Goal: Task Accomplishment & Management: Manage account settings

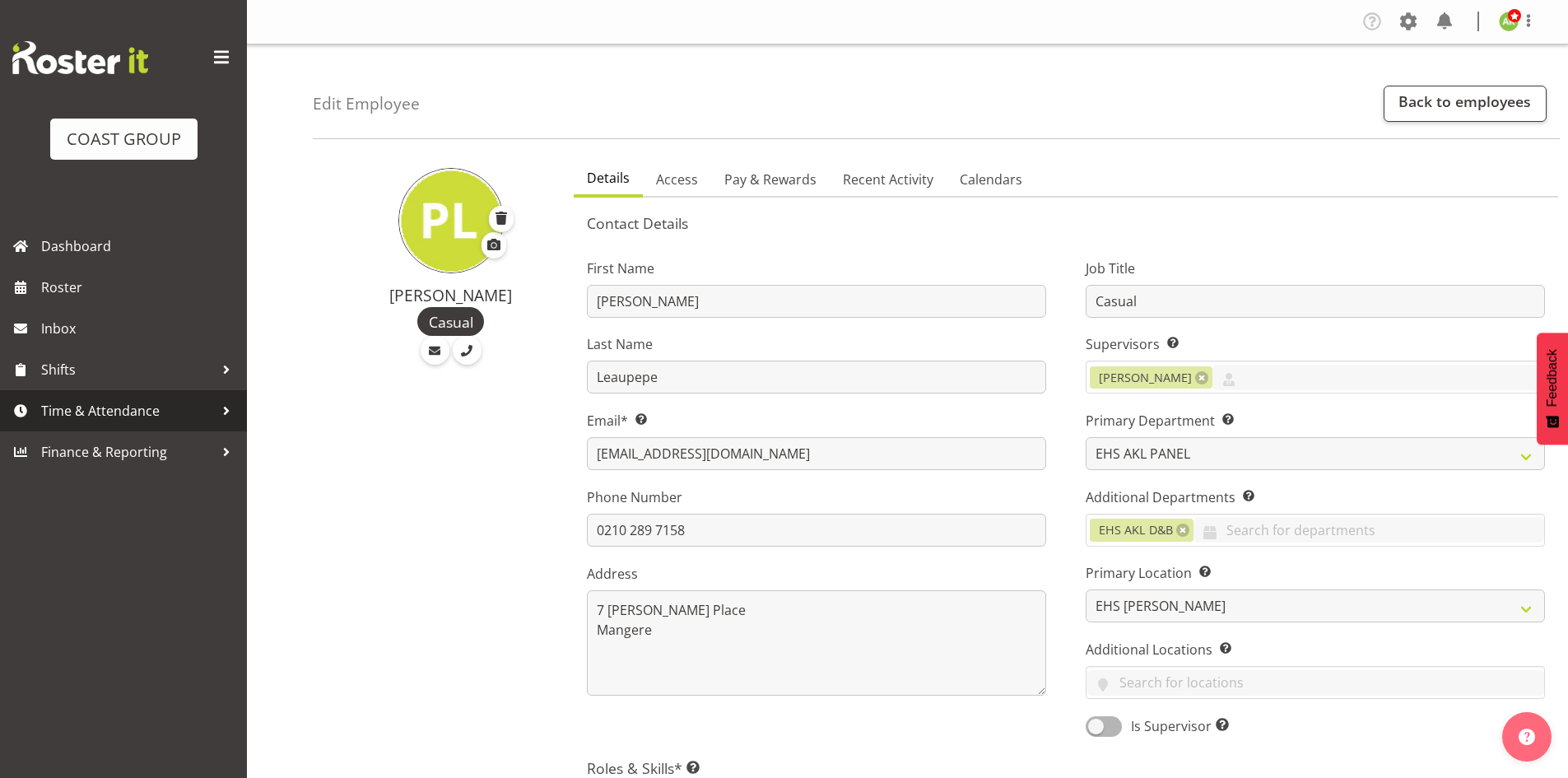
select select "39"
select select "35"
select select "TimelineWeek"
click at [178, 405] on span "Time & Attendance" at bounding box center [127, 410] width 173 height 25
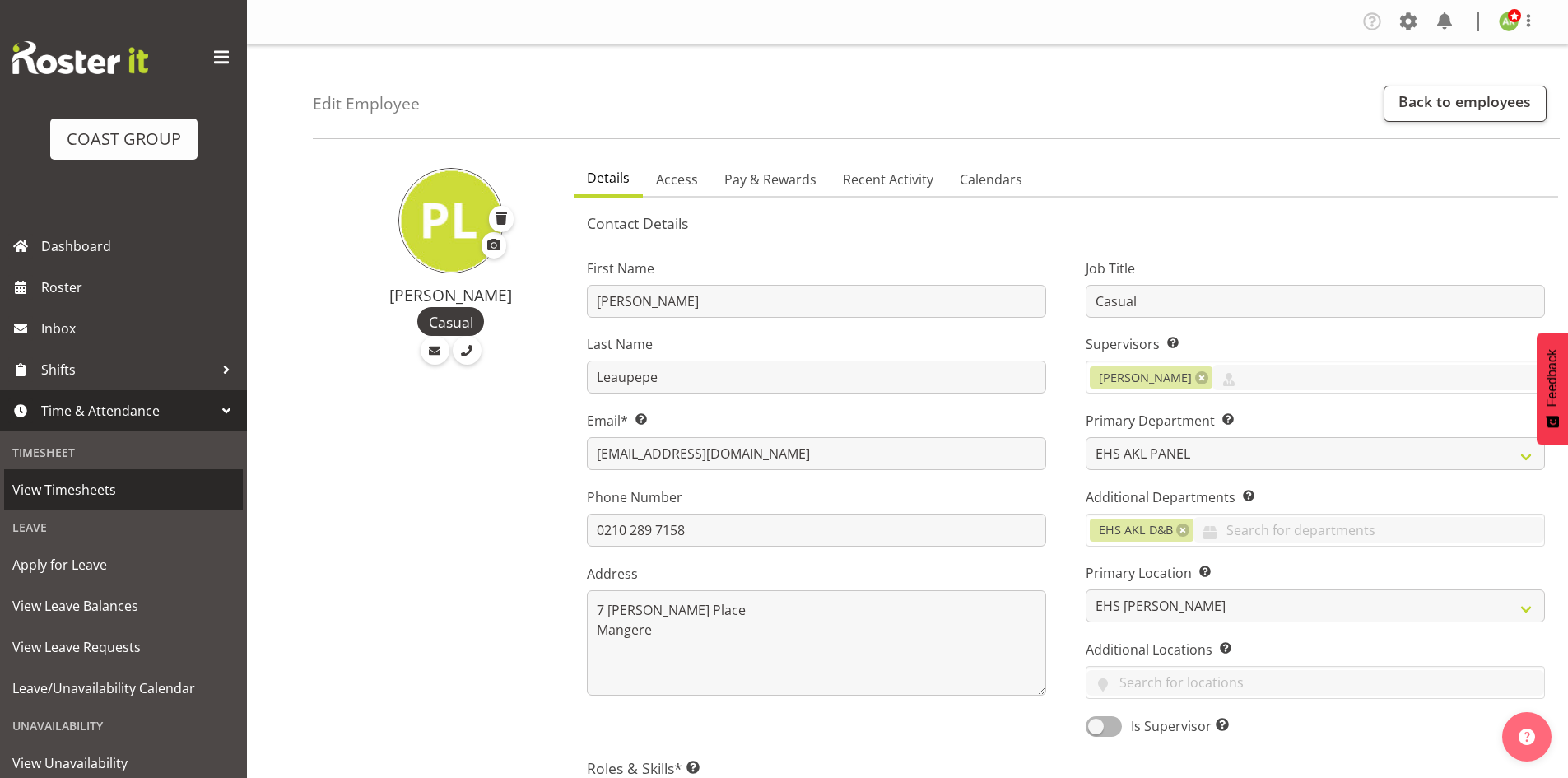
click at [84, 492] on span "View Timesheets" at bounding box center [122, 489] width 222 height 25
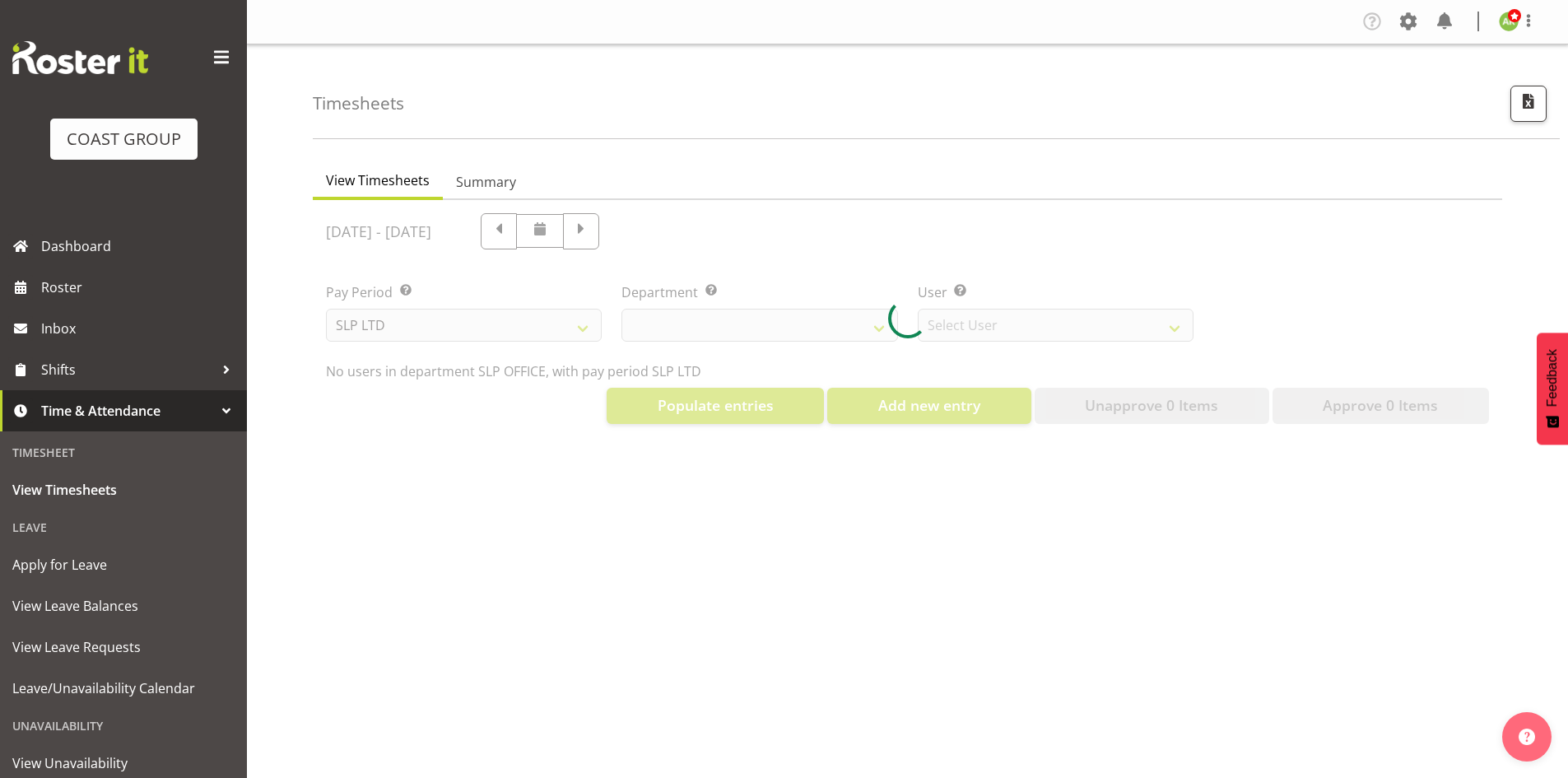
select select "25"
select select "7496"
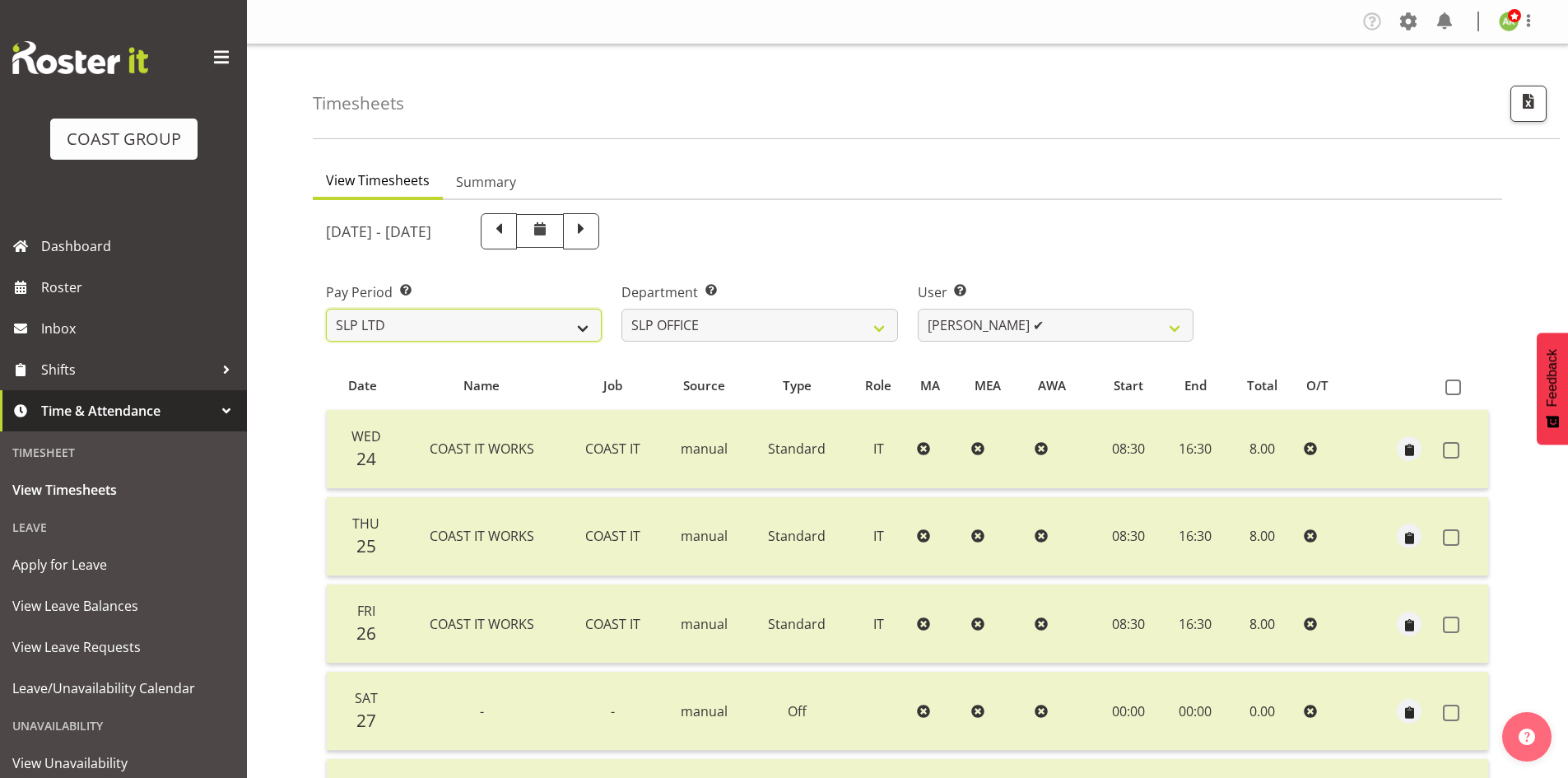
click at [592, 330] on select "SLP LTD EHS LTD DW LTD VEHICLES Carlton Events [PERSON_NAME] 120 Limited Wellin…" at bounding box center [463, 325] width 276 height 32
select select "7"
click at [326, 309] on select "SLP LTD EHS LTD DW LTD VEHICLES Carlton Events [PERSON_NAME] 120 Limited Wellin…" at bounding box center [463, 325] width 276 height 32
select select
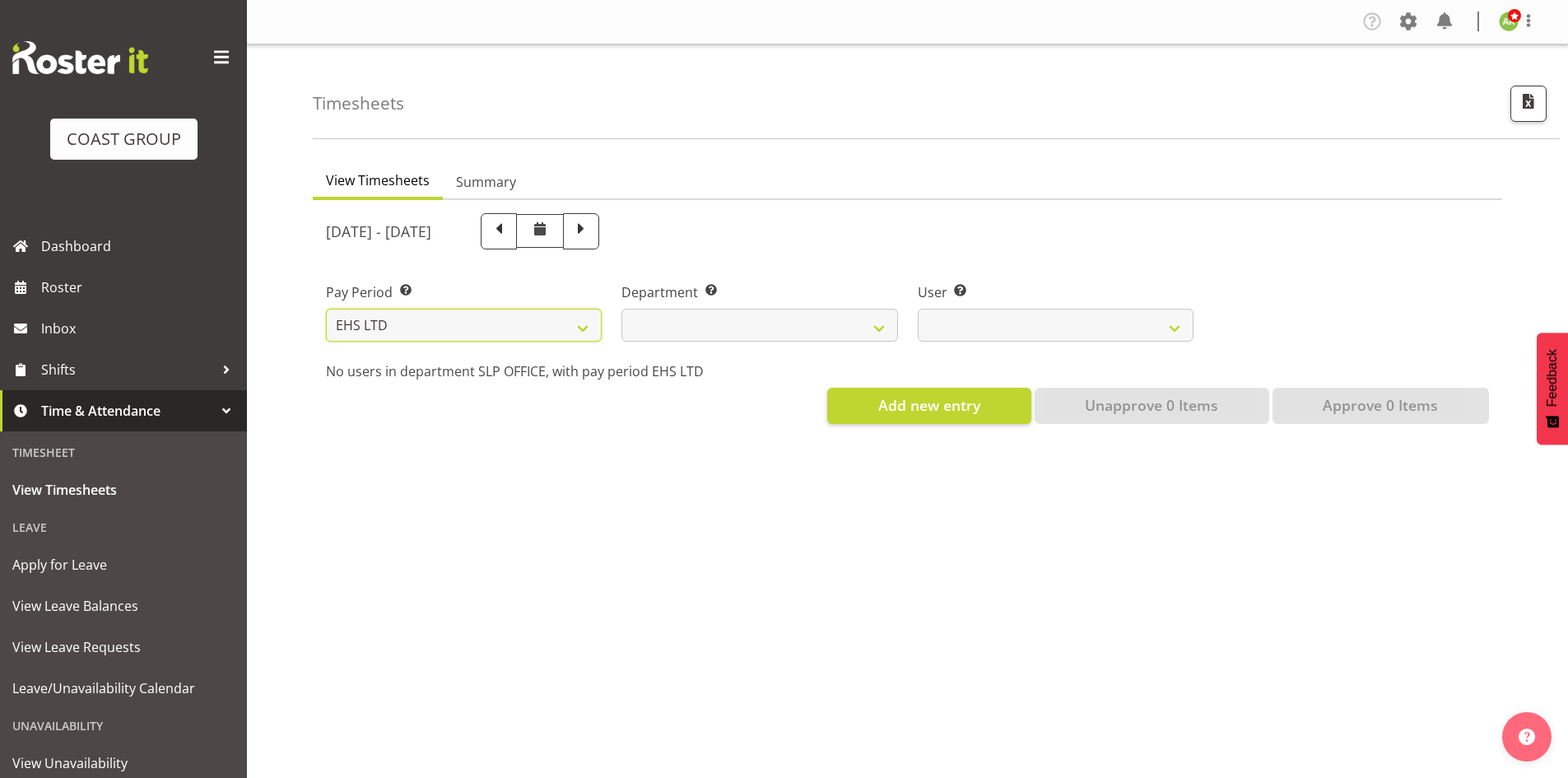
select select
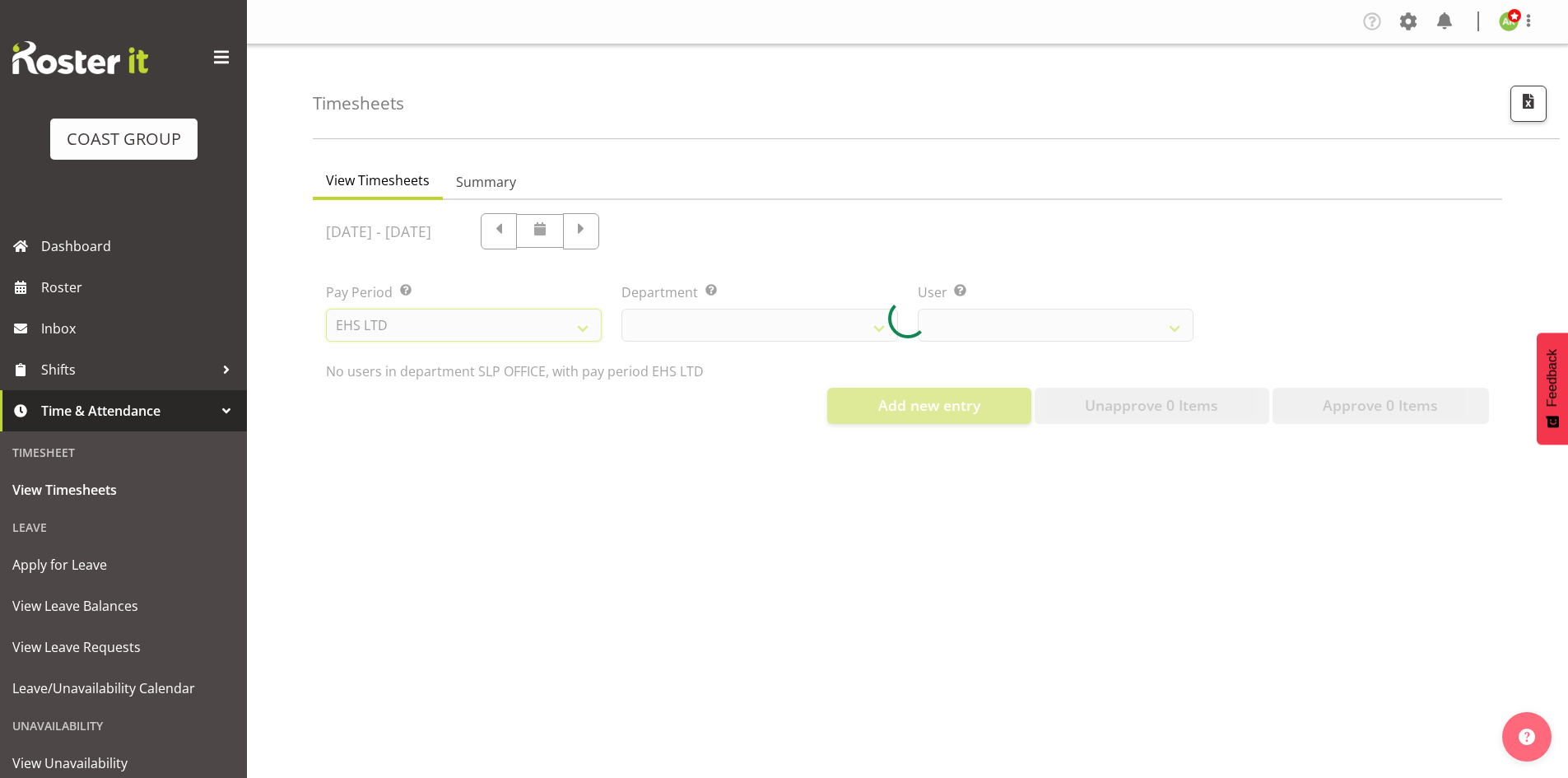
select select
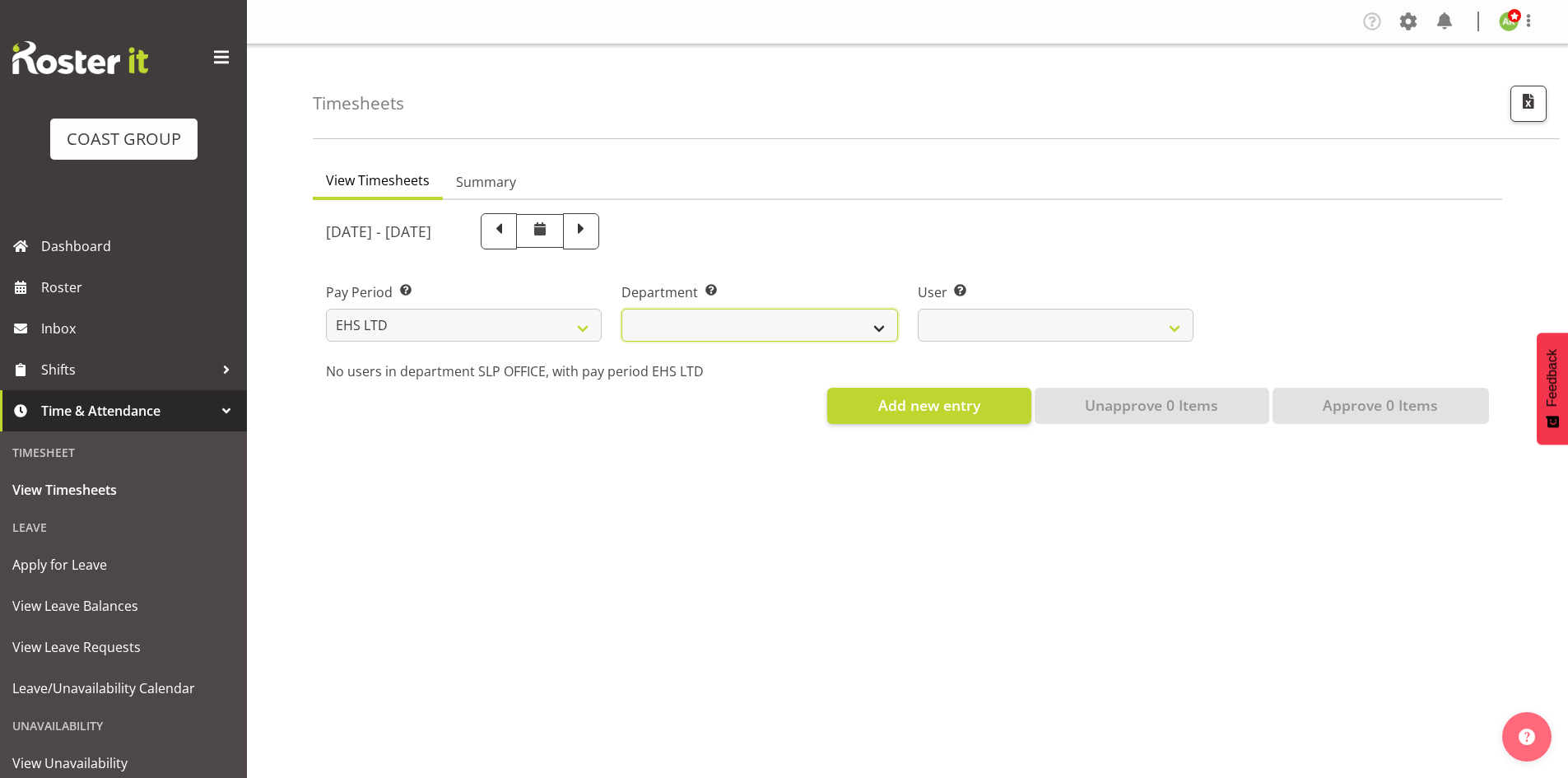
click at [753, 330] on select "EHS AKL ACCOUNTS EHS AKL CARPET EHS AKL D&B EHS AKL DESIGNER EHS AKL FURNITURE …" at bounding box center [759, 325] width 276 height 32
select select "34"
click at [622, 309] on select "EHS AKL ACCOUNTS EHS AKL CARPET EHS AKL D&B EHS AKL DESIGNER EHS AKL FURNITURE …" at bounding box center [759, 325] width 276 height 32
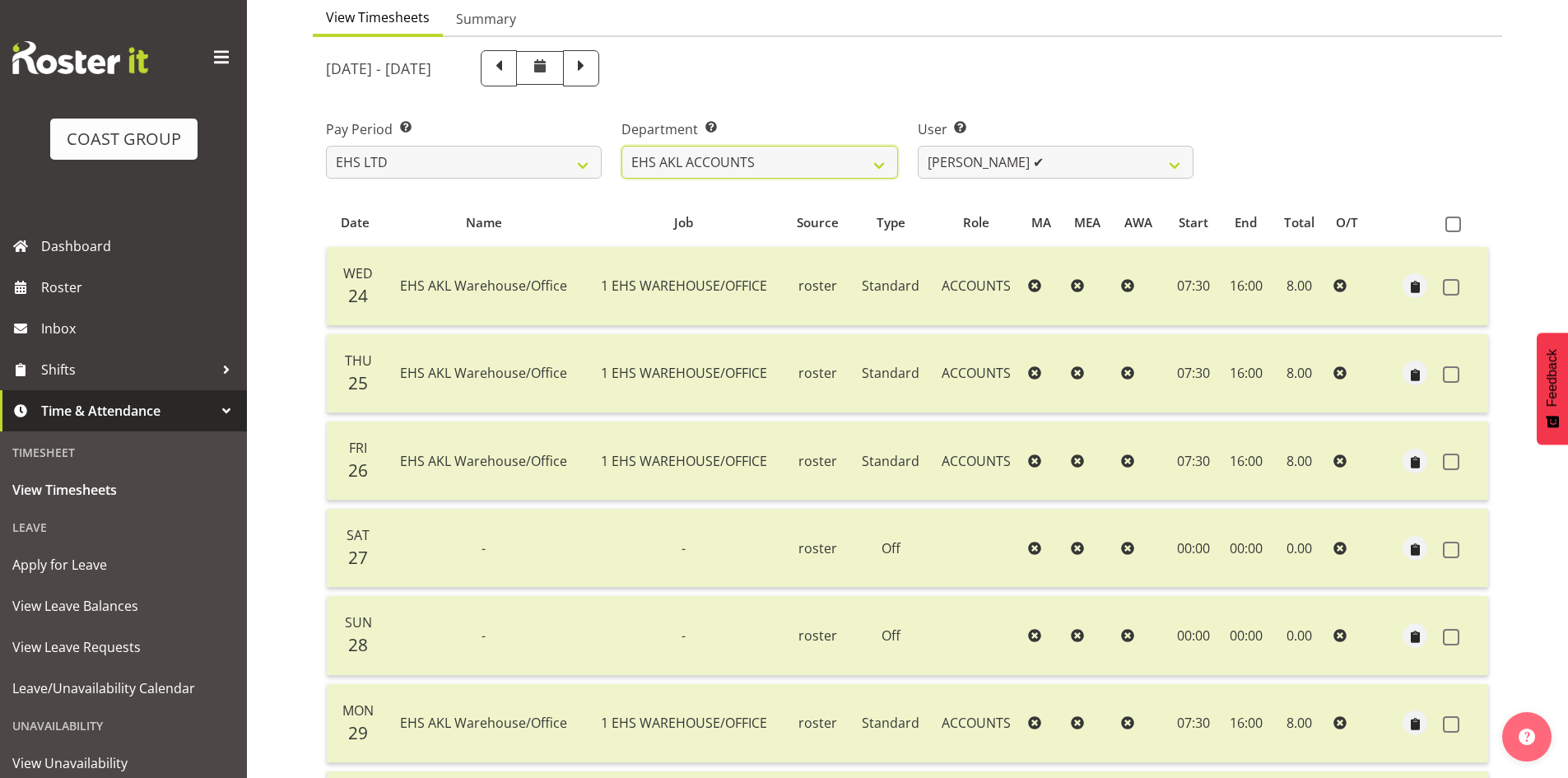
scroll to position [164, 0]
click at [592, 74] on span at bounding box center [581, 65] width 21 height 21
select select
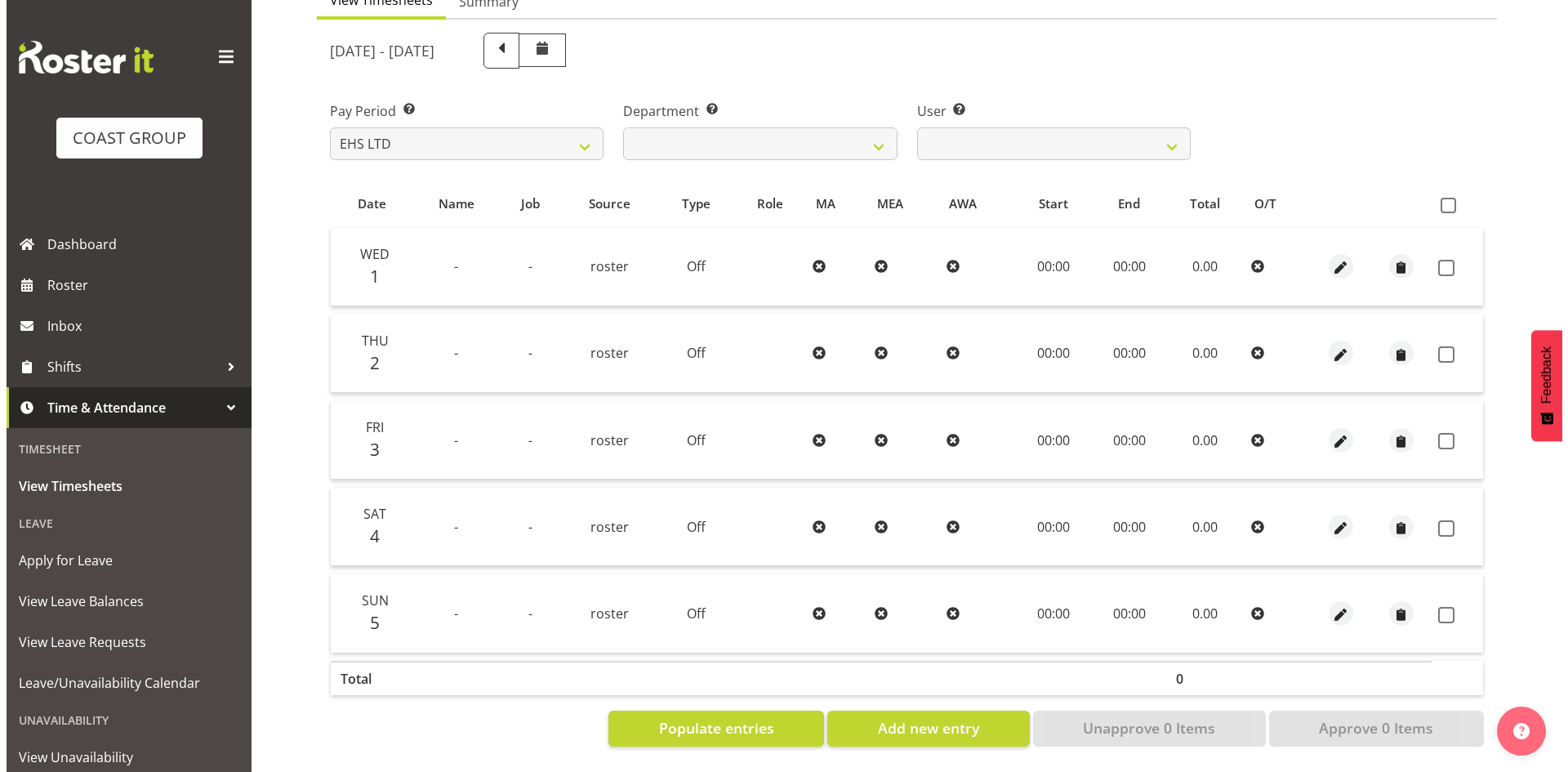
scroll to position [192, 0]
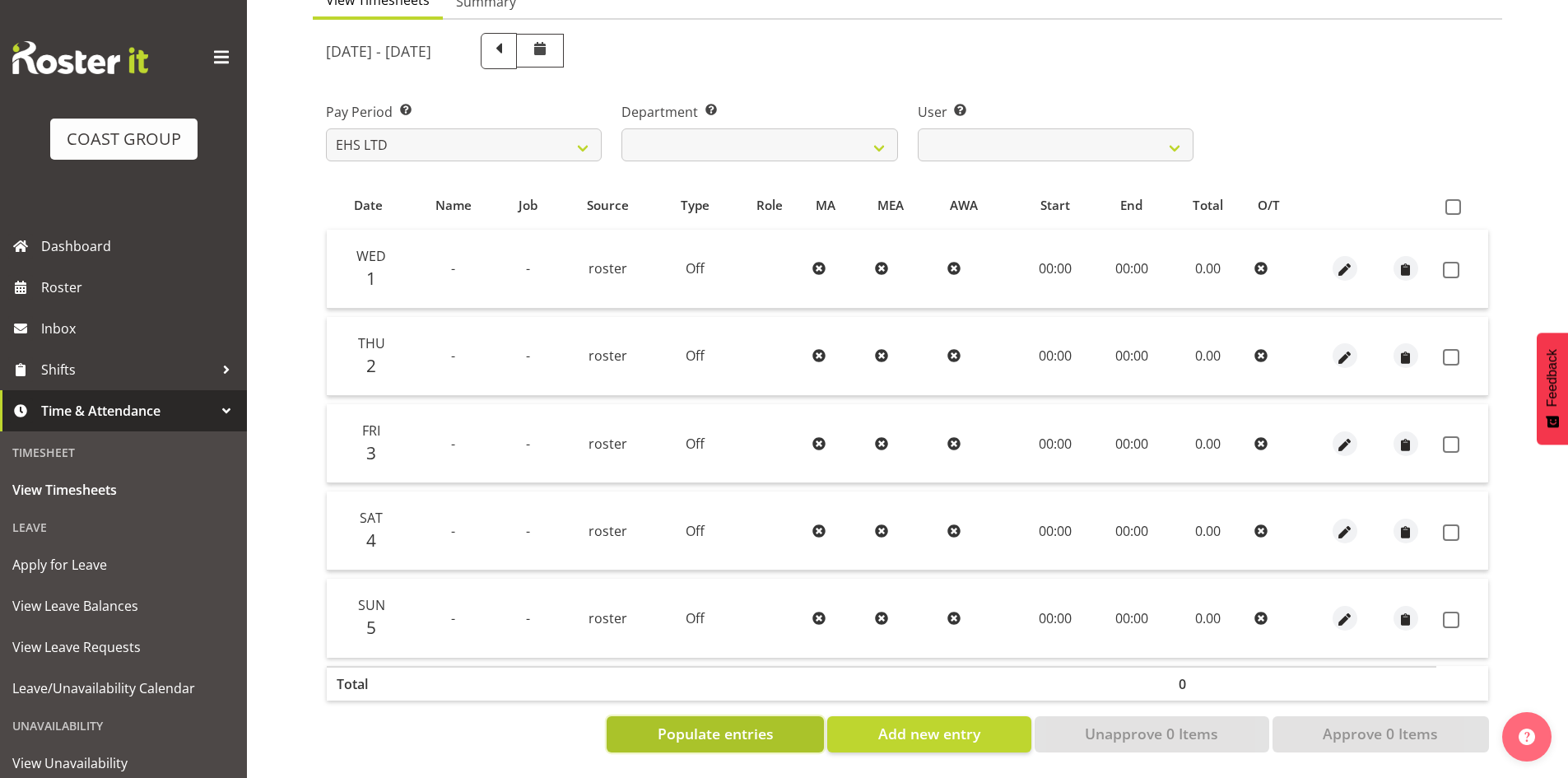
click at [745, 723] on span "Populate entries" at bounding box center [715, 733] width 116 height 21
click at [740, 728] on span "Populate entries" at bounding box center [715, 733] width 116 height 21
click at [1349, 261] on span "button" at bounding box center [1344, 270] width 19 height 19
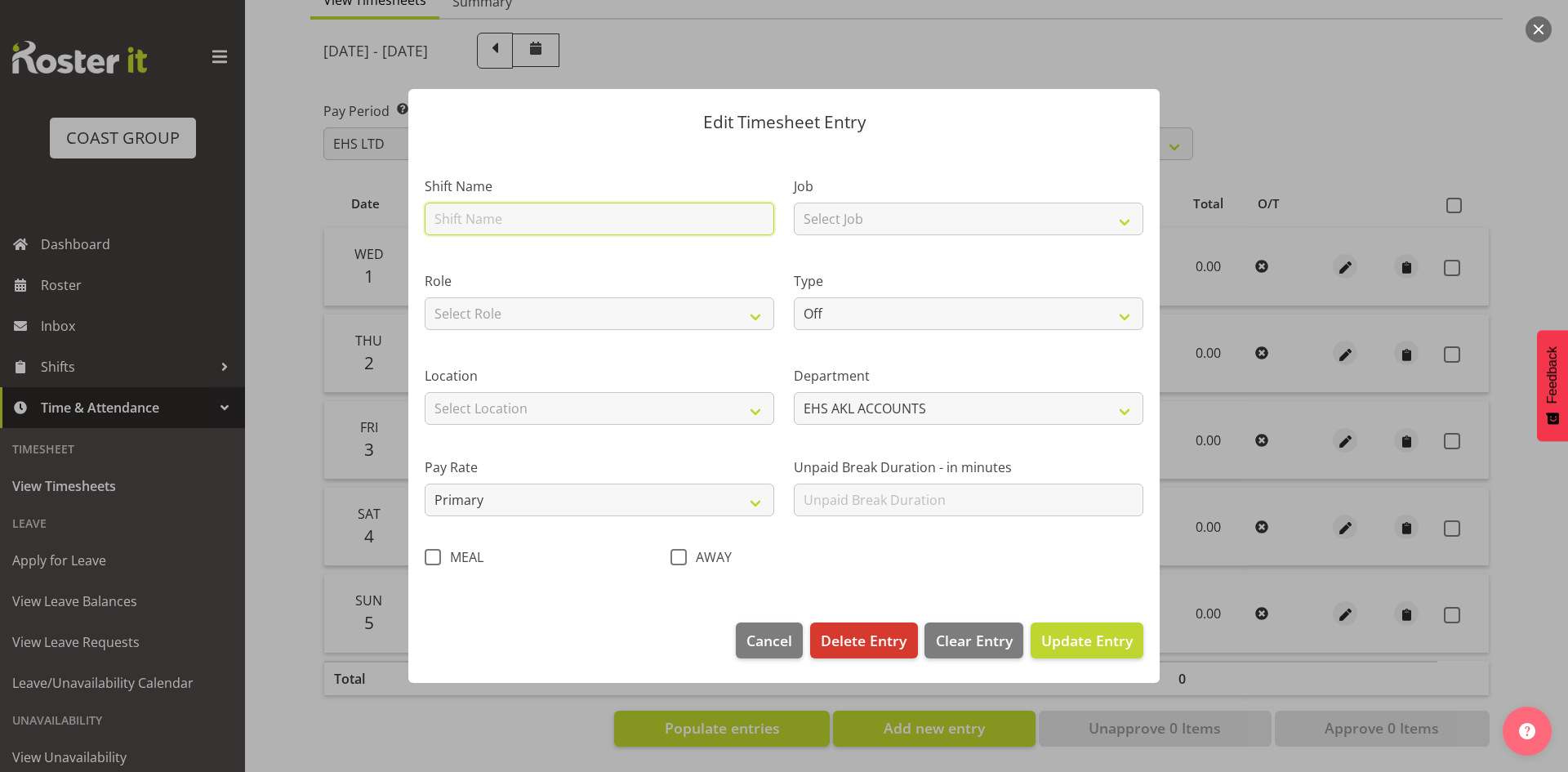
click at [625, 226] on input "text" at bounding box center [599, 218] width 350 height 32
type input "EHS AKL Warehouse/Office"
click at [535, 312] on select "Select Role ACCOUNTS" at bounding box center [599, 313] width 350 height 32
select select "204"
click at [424, 298] on select "Select Role ACCOUNTS" at bounding box center [599, 313] width 350 height 32
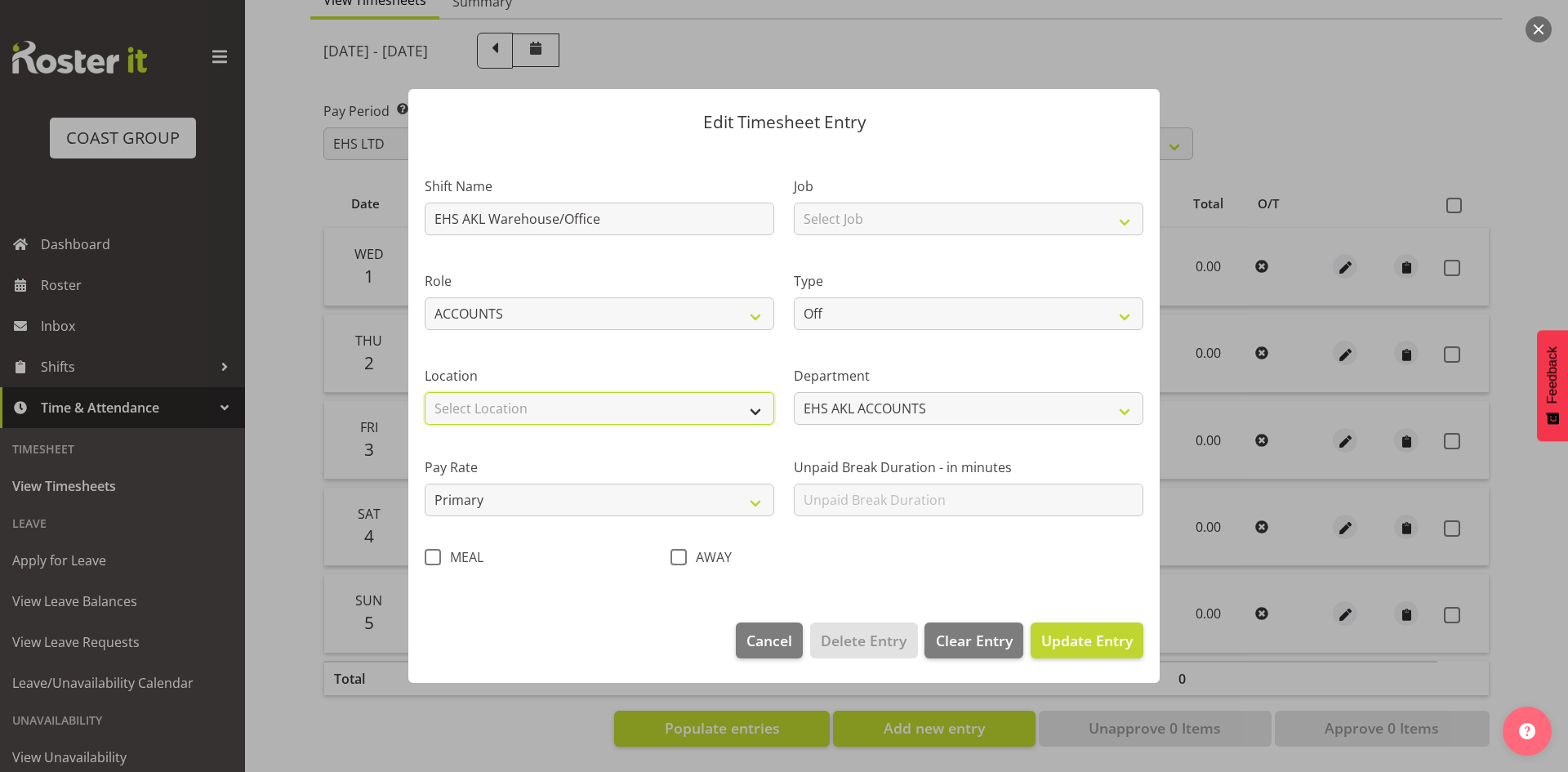
click at [528, 408] on select "Select Location [GEOGRAPHIC_DATA] EVENTS [PERSON_NAME][GEOGRAPHIC_DATA] [GEOGRA…" at bounding box center [599, 408] width 350 height 32
select select "35"
click at [424, 392] on select "Select Location [GEOGRAPHIC_DATA] EVENTS [PERSON_NAME][GEOGRAPHIC_DATA] [GEOGRA…" at bounding box center [599, 408] width 350 height 32
click at [835, 231] on select "Select Job 1 Carlton Events 1 [PERSON_NAME][GEOGRAPHIC_DATA] 1 [PERSON_NAME][GE…" at bounding box center [969, 218] width 350 height 32
select select "69"
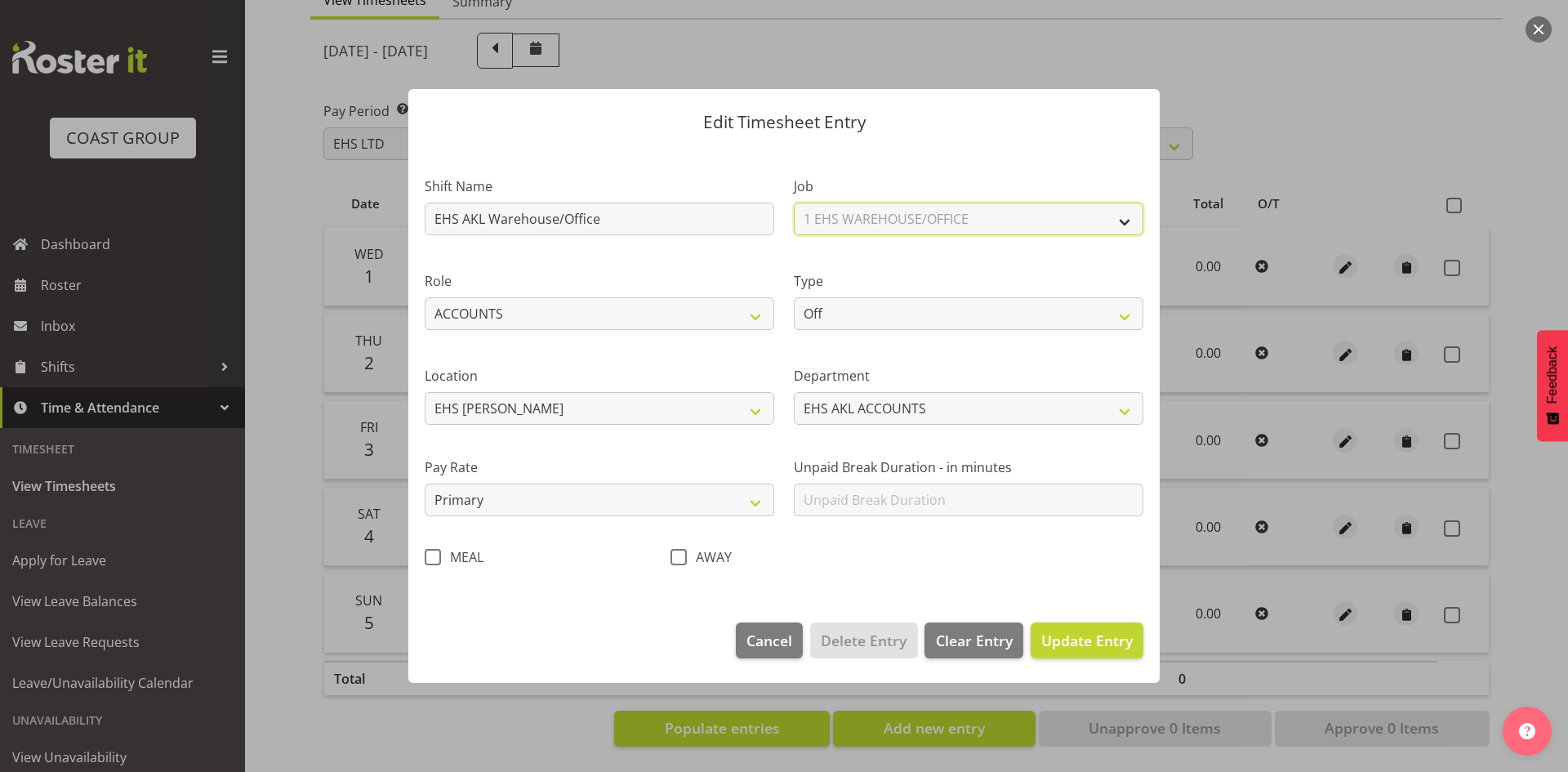
click at [794, 203] on select "Select Job 1 Carlton Events 1 [PERSON_NAME][GEOGRAPHIC_DATA] 1 [PERSON_NAME][GE…" at bounding box center [969, 218] width 350 height 32
click at [865, 322] on select "Off Standard Public Holiday Public Holiday (Worked) Day In Lieu Annual Leave Si…" at bounding box center [969, 313] width 350 height 32
select select "Standard"
click at [794, 298] on select "Off Standard Public Holiday Public Holiday (Worked) Day In Lieu Annual Leave Si…" at bounding box center [969, 313] width 350 height 32
select select "9"
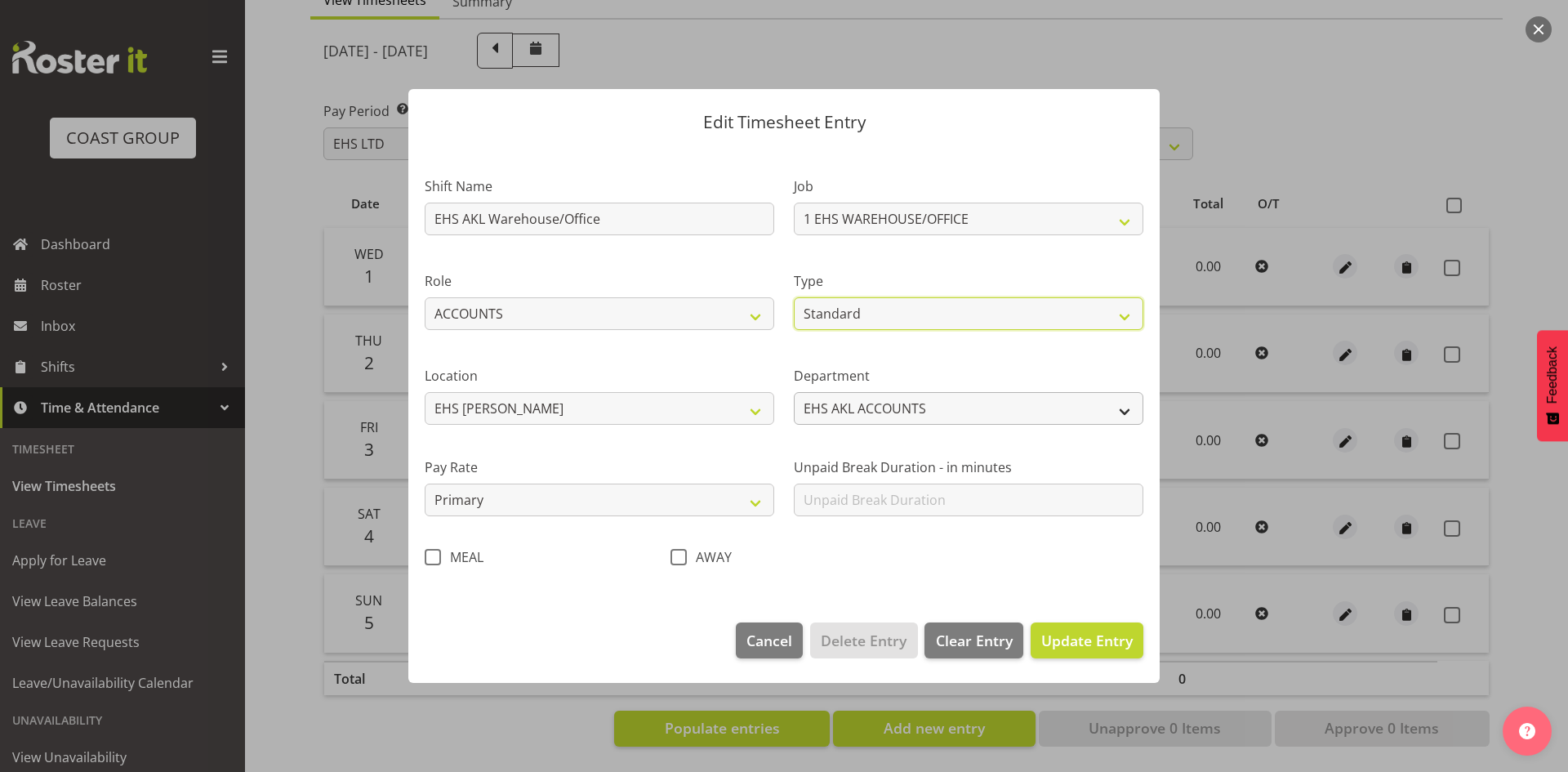
select select "2025"
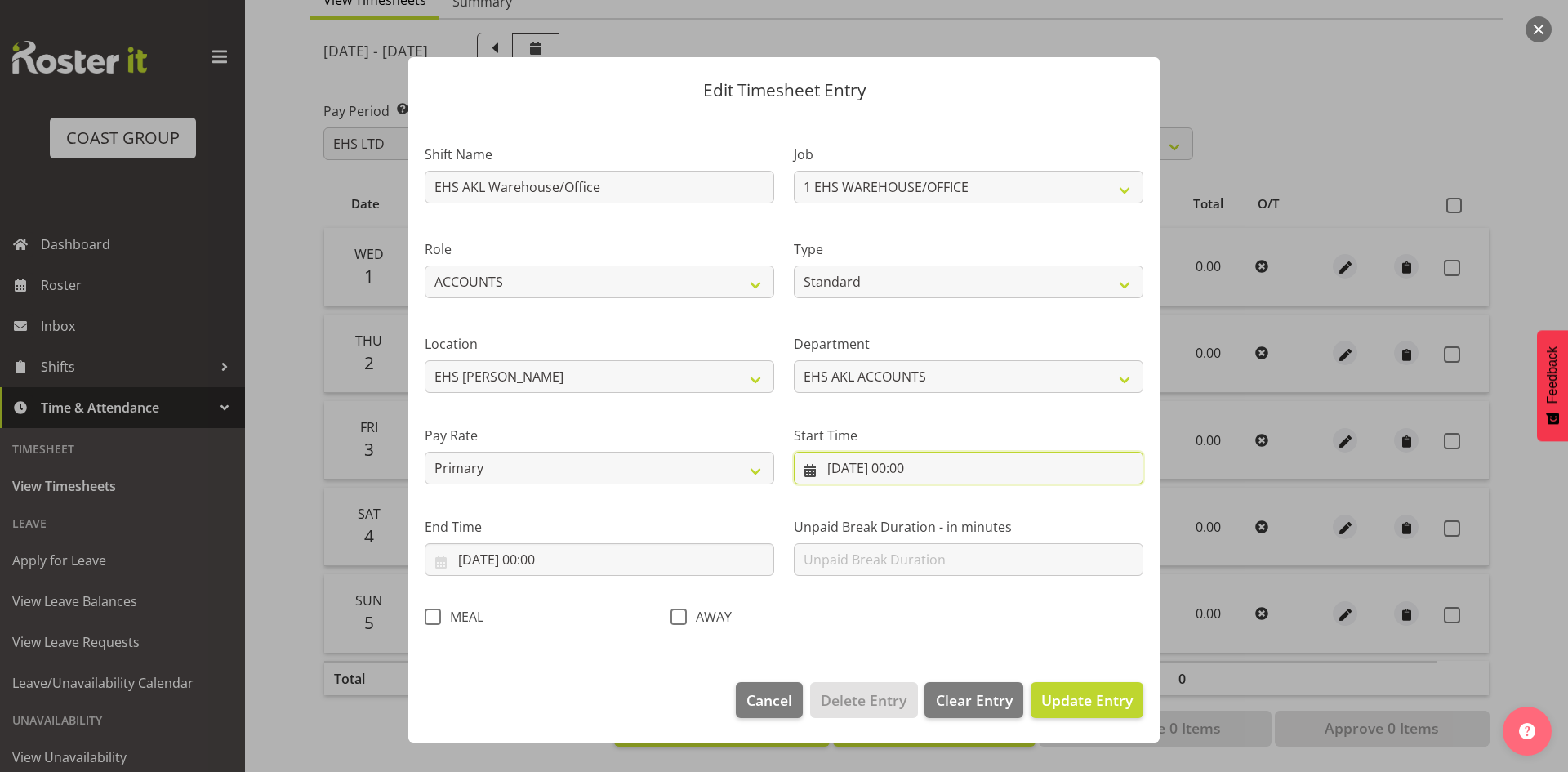
click at [872, 473] on input "[DATE] 00:00" at bounding box center [969, 467] width 350 height 32
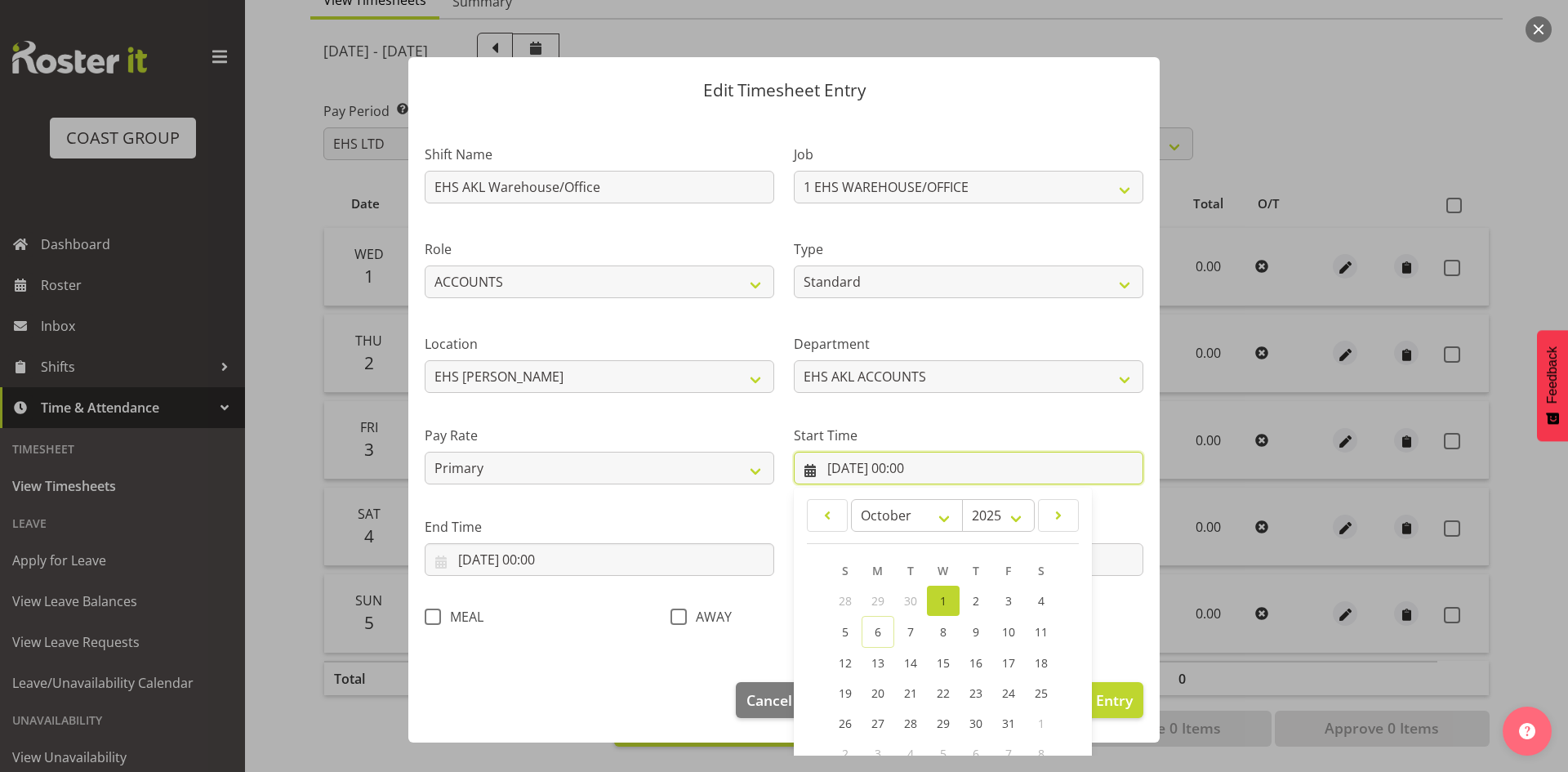
scroll to position [102, 0]
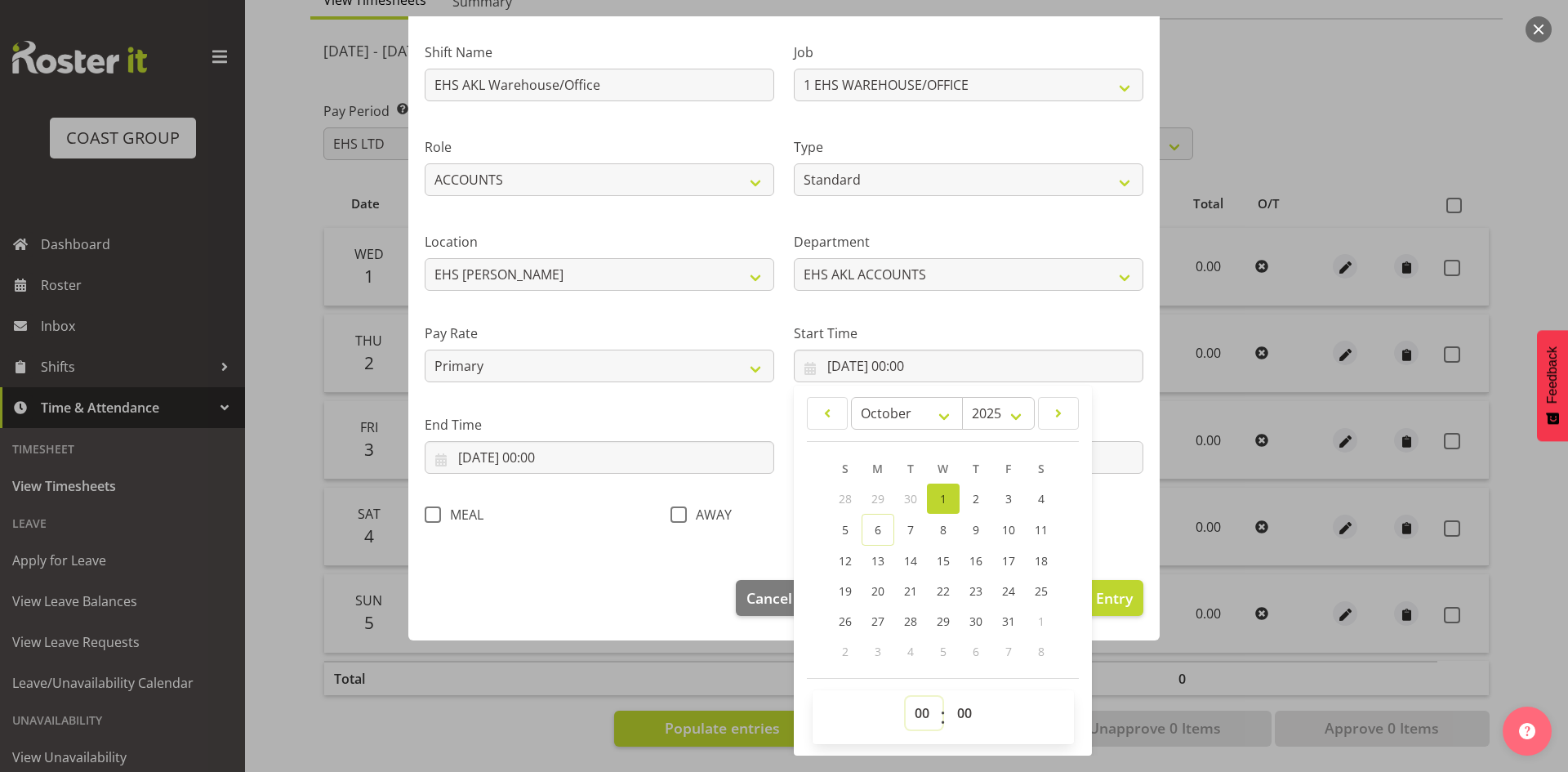
click at [923, 719] on select "00 01 02 03 04 05 06 07 08 09 10 11 12 13 14 15 16 17 18 19 20 21 22 23" at bounding box center [924, 713] width 37 height 32
select select "7"
click at [906, 697] on select "00 01 02 03 04 05 06 07 08 09 10 11 12 13 14 15 16 17 18 19 20 21 22 23" at bounding box center [924, 713] width 37 height 32
type input "[DATE] 07:00"
click at [958, 725] on select "00 01 02 03 04 05 06 07 08 09 10 11 12 13 14 15 16 17 18 19 20 21 22 23 24 25 2…" at bounding box center [967, 713] width 37 height 32
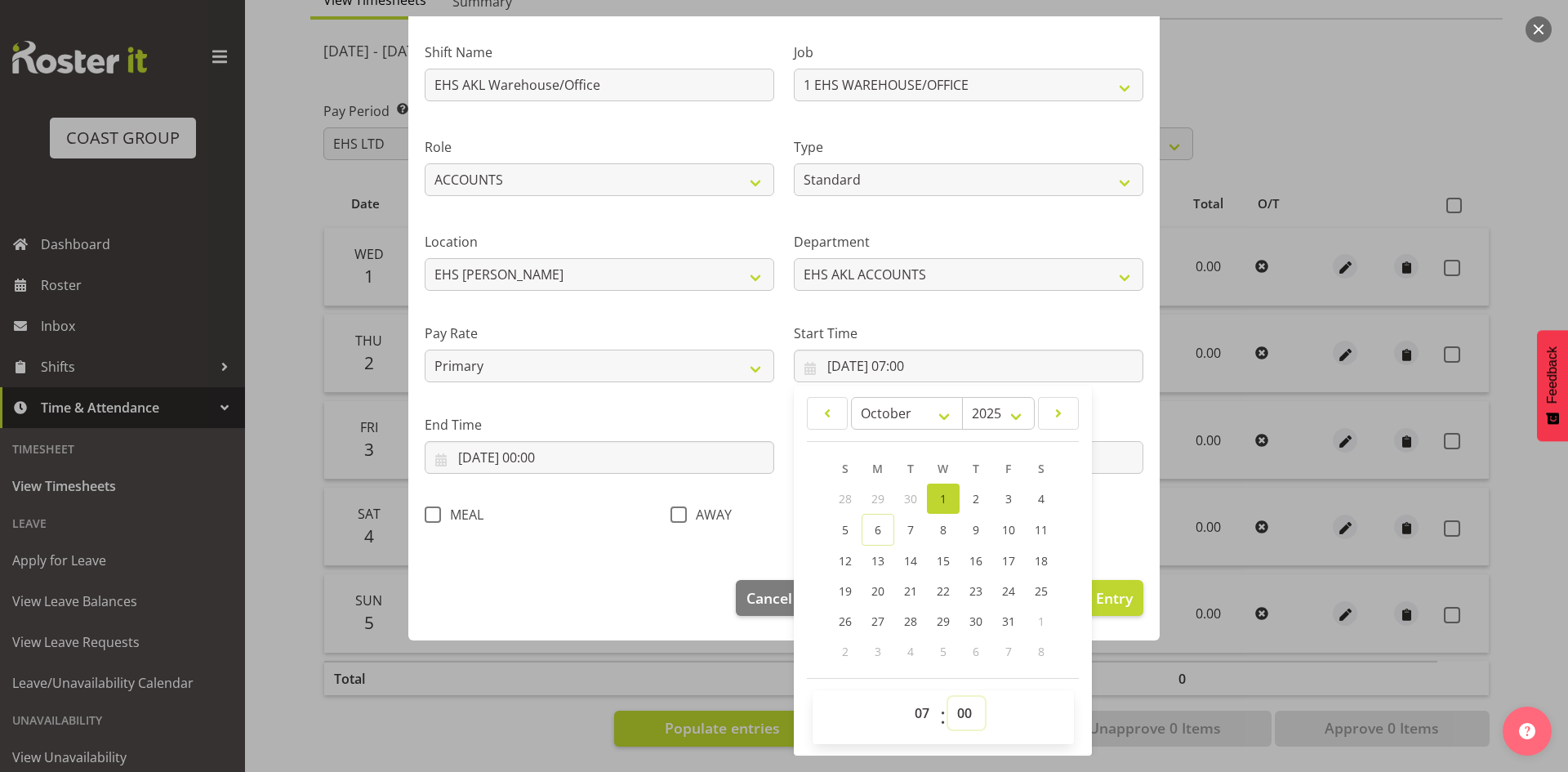
select select "30"
click at [948, 697] on select "00 01 02 03 04 05 06 07 08 09 10 11 12 13 14 15 16 17 18 19 20 21 22 23 24 25 2…" at bounding box center [967, 713] width 37 height 32
type input "[DATE] 07:30"
click at [543, 466] on input "[DATE] 00:00" at bounding box center [599, 457] width 350 height 32
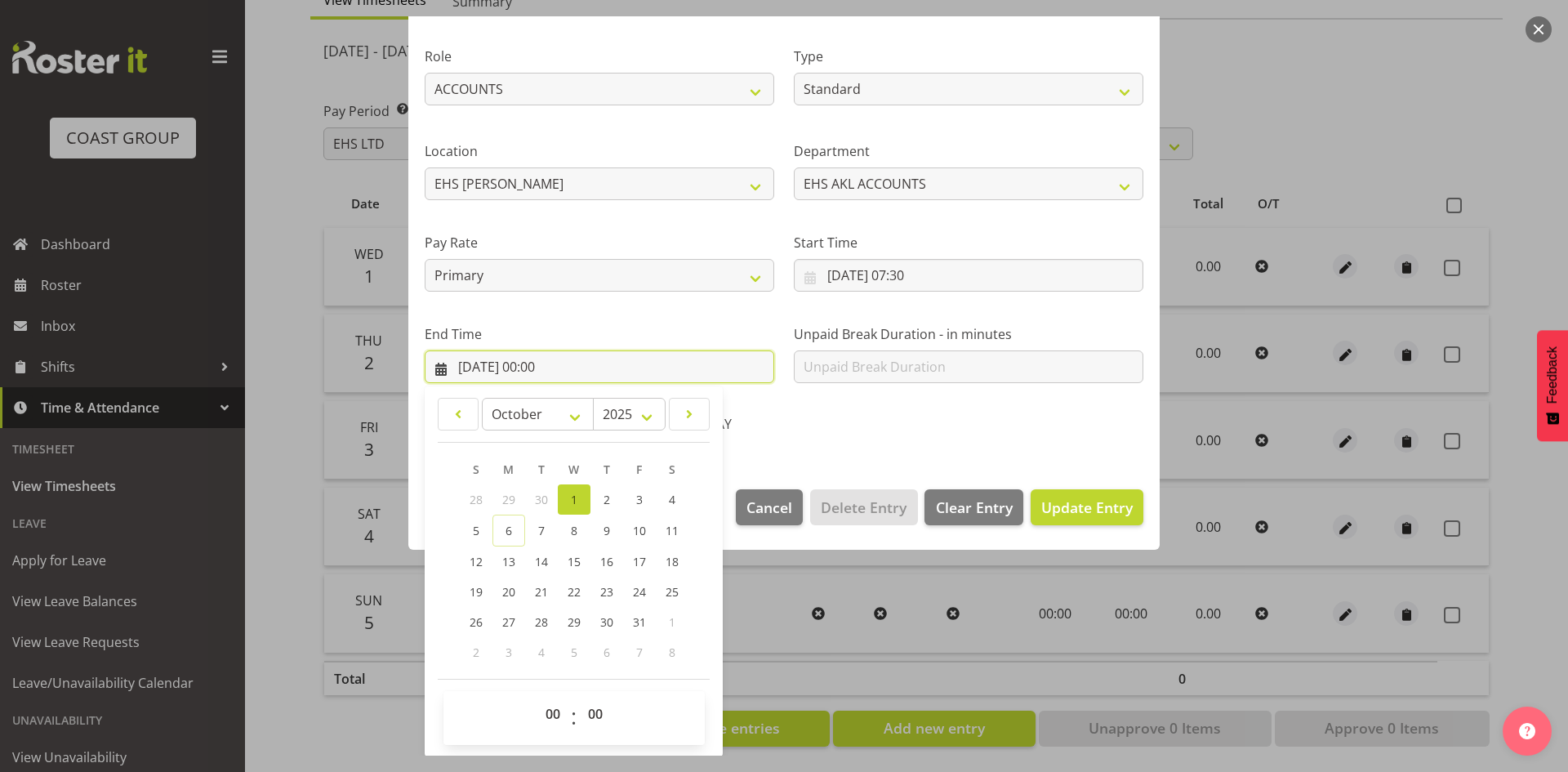
scroll to position [193, 0]
click at [552, 713] on select "00 01 02 03 04 05 06 07 08 09 10 11 12 13 14 15 16 17 18 19 20 21 22 23" at bounding box center [555, 713] width 37 height 32
select select "16"
click at [537, 697] on select "00 01 02 03 04 05 06 07 08 09 10 11 12 13 14 15 16 17 18 19 20 21 22 23" at bounding box center [555, 713] width 37 height 32
type input "[DATE] 16:00"
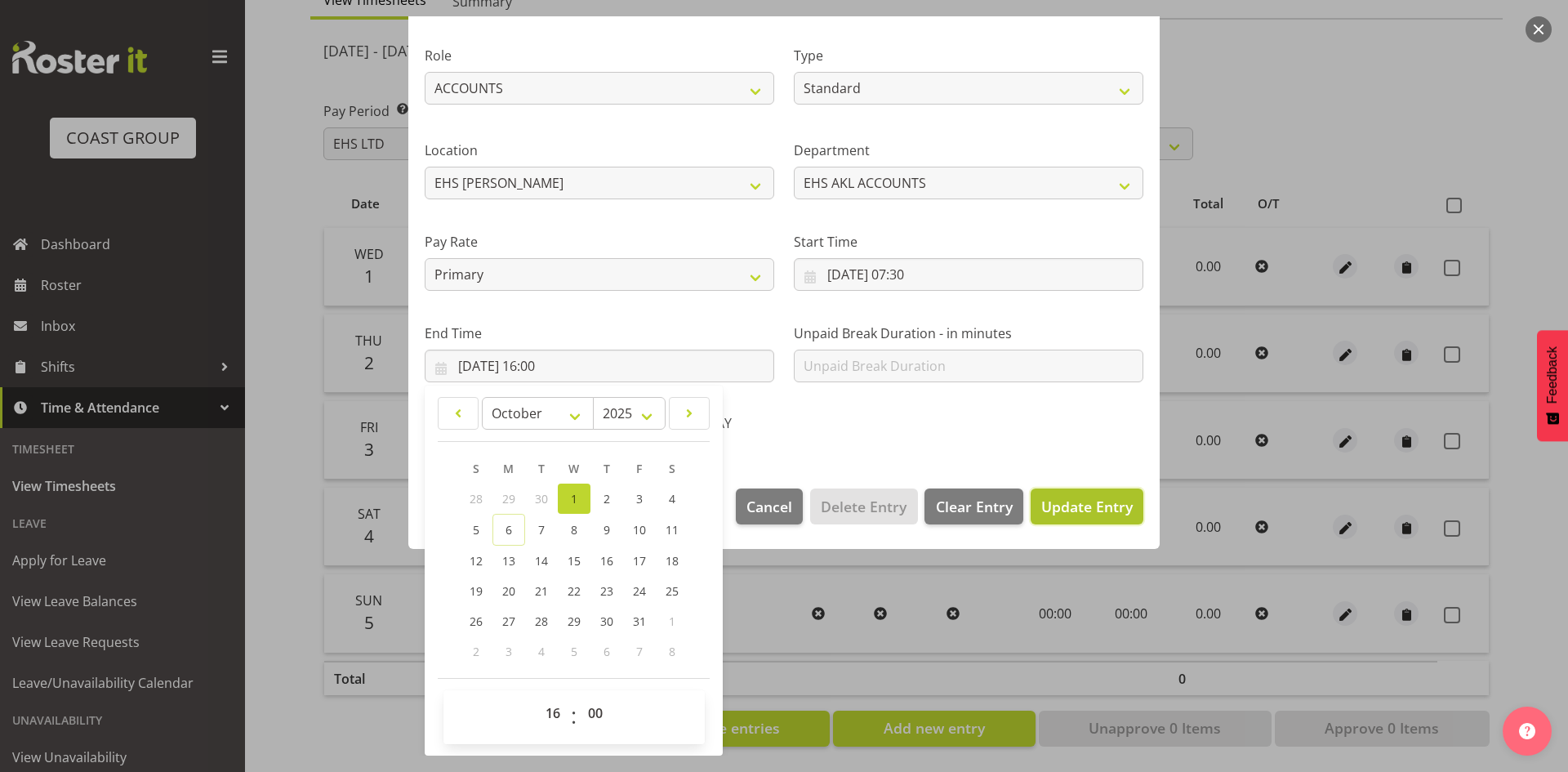
click at [1062, 517] on span "Update Entry" at bounding box center [1086, 506] width 91 height 21
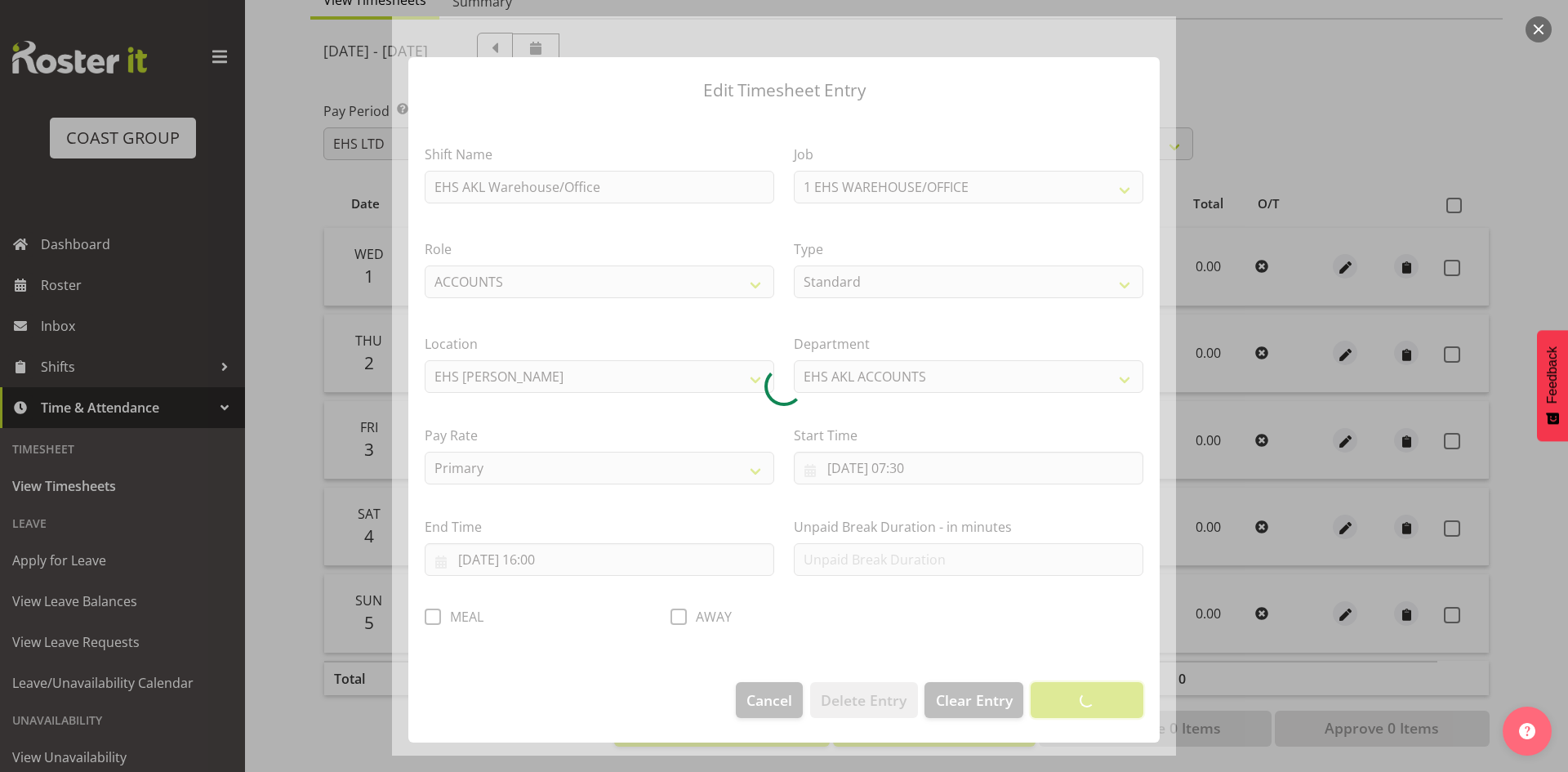
scroll to position [0, 0]
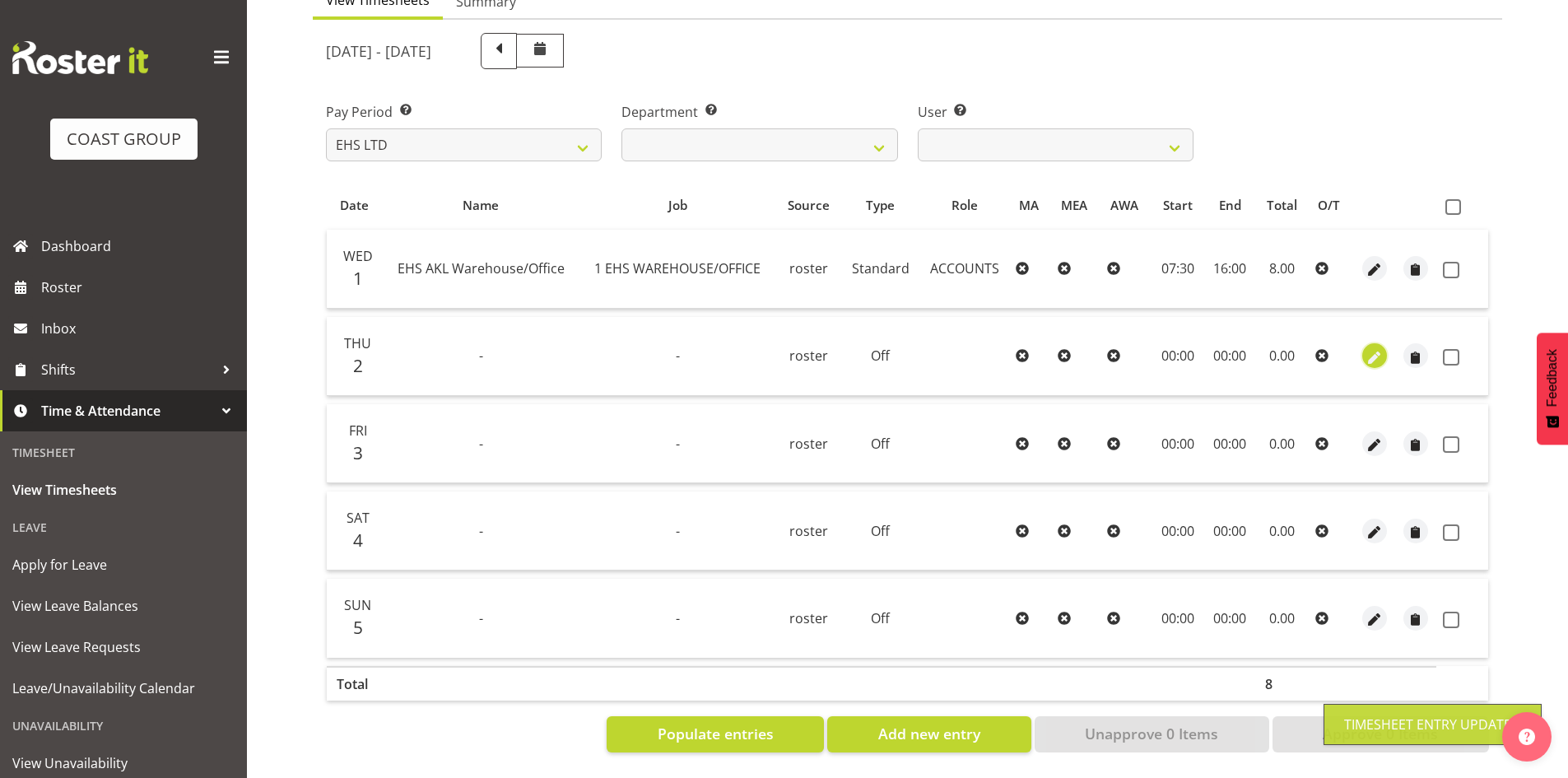
click at [1364, 344] on button "button" at bounding box center [1374, 356] width 25 height 25
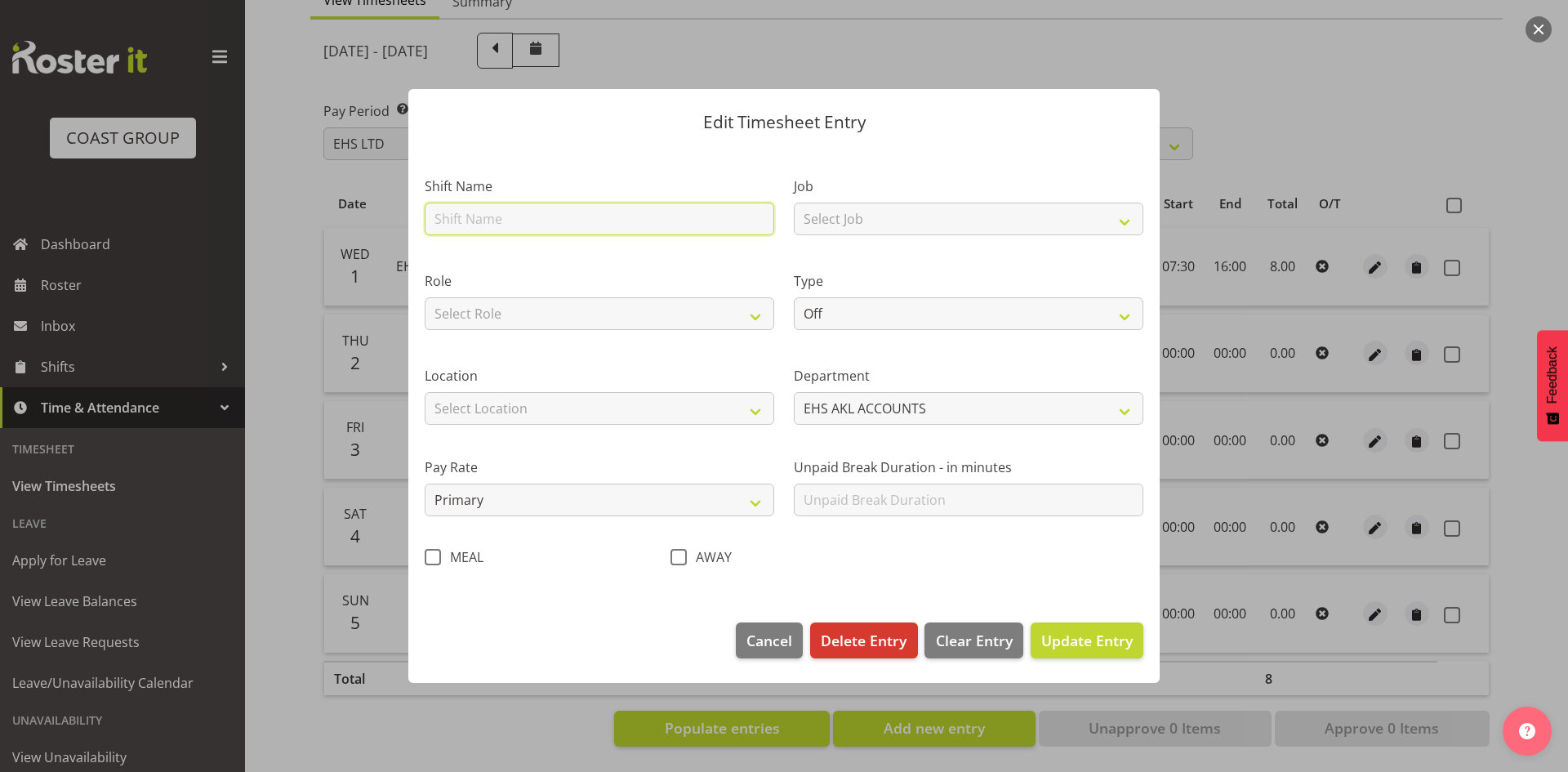
click at [531, 230] on input "text" at bounding box center [599, 218] width 350 height 32
type input "EHS AKL Warehouse/Office"
click at [531, 315] on select "Select Role ACCOUNTS" at bounding box center [599, 313] width 350 height 32
select select "204"
click at [424, 298] on select "Select Role ACCOUNTS" at bounding box center [599, 313] width 350 height 32
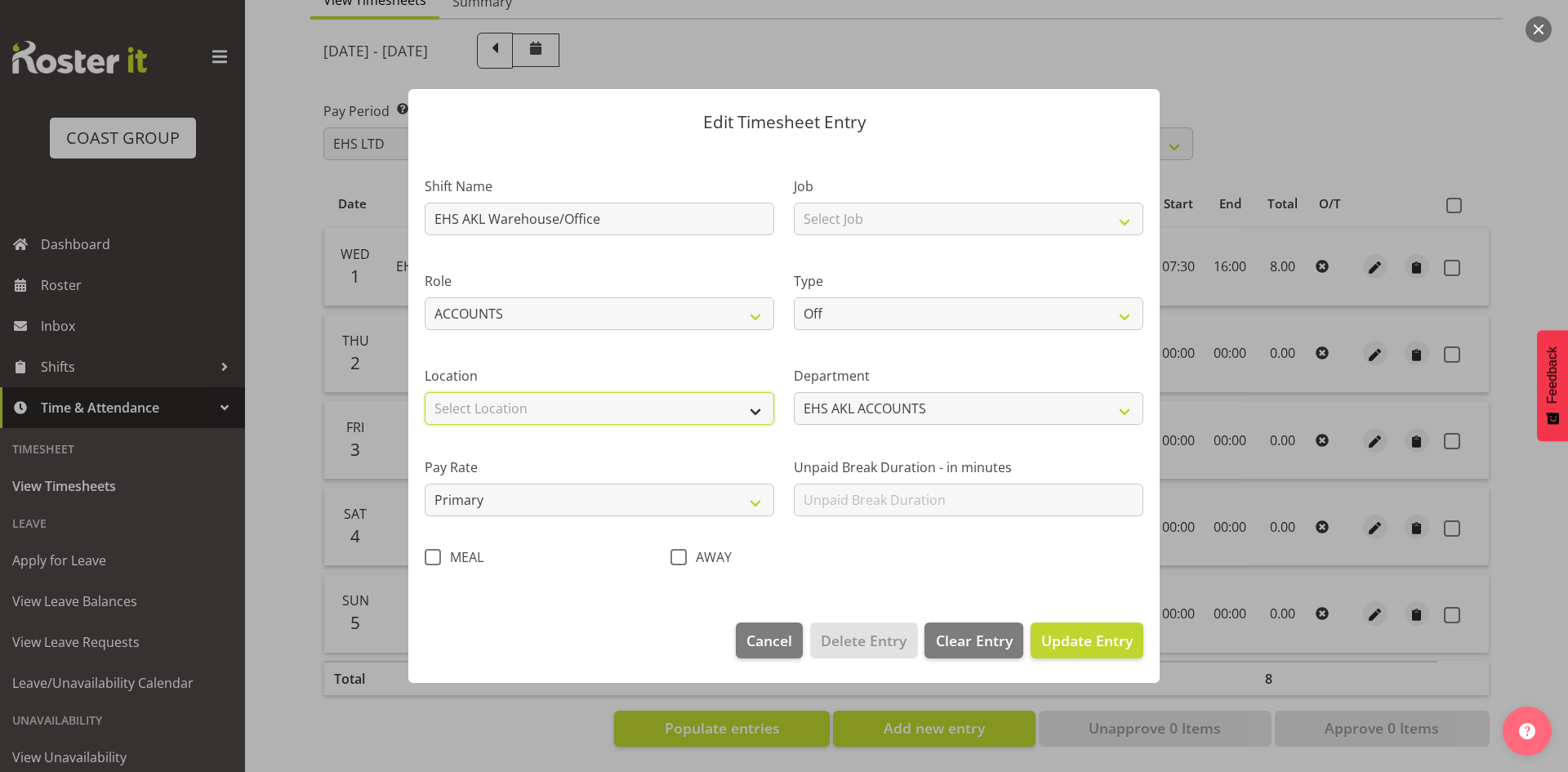
click at [517, 404] on select "Select Location [GEOGRAPHIC_DATA] EVENTS [PERSON_NAME][GEOGRAPHIC_DATA] [GEOGRA…" at bounding box center [599, 408] width 350 height 32
select select "35"
click at [424, 392] on select "Select Location [GEOGRAPHIC_DATA] EVENTS [PERSON_NAME][GEOGRAPHIC_DATA] [GEOGRA…" at bounding box center [599, 408] width 350 height 32
click at [878, 228] on select "Select Job 1 Carlton Events 1 [PERSON_NAME][GEOGRAPHIC_DATA] 1 [PERSON_NAME][GE…" at bounding box center [969, 218] width 350 height 32
select select "69"
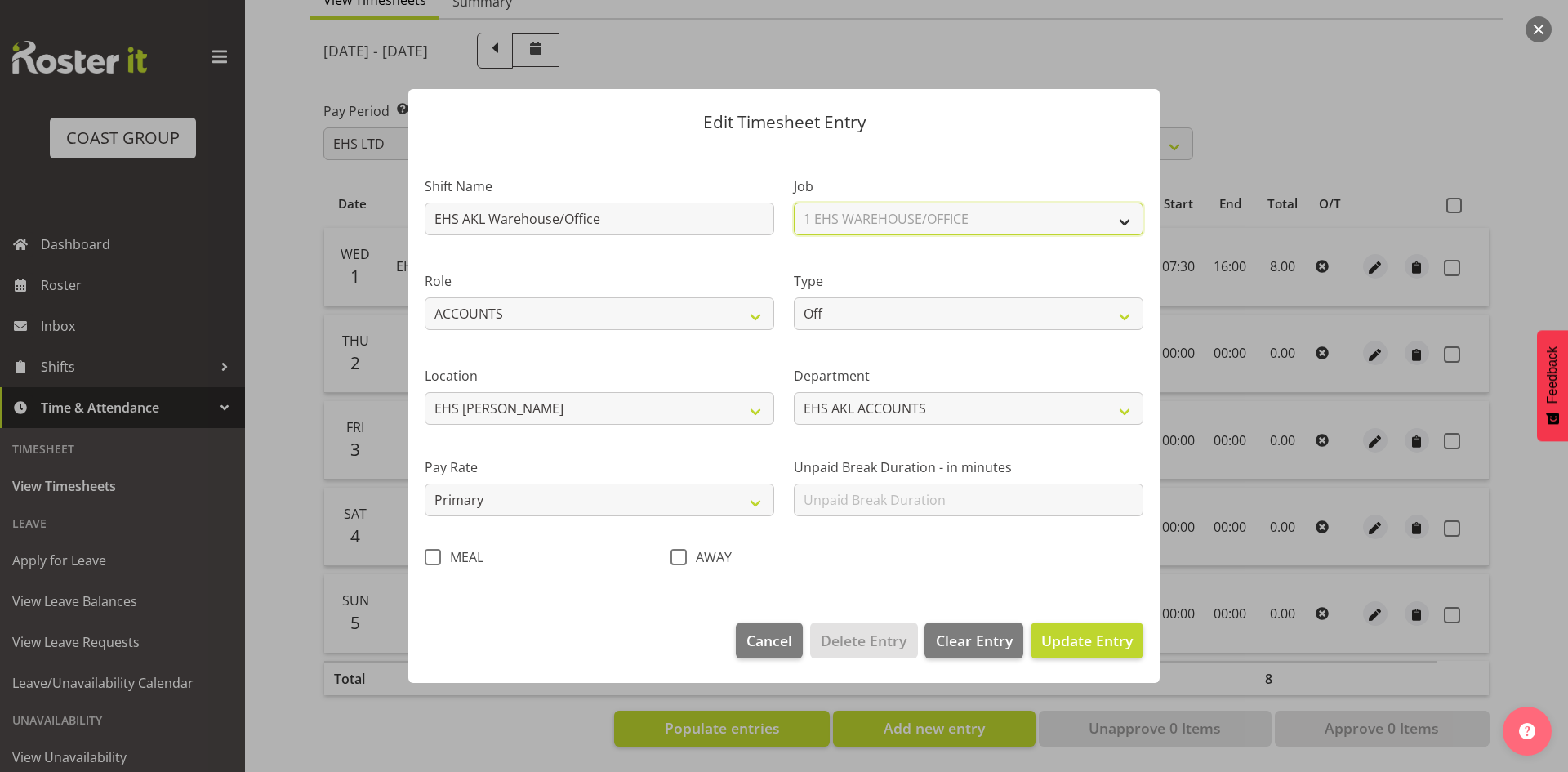
click at [794, 203] on select "Select Job 1 Carlton Events 1 [PERSON_NAME][GEOGRAPHIC_DATA] 1 [PERSON_NAME][GE…" at bounding box center [969, 218] width 350 height 32
click at [861, 321] on select "Off Standard Public Holiday Public Holiday (Worked) Day In Lieu Annual Leave Si…" at bounding box center [969, 313] width 350 height 32
select select "Standard"
click at [794, 298] on select "Off Standard Public Holiday Public Holiday (Worked) Day In Lieu Annual Leave Si…" at bounding box center [969, 313] width 350 height 32
select select "9"
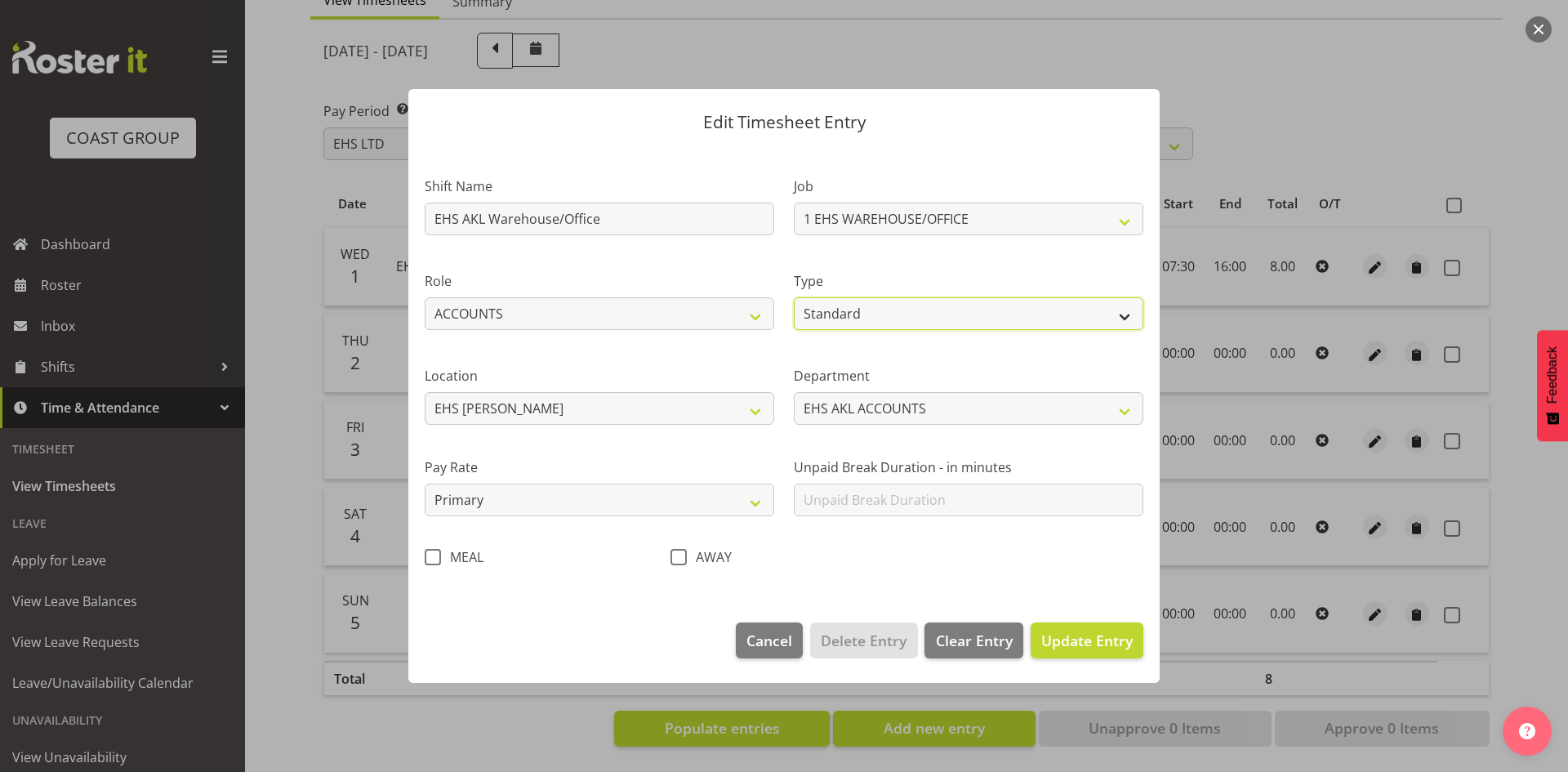
select select "2025"
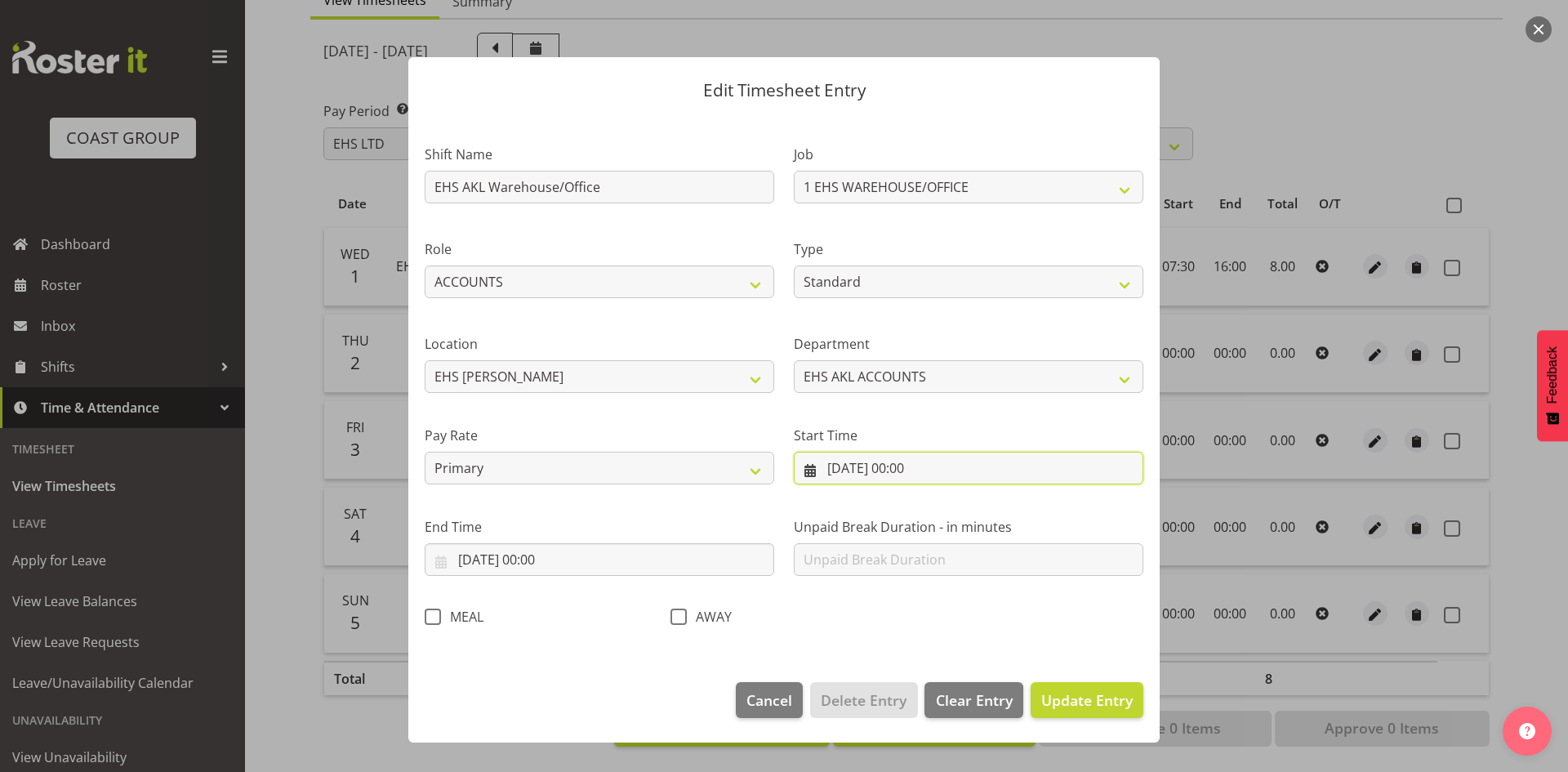
click at [893, 481] on input "[DATE] 00:00" at bounding box center [969, 467] width 350 height 32
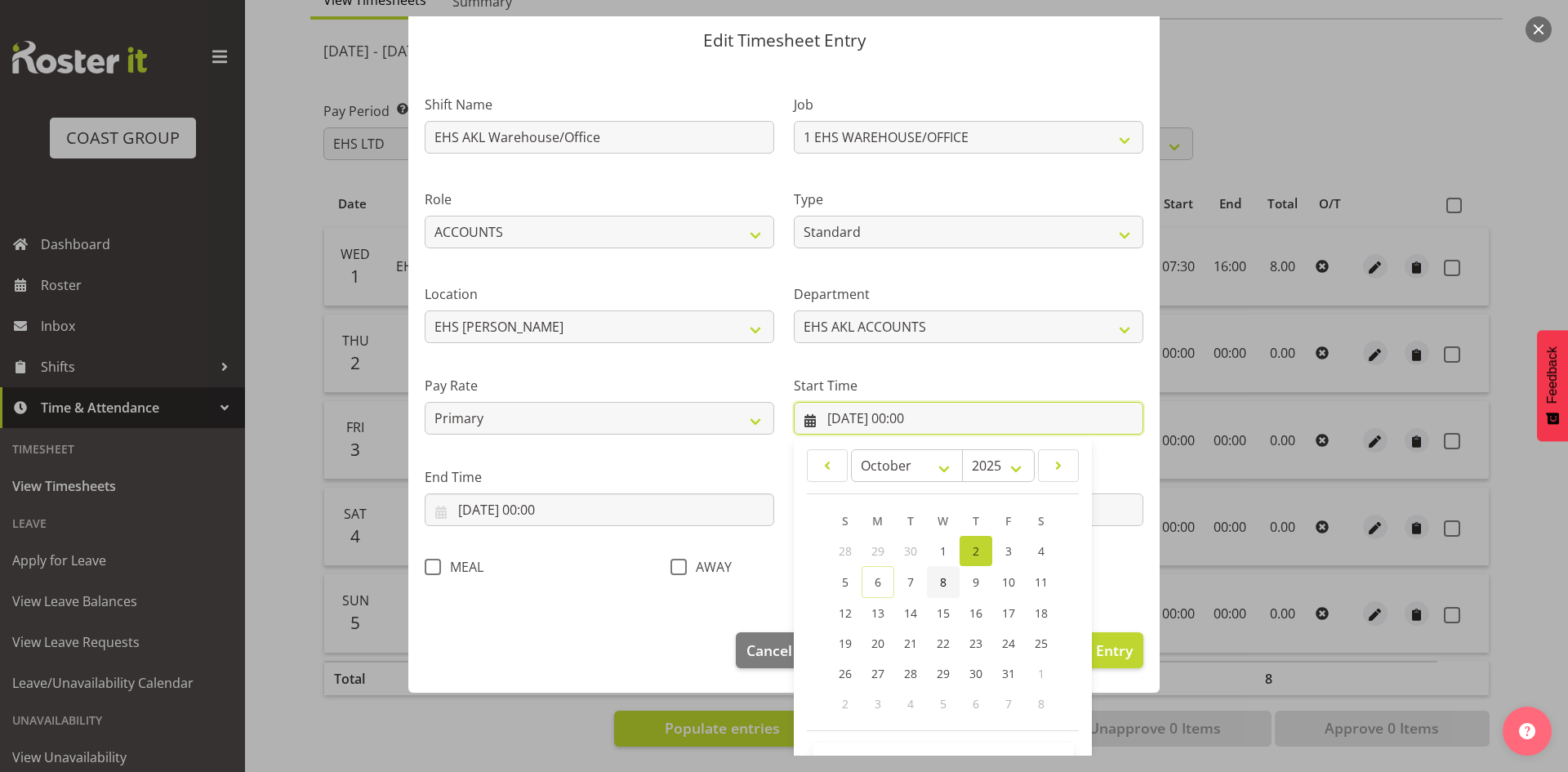
scroll to position [102, 0]
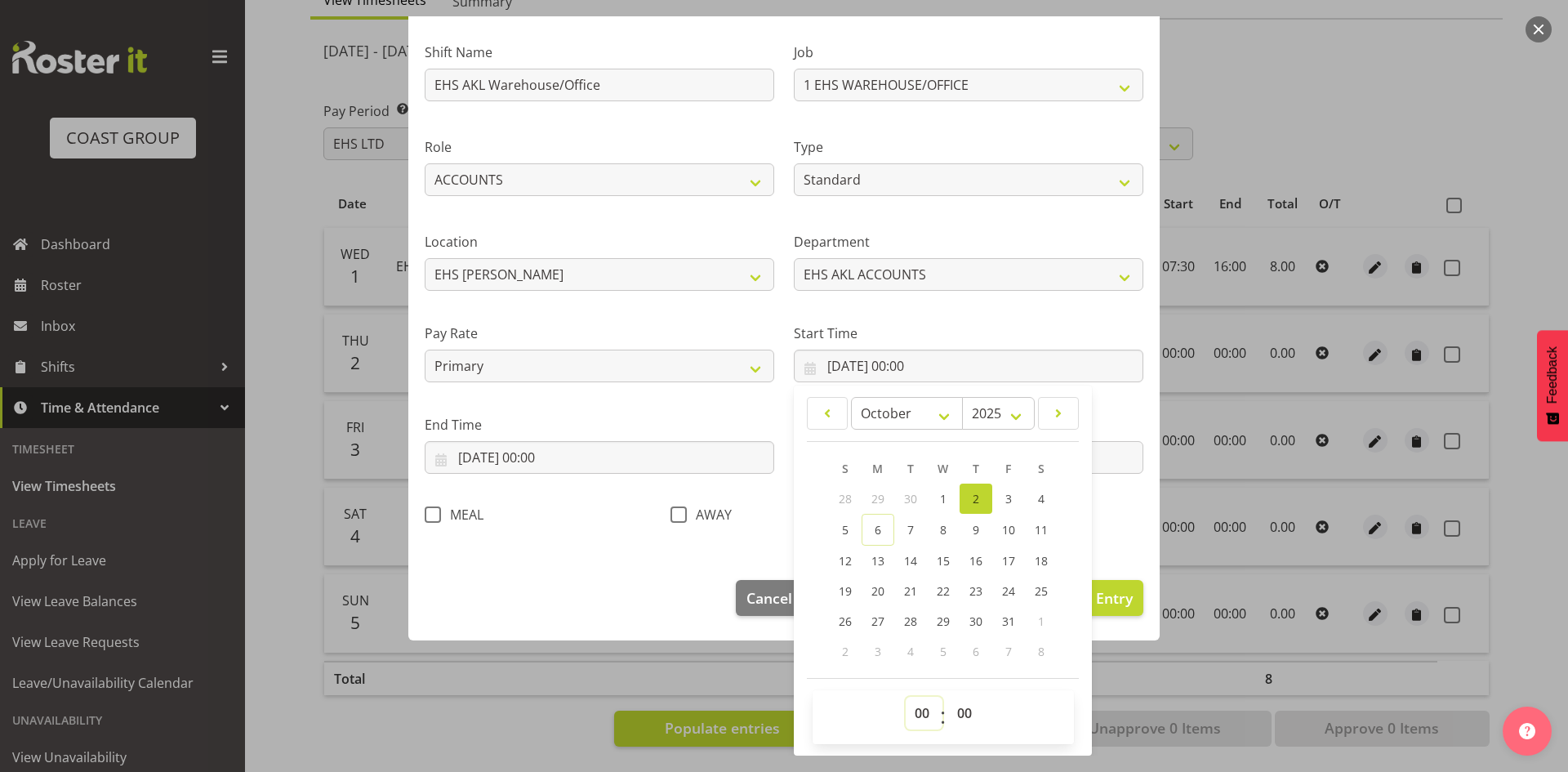
click at [917, 713] on select "00 01 02 03 04 05 06 07 08 09 10 11 12 13 14 15 16 17 18 19 20 21 22 23" at bounding box center [924, 713] width 37 height 32
select select "7"
click at [906, 697] on select "00 01 02 03 04 05 06 07 08 09 10 11 12 13 14 15 16 17 18 19 20 21 22 23" at bounding box center [924, 713] width 37 height 32
type input "[DATE] 07:00"
click at [959, 713] on select "00 01 02 03 04 05 06 07 08 09 10 11 12 13 14 15 16 17 18 19 20 21 22 23 24 25 2…" at bounding box center [967, 713] width 37 height 32
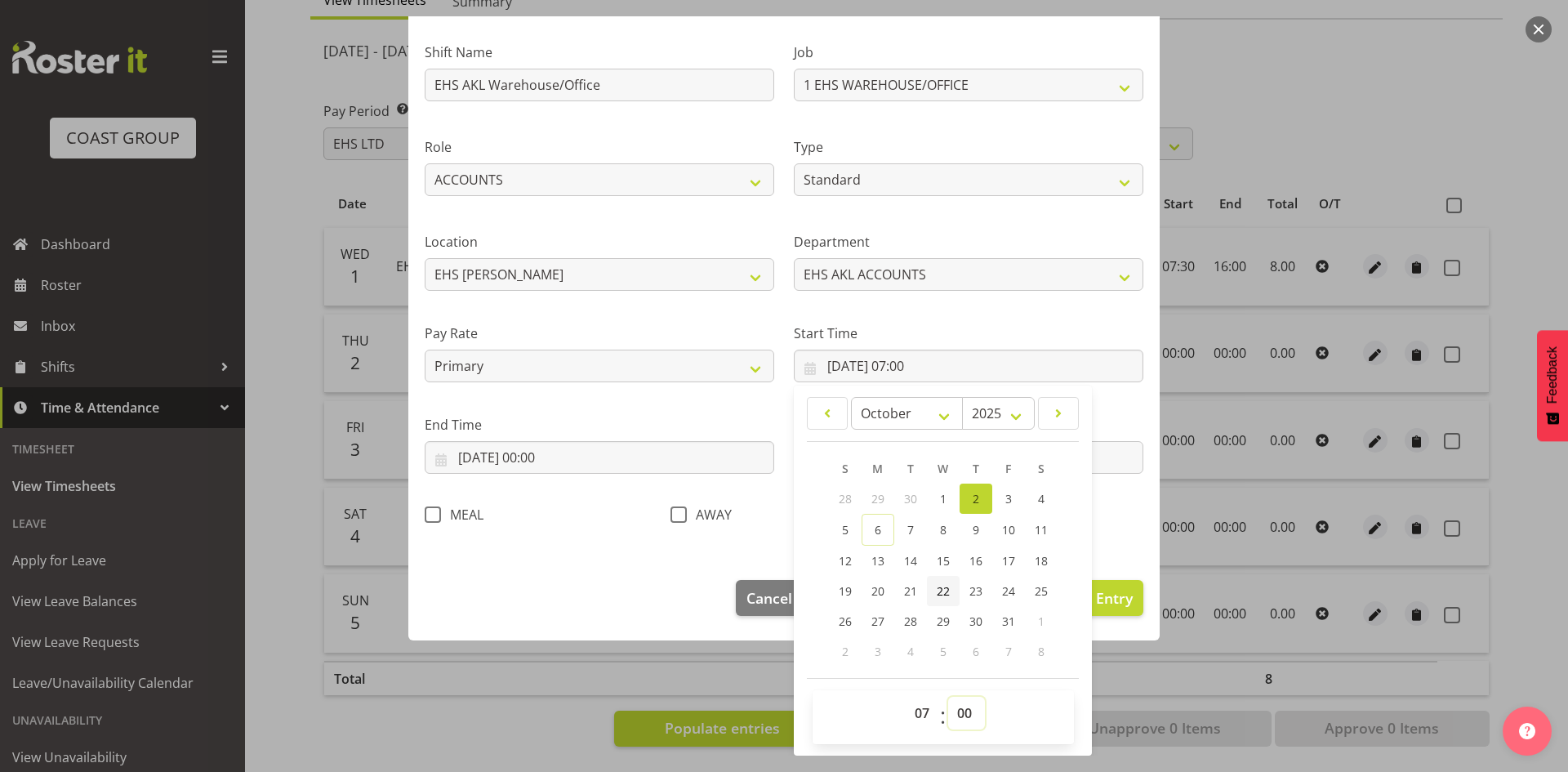
select select "30"
click at [948, 697] on select "00 01 02 03 04 05 06 07 08 09 10 11 12 13 14 15 16 17 18 19 20 21 22 23 24 25 2…" at bounding box center [967, 713] width 37 height 32
type input "[DATE] 07:30"
click at [558, 455] on input "[DATE] 00:00" at bounding box center [599, 457] width 350 height 32
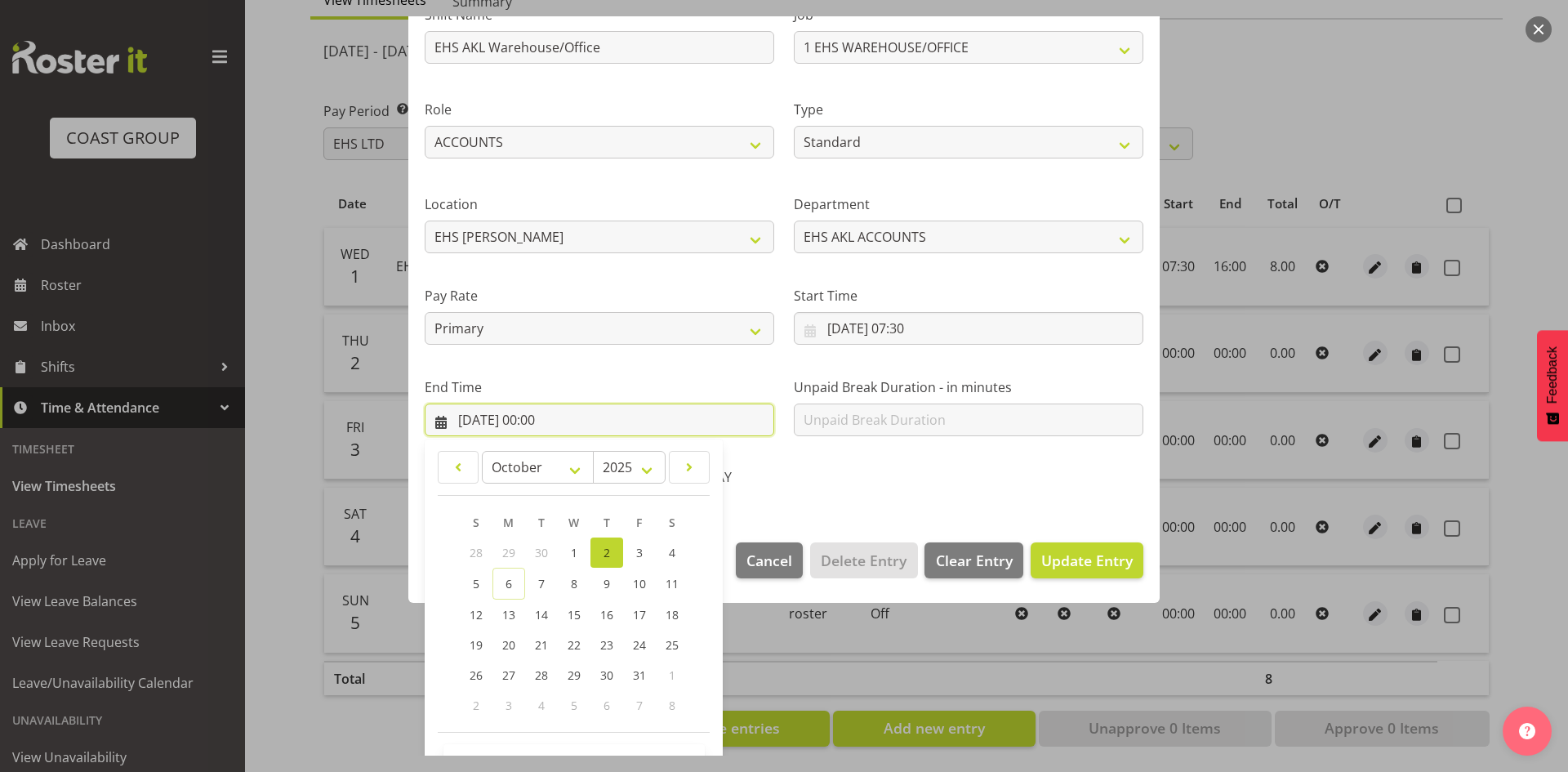
scroll to position [193, 0]
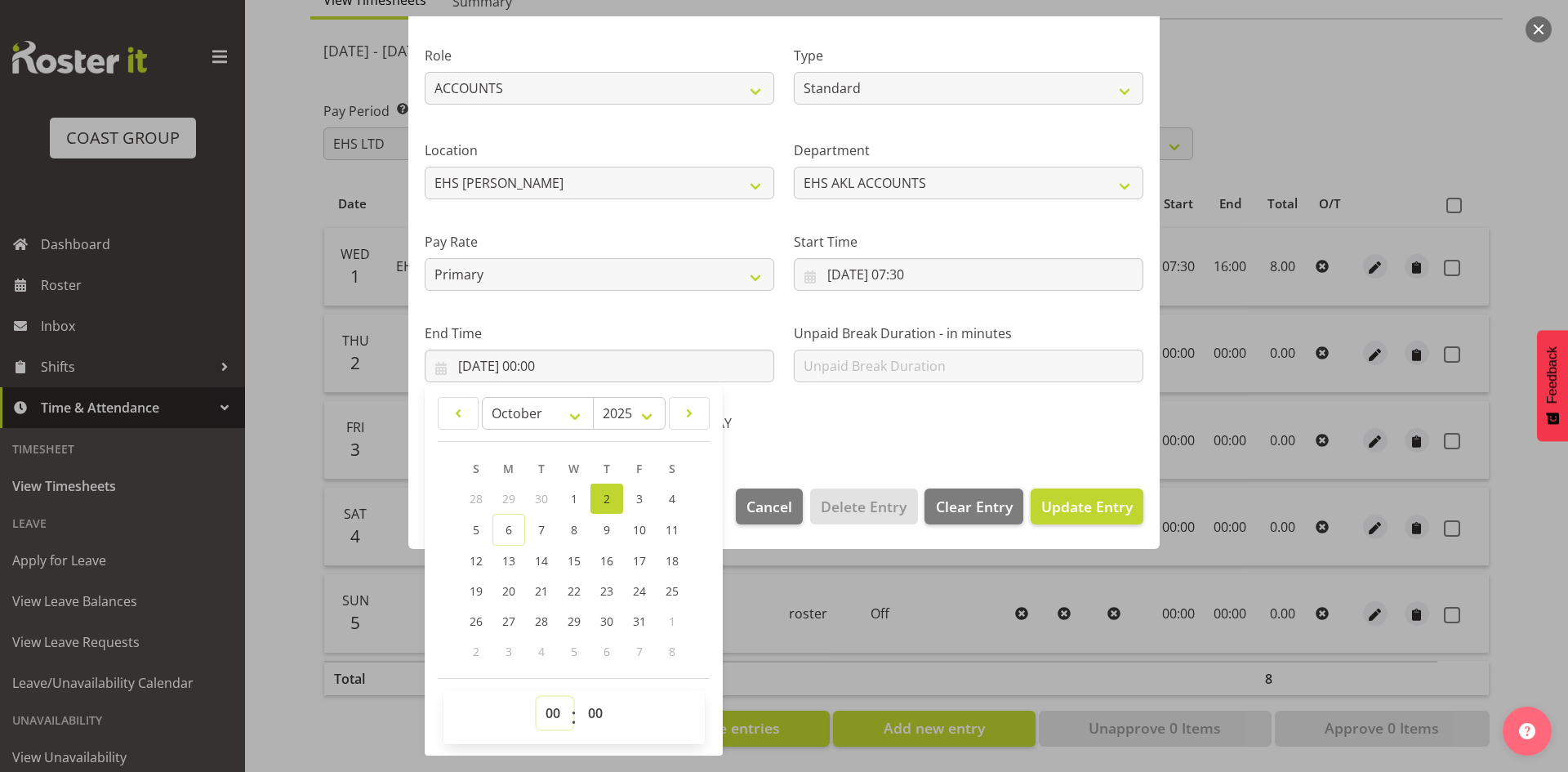
click at [559, 718] on select "00 01 02 03 04 05 06 07 08 09 10 11 12 13 14 15 16 17 18 19 20 21 22 23" at bounding box center [555, 713] width 37 height 32
select select "16"
click at [537, 697] on select "00 01 02 03 04 05 06 07 08 09 10 11 12 13 14 15 16 17 18 19 20 21 22 23" at bounding box center [555, 713] width 37 height 32
type input "[DATE] 16:00"
click at [1055, 517] on span "Update Entry" at bounding box center [1086, 506] width 91 height 21
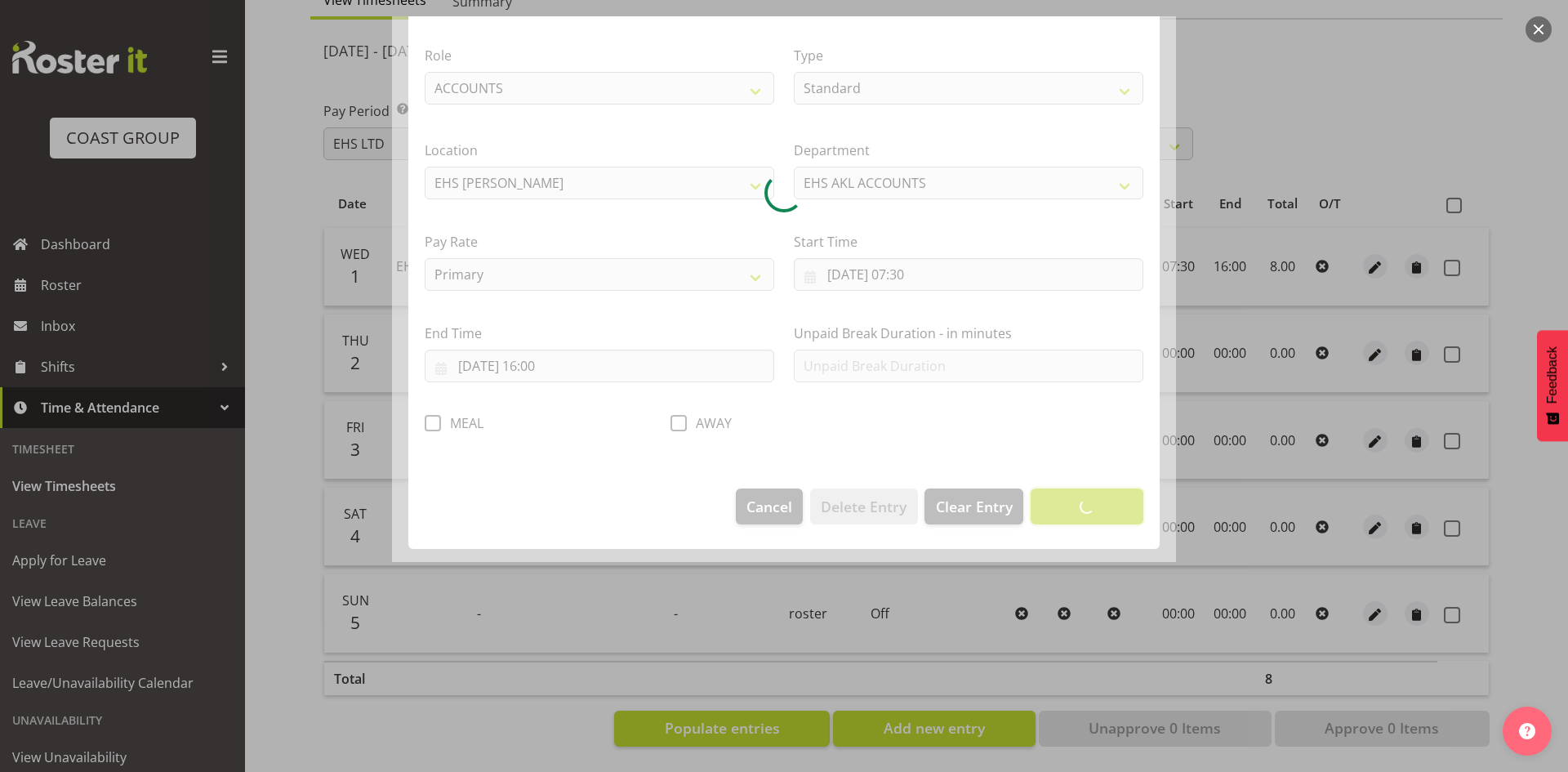
scroll to position [0, 0]
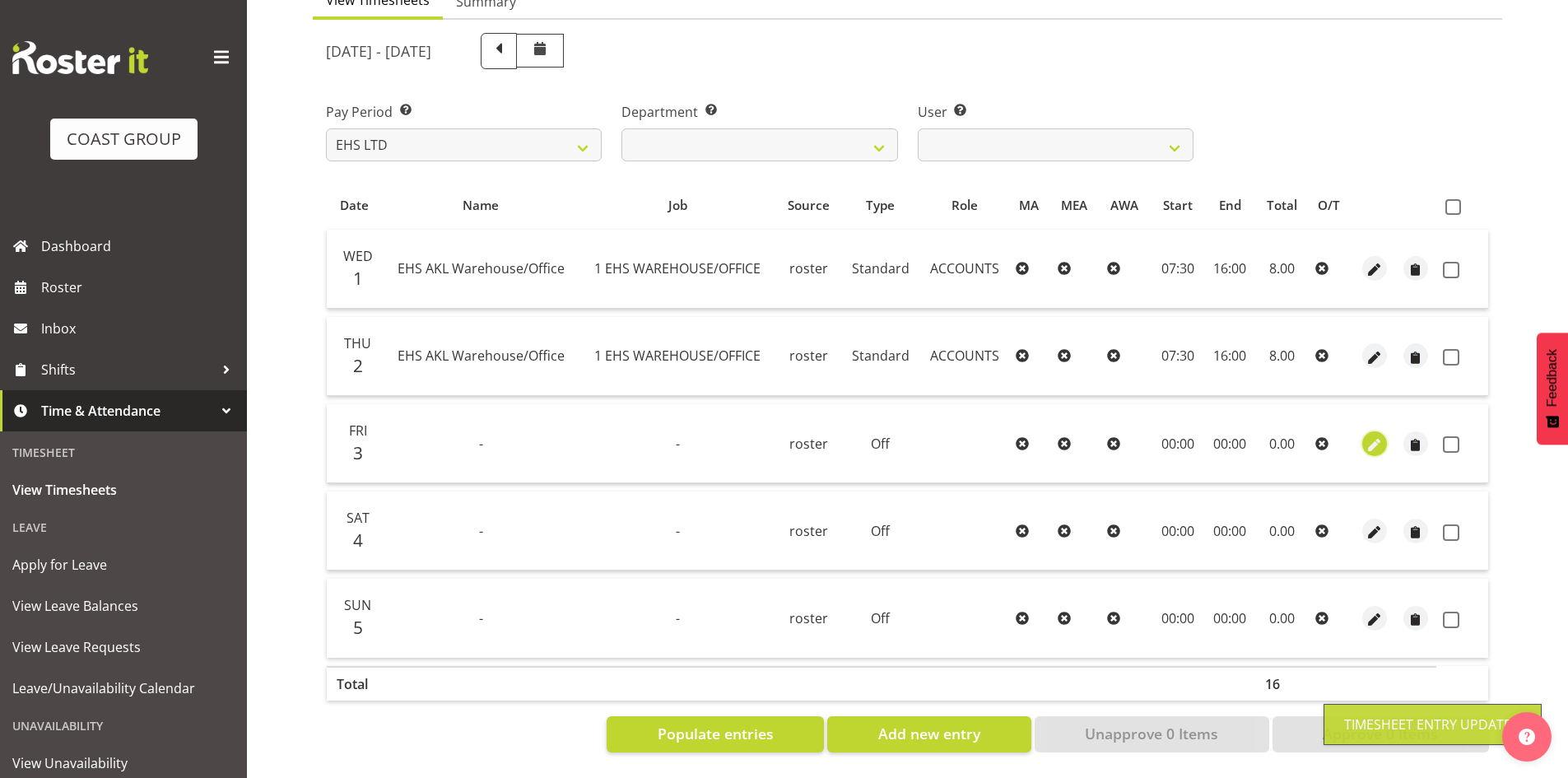
click at [1381, 435] on span "button" at bounding box center [1374, 445] width 19 height 19
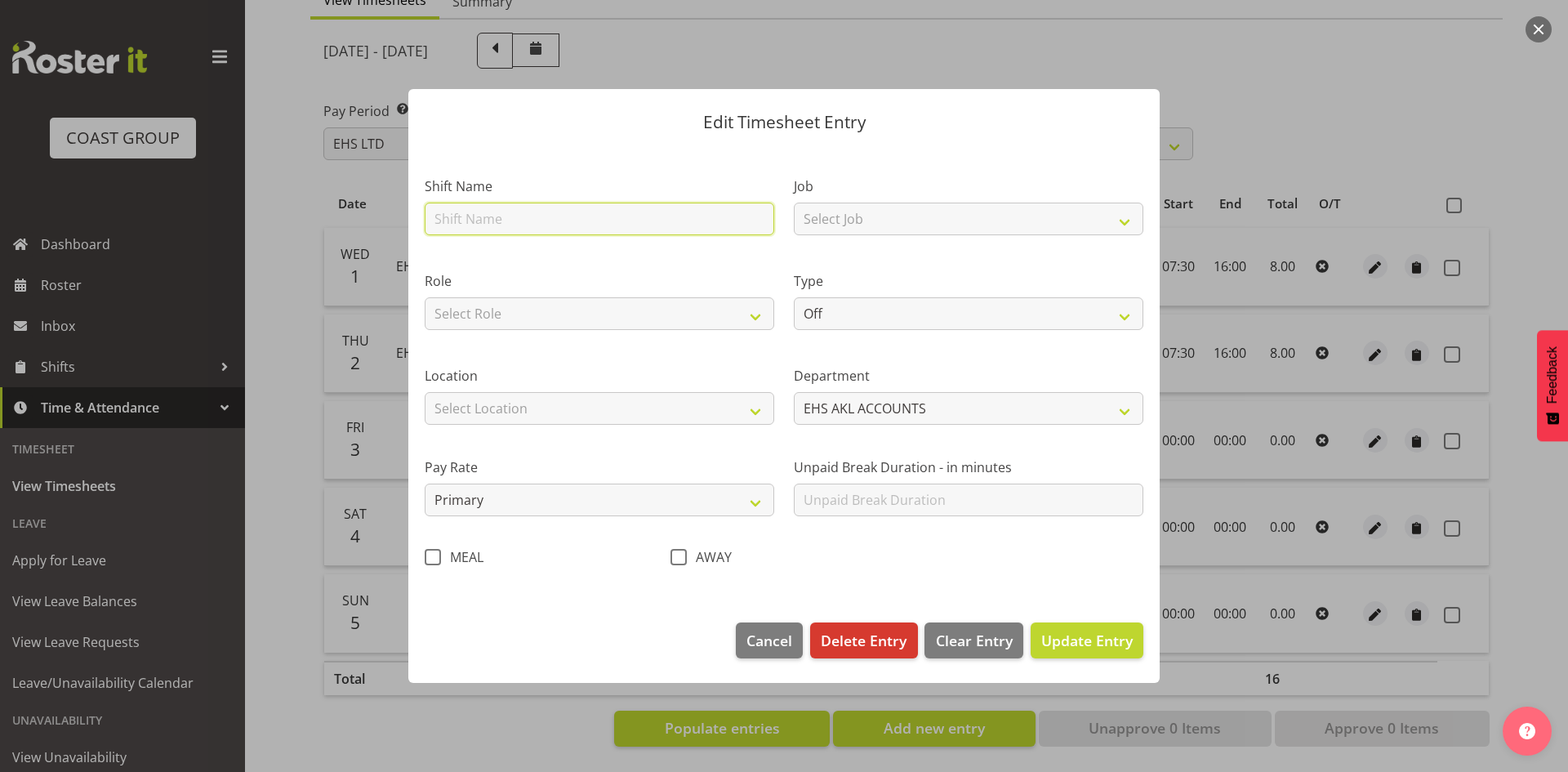
click at [494, 215] on input "text" at bounding box center [599, 218] width 350 height 32
type input "EHS AKL Warehouse/Office"
drag, startPoint x: 479, startPoint y: 307, endPoint x: 494, endPoint y: 322, distance: 21.2
click at [480, 310] on select "Select Role ACCOUNTS" at bounding box center [599, 313] width 350 height 32
select select "204"
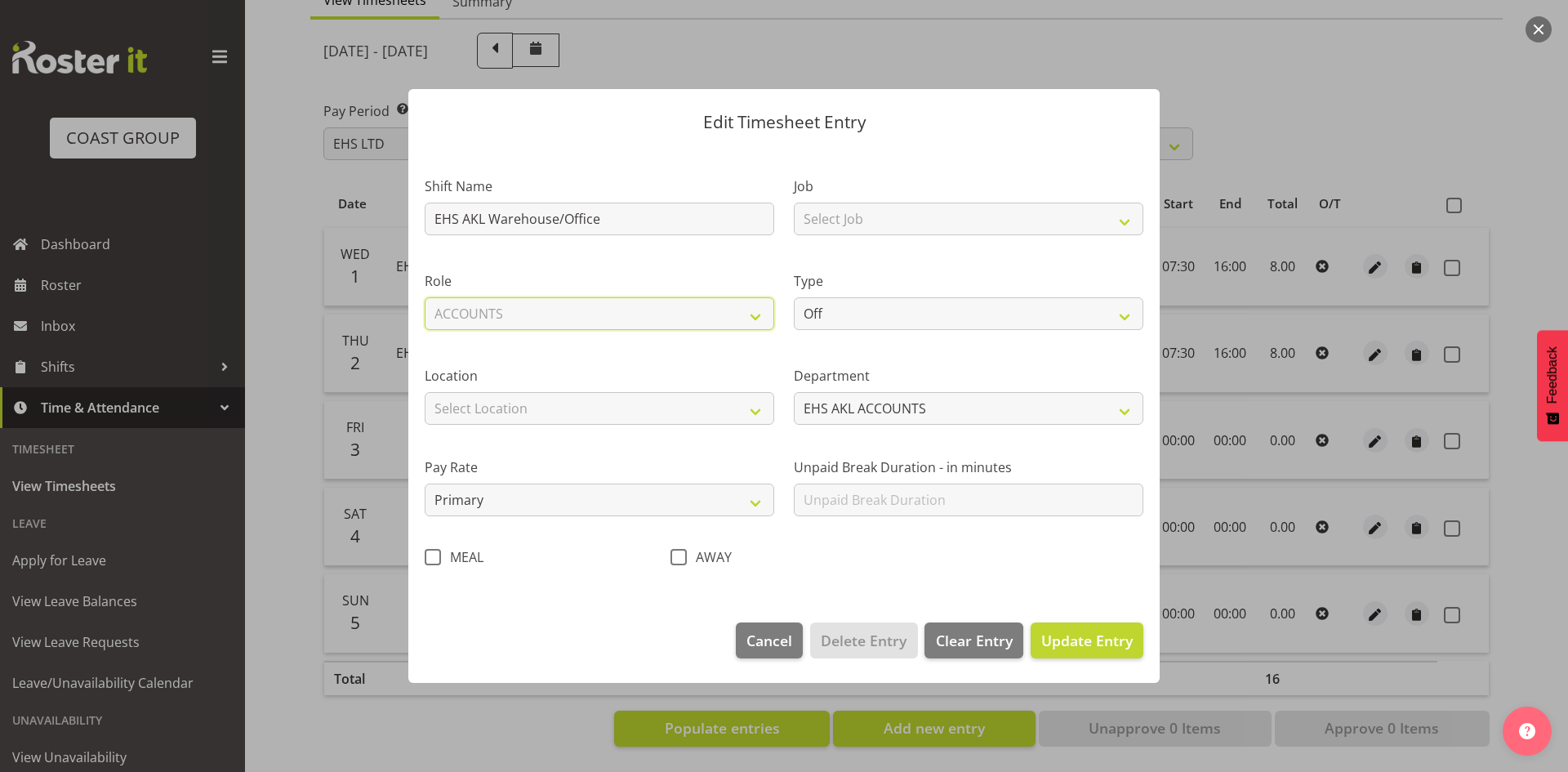
click at [424, 298] on select "Select Role ACCOUNTS" at bounding box center [599, 313] width 350 height 32
click at [507, 416] on select "Select Location [GEOGRAPHIC_DATA] EVENTS [PERSON_NAME][GEOGRAPHIC_DATA] [GEOGRA…" at bounding box center [599, 408] width 350 height 32
select select "35"
click at [424, 392] on select "Select Location [GEOGRAPHIC_DATA] EVENTS [PERSON_NAME][GEOGRAPHIC_DATA] [GEOGRA…" at bounding box center [599, 408] width 350 height 32
drag, startPoint x: 893, startPoint y: 210, endPoint x: 900, endPoint y: 218, distance: 10.6
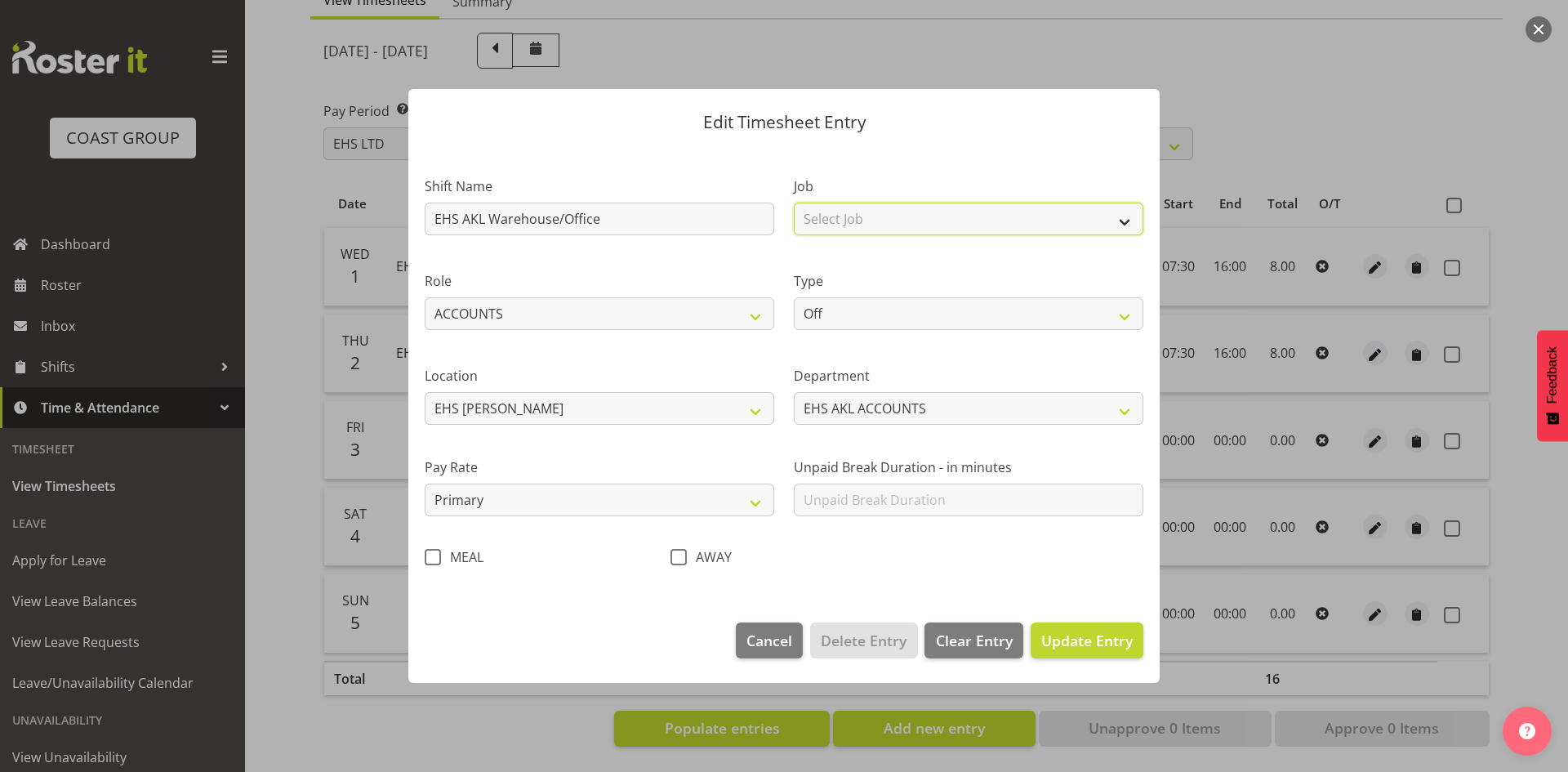
click at [893, 210] on select "Select Job 1 Carlton Events 1 [PERSON_NAME][GEOGRAPHIC_DATA] 1 [PERSON_NAME][GE…" at bounding box center [969, 218] width 350 height 32
select select "69"
click at [794, 203] on select "Select Job 1 Carlton Events 1 [PERSON_NAME][GEOGRAPHIC_DATA] 1 [PERSON_NAME][GE…" at bounding box center [969, 218] width 350 height 32
click at [868, 324] on select "Off Standard Public Holiday Public Holiday (Worked) Day In Lieu Annual Leave Si…" at bounding box center [969, 313] width 350 height 32
select select "Standard"
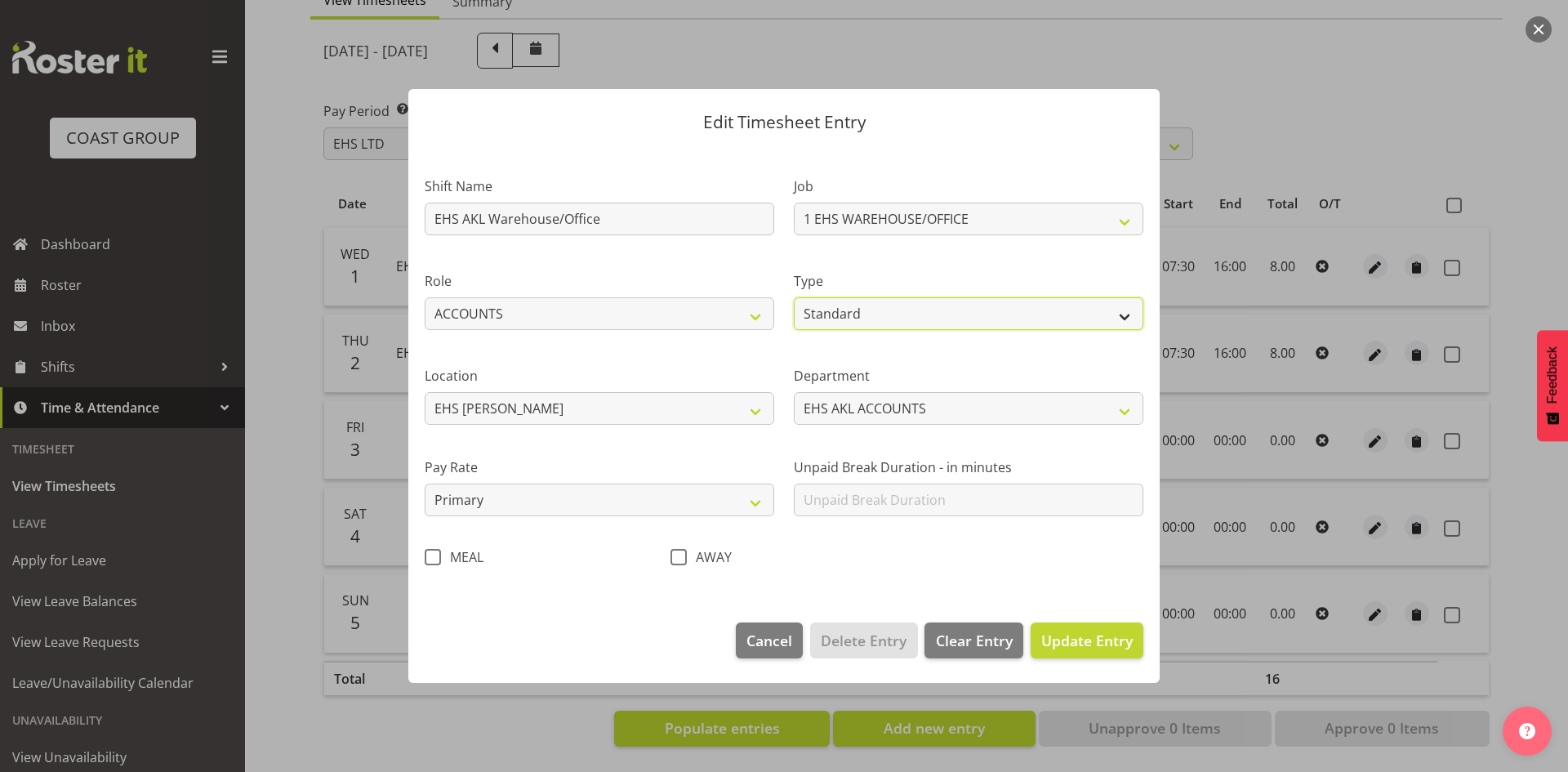
click at [794, 298] on select "Off Standard Public Holiday Public Holiday (Worked) Day In Lieu Annual Leave Si…" at bounding box center [969, 313] width 350 height 32
select select "9"
select select "2025"
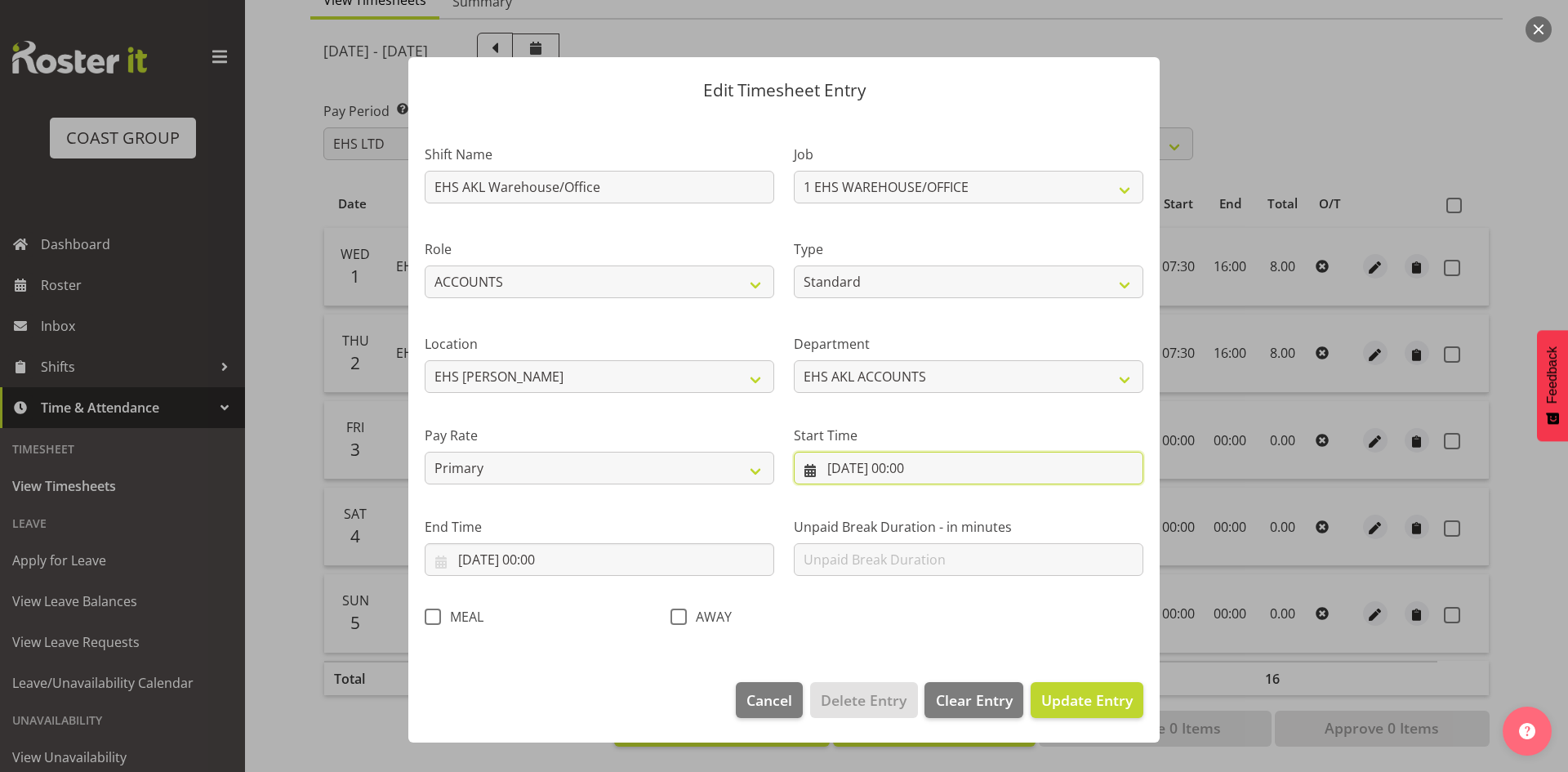
click at [900, 474] on input "[DATE] 00:00" at bounding box center [969, 467] width 350 height 32
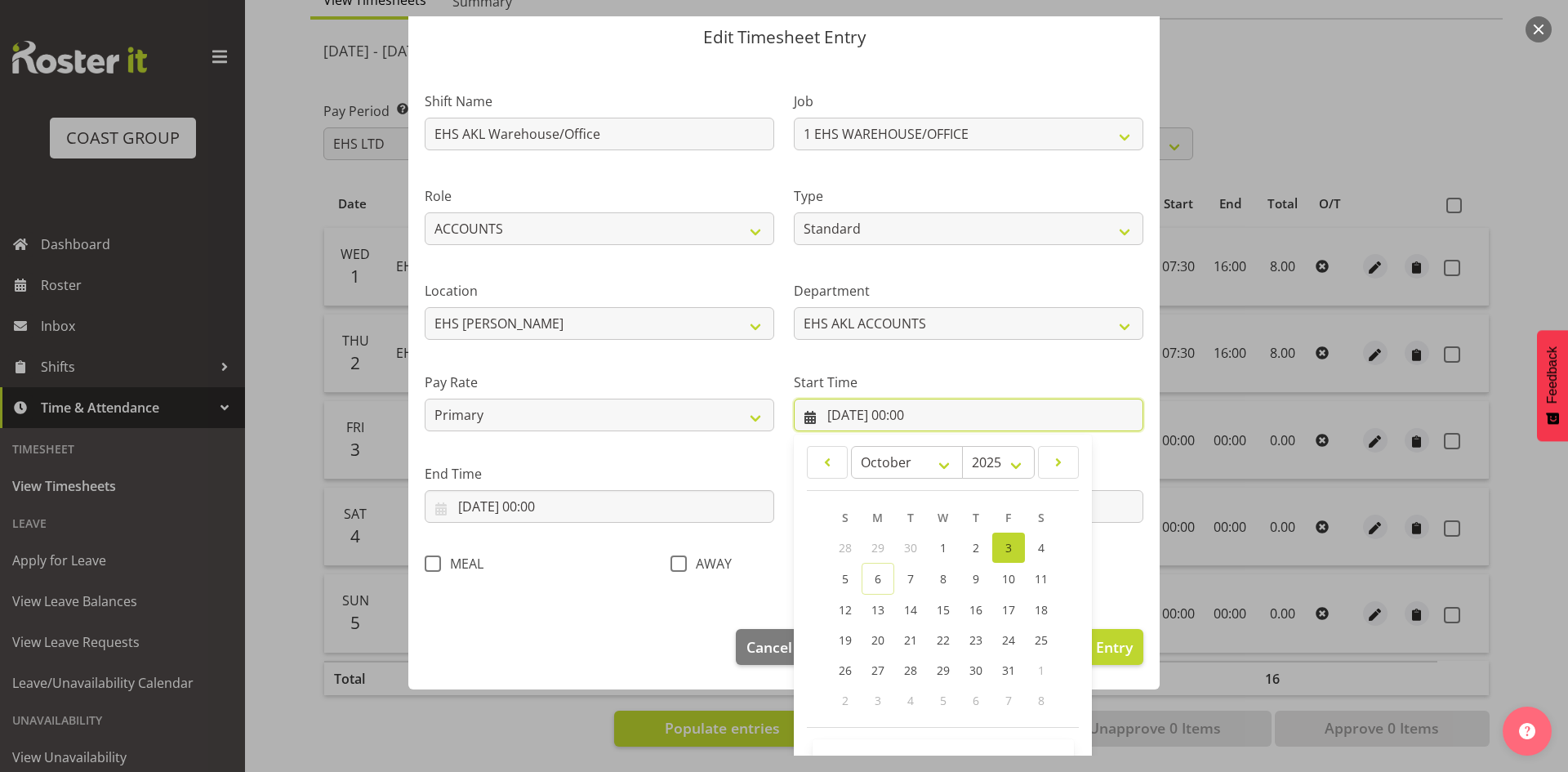
scroll to position [102, 0]
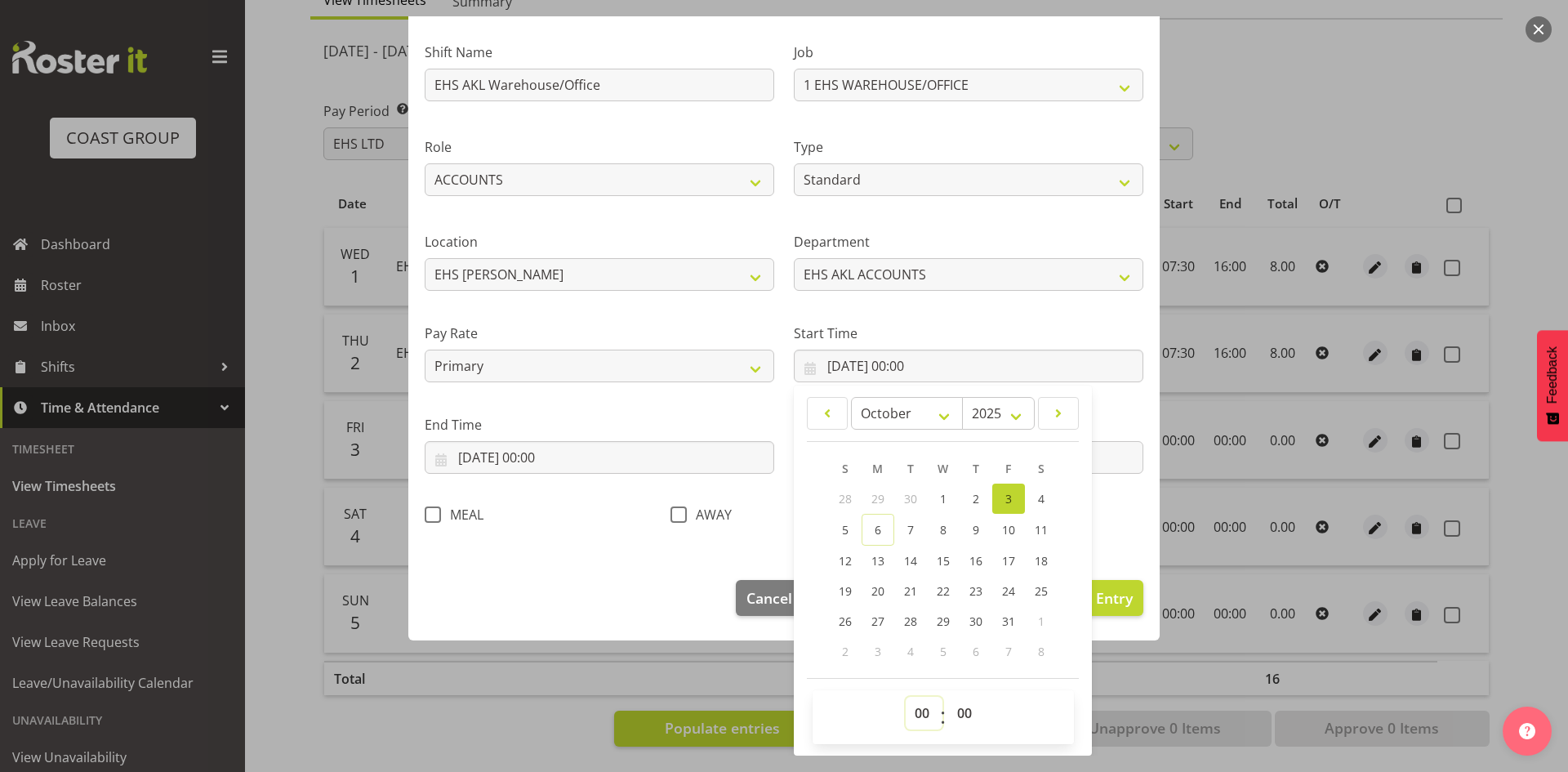
click at [923, 702] on select "00 01 02 03 04 05 06 07 08 09 10 11 12 13 14 15 16 17 18 19 20 21 22 23" at bounding box center [924, 713] width 37 height 32
select select "7"
click at [906, 697] on select "00 01 02 03 04 05 06 07 08 09 10 11 12 13 14 15 16 17 18 19 20 21 22 23" at bounding box center [924, 713] width 37 height 32
type input "[DATE] 07:00"
click at [962, 712] on select "00 01 02 03 04 05 06 07 08 09 10 11 12 13 14 15 16 17 18 19 20 21 22 23 24 25 2…" at bounding box center [967, 713] width 37 height 32
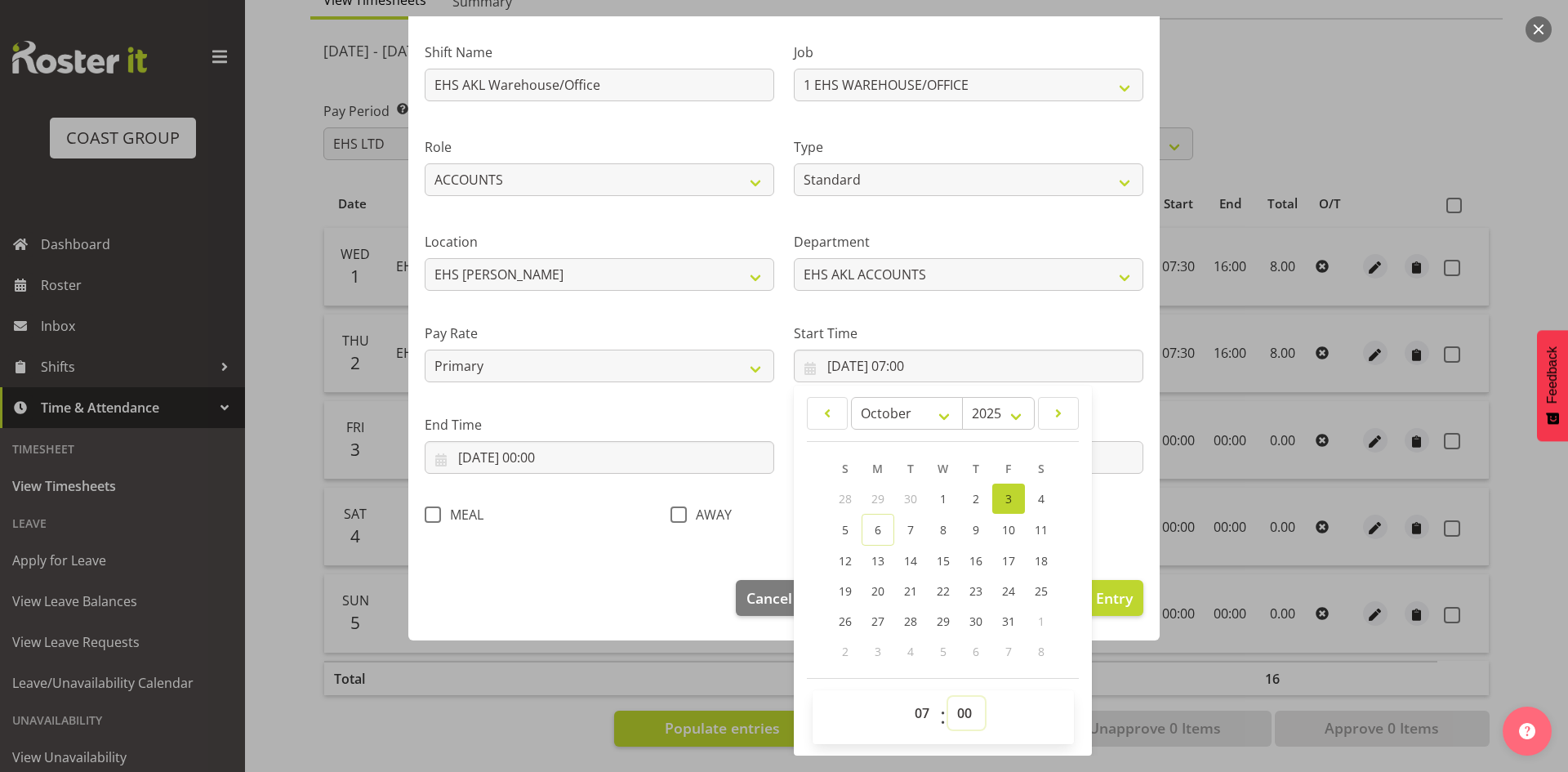
click at [962, 716] on select "00 01 02 03 04 05 06 07 08 09 10 11 12 13 14 15 16 17 18 19 20 21 22 23 24 25 2…" at bounding box center [967, 713] width 37 height 32
select select "30"
click at [948, 697] on select "00 01 02 03 04 05 06 07 08 09 10 11 12 13 14 15 16 17 18 19 20 21 22 23 24 25 2…" at bounding box center [967, 713] width 37 height 32
type input "[DATE] 07:30"
click at [552, 457] on input "[DATE] 00:00" at bounding box center [599, 457] width 350 height 32
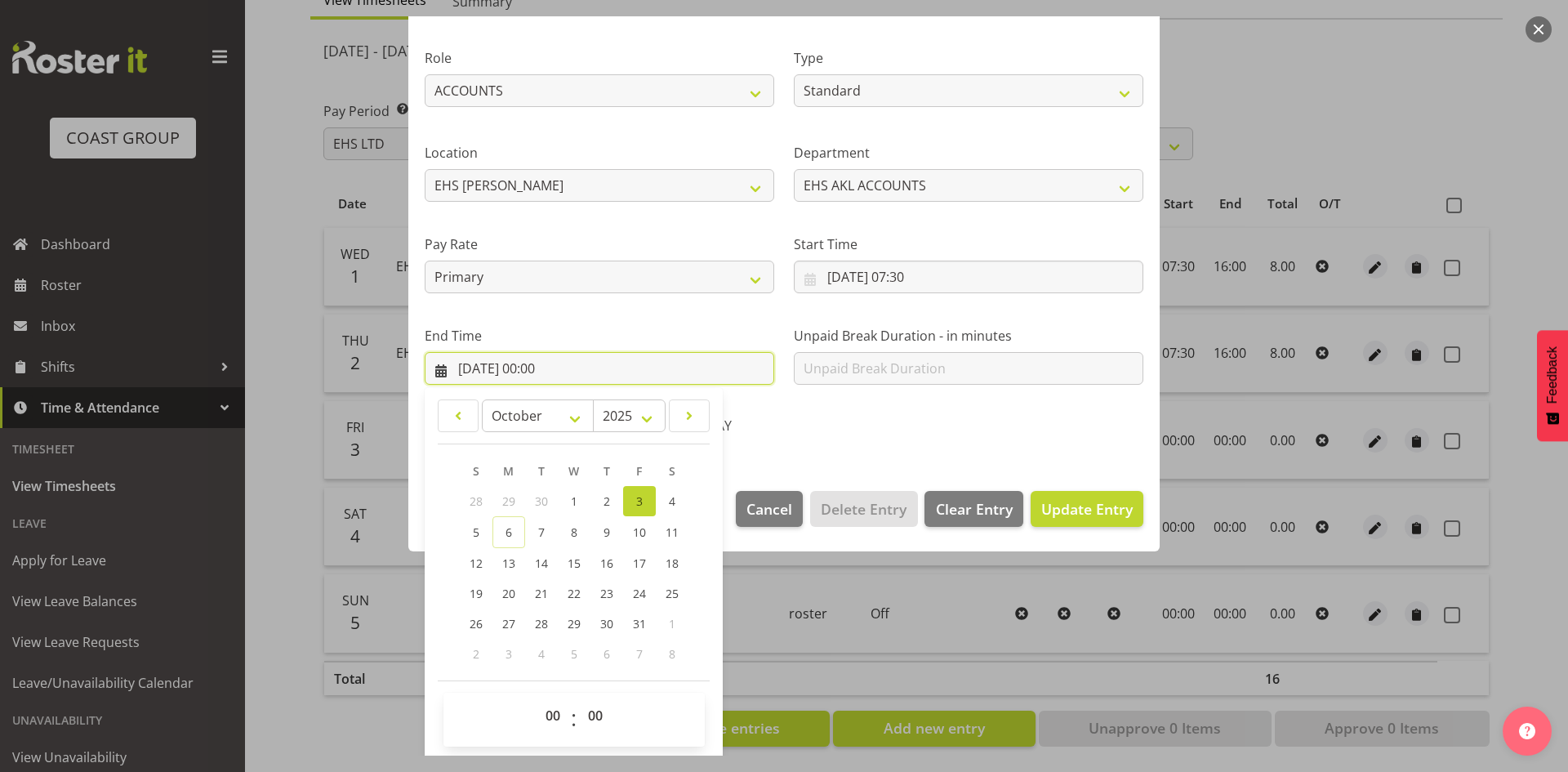
scroll to position [193, 0]
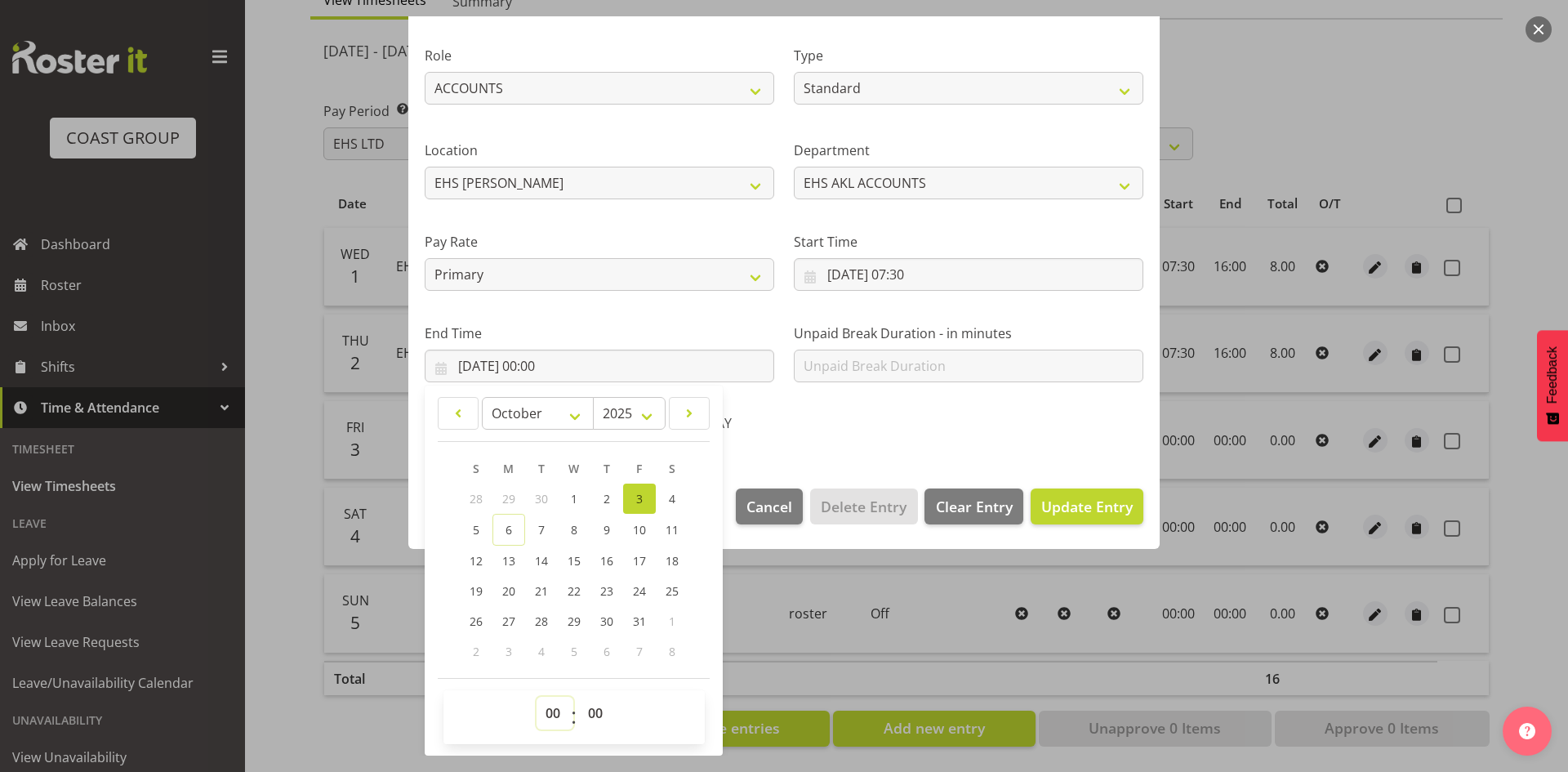
click at [563, 710] on select "00 01 02 03 04 05 06 07 08 09 10 11 12 13 14 15 16 17 18 19 20 21 22 23" at bounding box center [555, 713] width 37 height 32
select select "16"
click at [537, 697] on select "00 01 02 03 04 05 06 07 08 09 10 11 12 13 14 15 16 17 18 19 20 21 22 23" at bounding box center [555, 713] width 37 height 32
type input "[DATE] 16:00"
click at [1063, 510] on span "Update Entry" at bounding box center [1086, 506] width 91 height 19
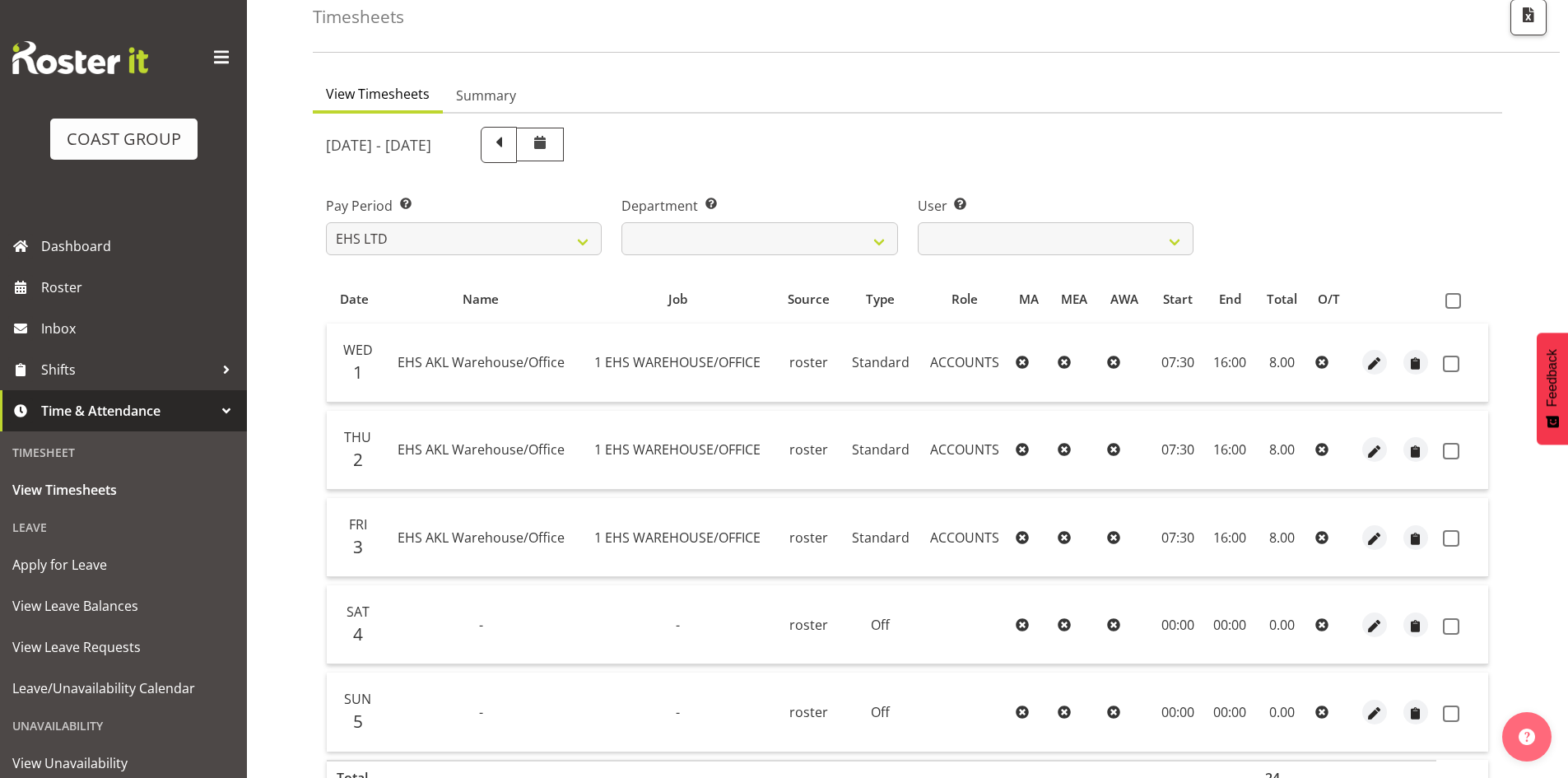
scroll to position [193, 0]
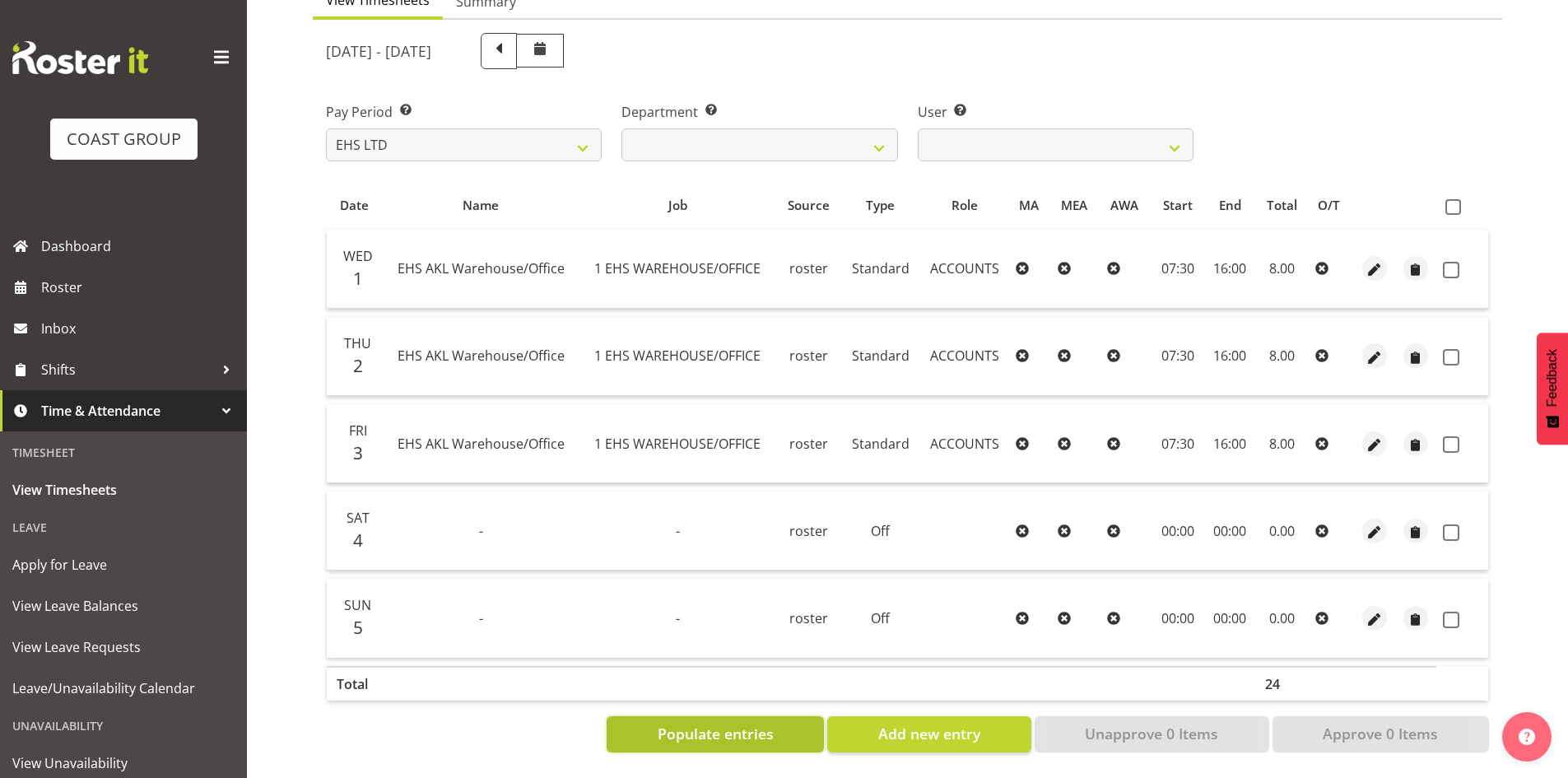
click at [745, 725] on span "Populate entries" at bounding box center [715, 733] width 116 height 21
click at [931, 726] on span "Add new entry" at bounding box center [929, 733] width 102 height 21
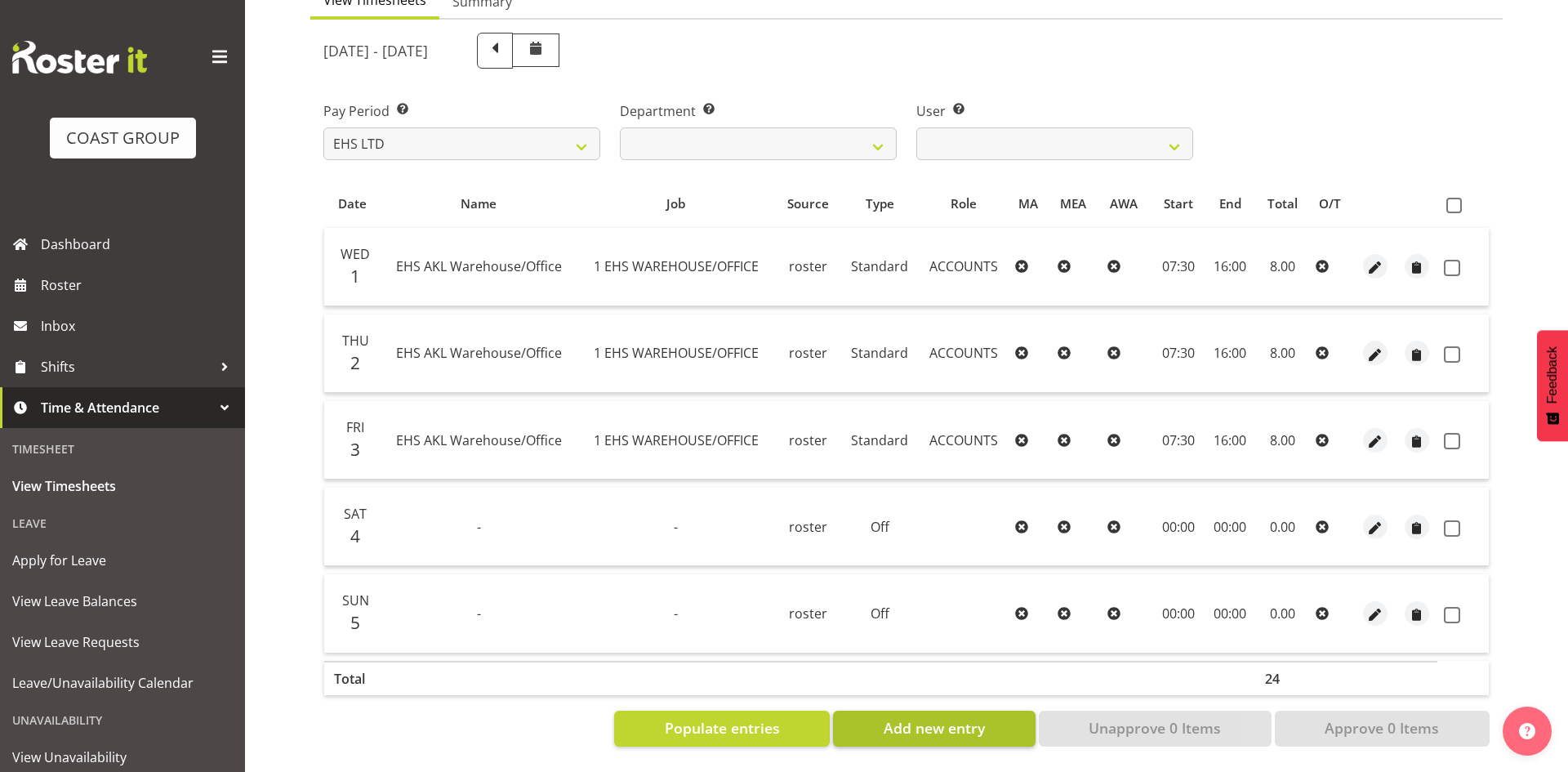
select select
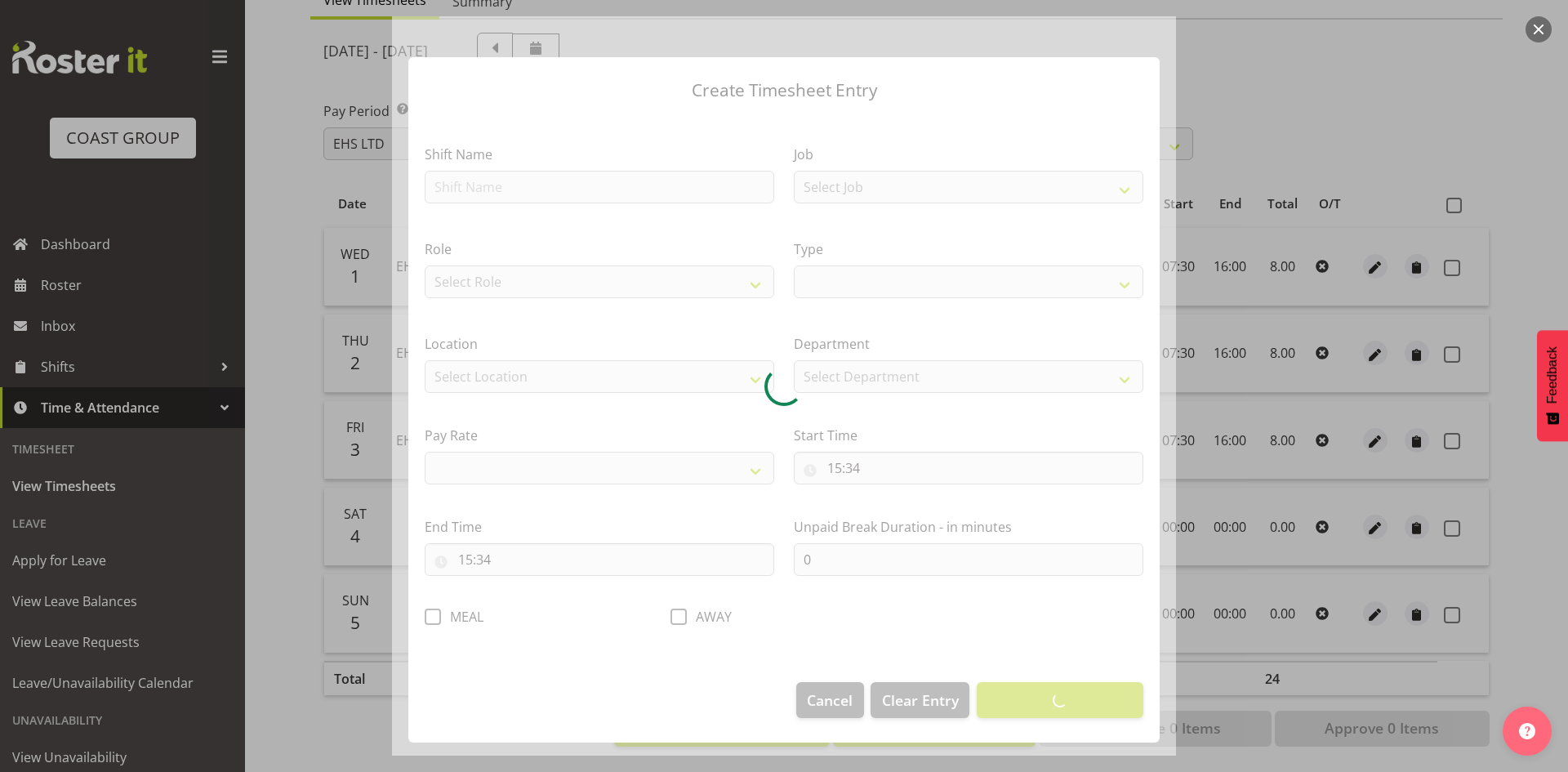
select select
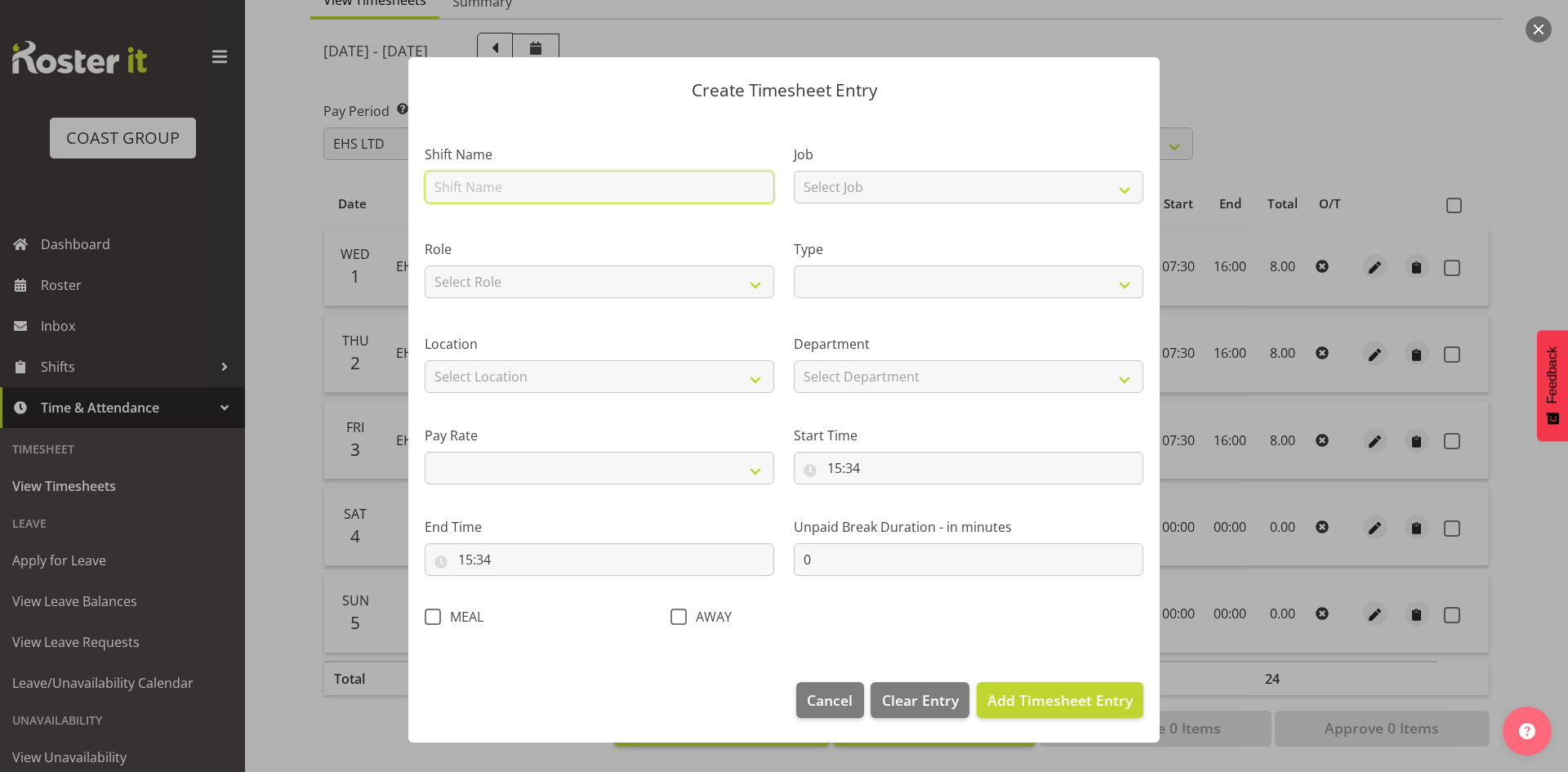
click at [603, 193] on input "text" at bounding box center [599, 186] width 350 height 32
type input "EHS AKL Warehouse/Office"
select select
click at [563, 281] on select "Select Role ACCOUNTS" at bounding box center [599, 281] width 350 height 32
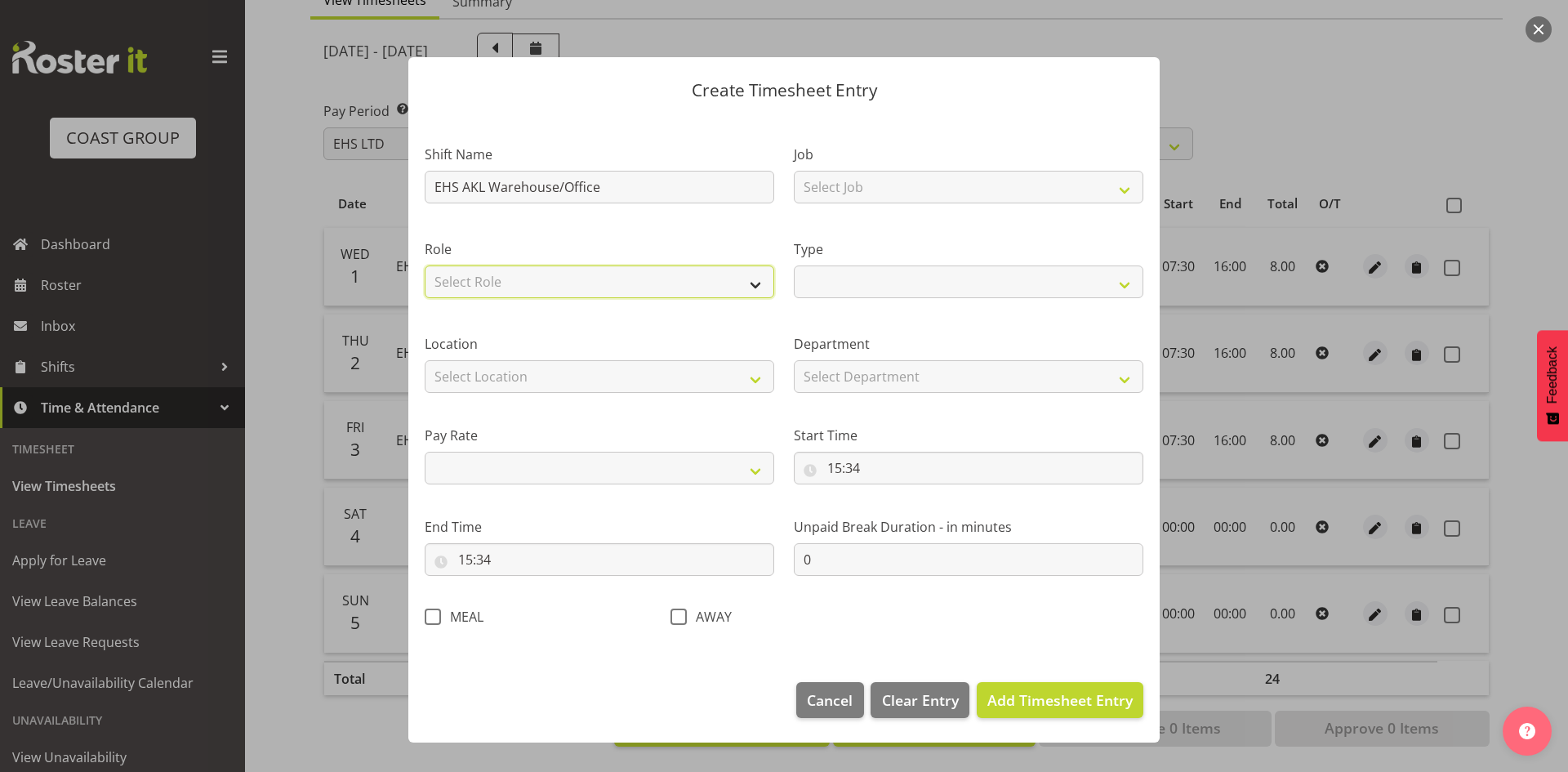
select select "204"
click at [424, 265] on select "Select Role ACCOUNTS" at bounding box center [599, 281] width 350 height 32
select select
click at [545, 366] on select "Select Location [GEOGRAPHIC_DATA] EVENTS [PERSON_NAME][GEOGRAPHIC_DATA] [GEOGRA…" at bounding box center [599, 376] width 350 height 32
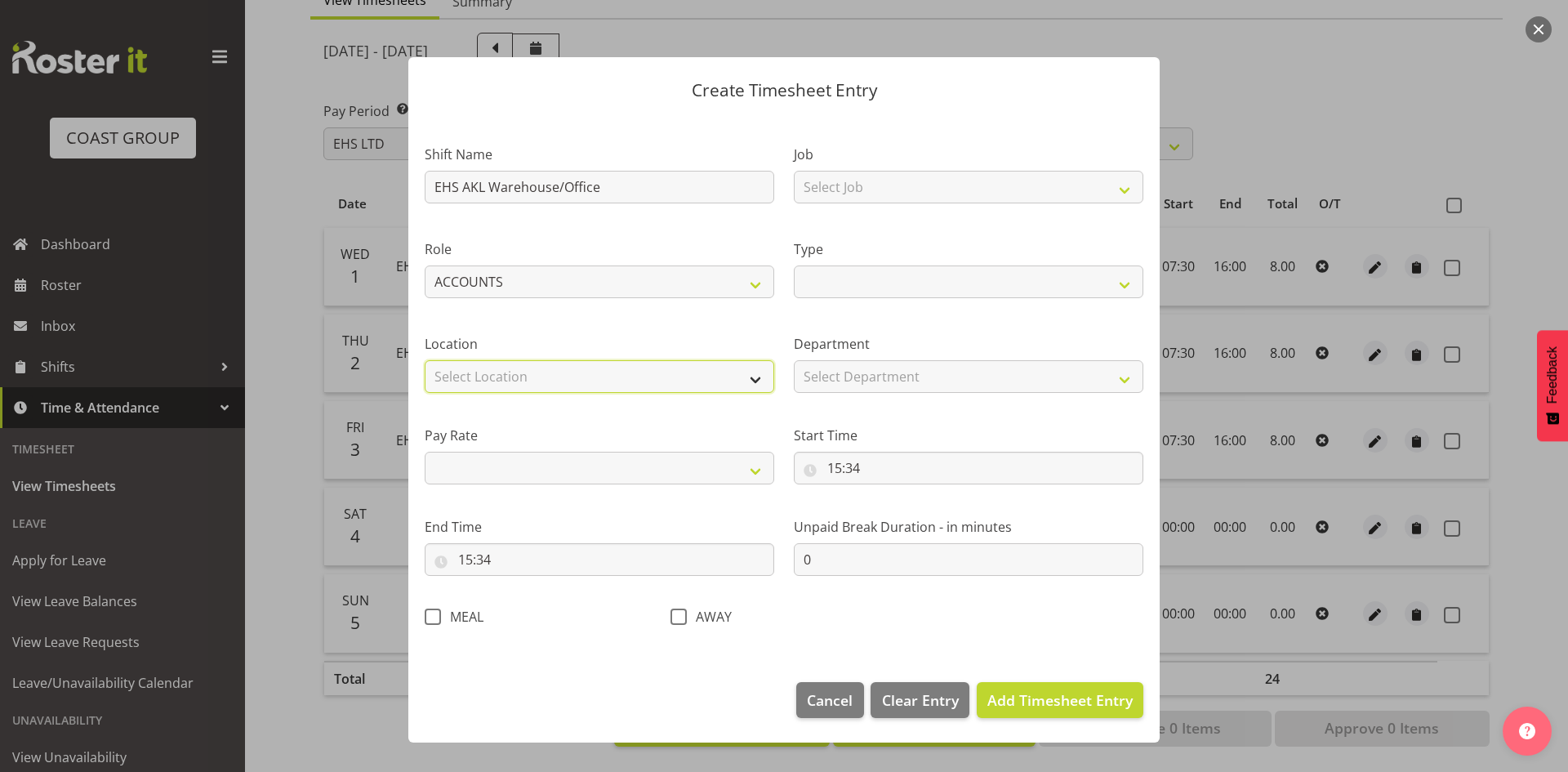
select select "35"
click at [424, 360] on select "Select Location [GEOGRAPHIC_DATA] EVENTS [PERSON_NAME][GEOGRAPHIC_DATA] [GEOGRA…" at bounding box center [599, 376] width 350 height 32
select select
click at [625, 474] on select "Primary Secondary Tertiary Fourth Fifth" at bounding box center [599, 467] width 350 height 32
select select "primary"
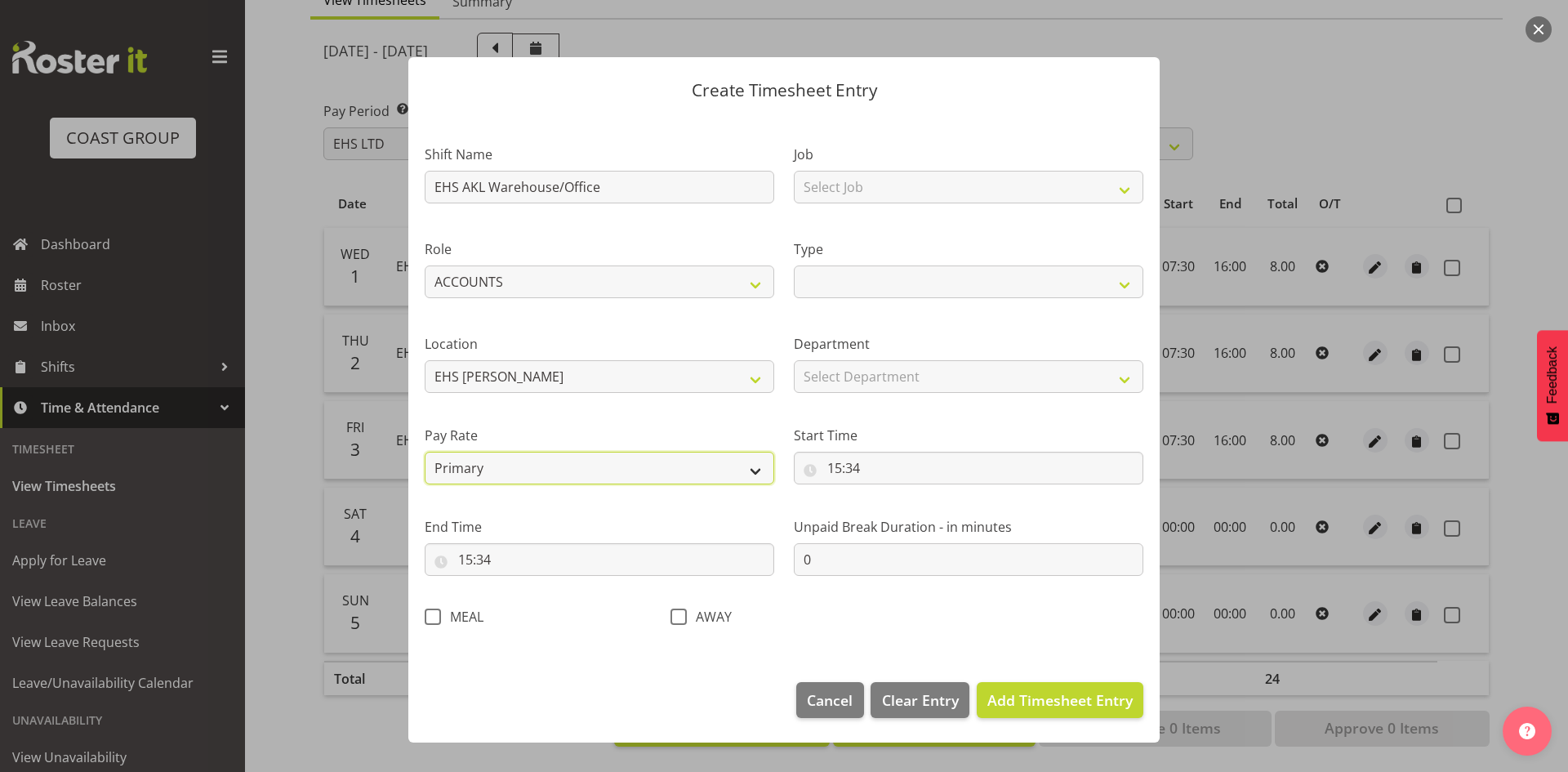
click at [424, 451] on select "Primary Secondary Tertiary Fourth Fifth" at bounding box center [599, 467] width 350 height 32
select select
click at [547, 567] on input "15:34" at bounding box center [599, 559] width 350 height 32
click at [566, 560] on input "15:34" at bounding box center [599, 559] width 350 height 32
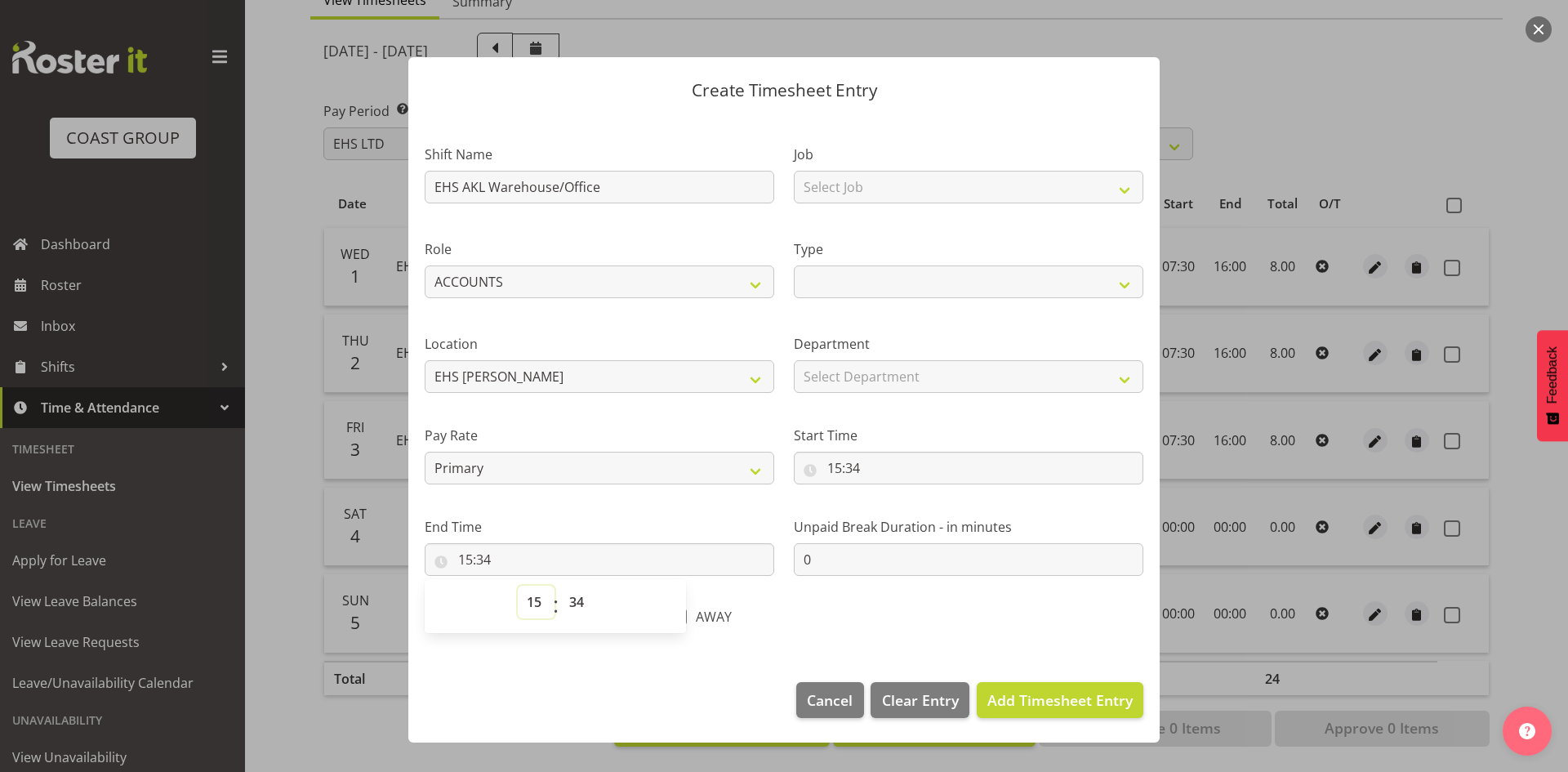
click at [540, 590] on select "00 01 02 03 04 05 06 07 08 09 10 11 12 13 14 15 16 17 18 19 20 21 22 23" at bounding box center [536, 602] width 37 height 32
select select "16"
click at [517, 586] on select "00 01 02 03 04 05 06 07 08 09 10 11 12 13 14 15 16 17 18 19 20 21 22 23" at bounding box center [536, 602] width 37 height 32
select select
type input "16:34"
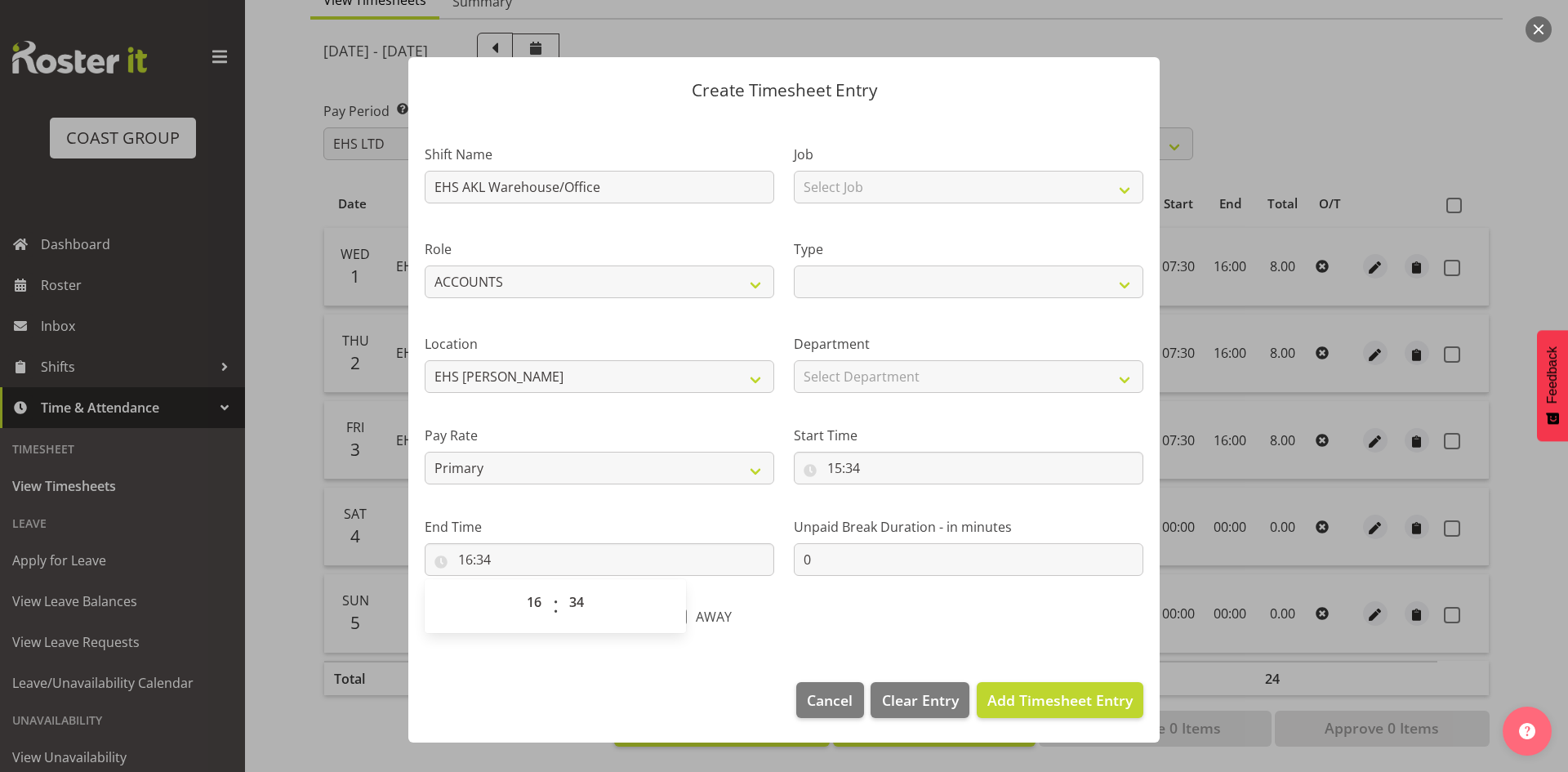
click at [600, 597] on div "00 01 02 03 04 05 06 07 08 09 10 11 12 13 14 15 16 17 18 19 20 21 22 23 : 00 01…" at bounding box center [555, 606] width 261 height 41
click at [586, 603] on select "00 01 02 03 04 05 06 07 08 09 10 11 12 13 14 15 16 17 18 19 20 21 22 23 24 25 2…" at bounding box center [578, 602] width 37 height 32
click at [581, 603] on select "00 01 02 03 04 05 06 07 08 09 10 11 12 13 14 15 16 17 18 19 20 21 22 23 24 25 2…" at bounding box center [578, 602] width 37 height 32
select select "0"
click at [560, 586] on select "00 01 02 03 04 05 06 07 08 09 10 11 12 13 14 15 16 17 18 19 20 21 22 23 24 25 2…" at bounding box center [578, 602] width 37 height 32
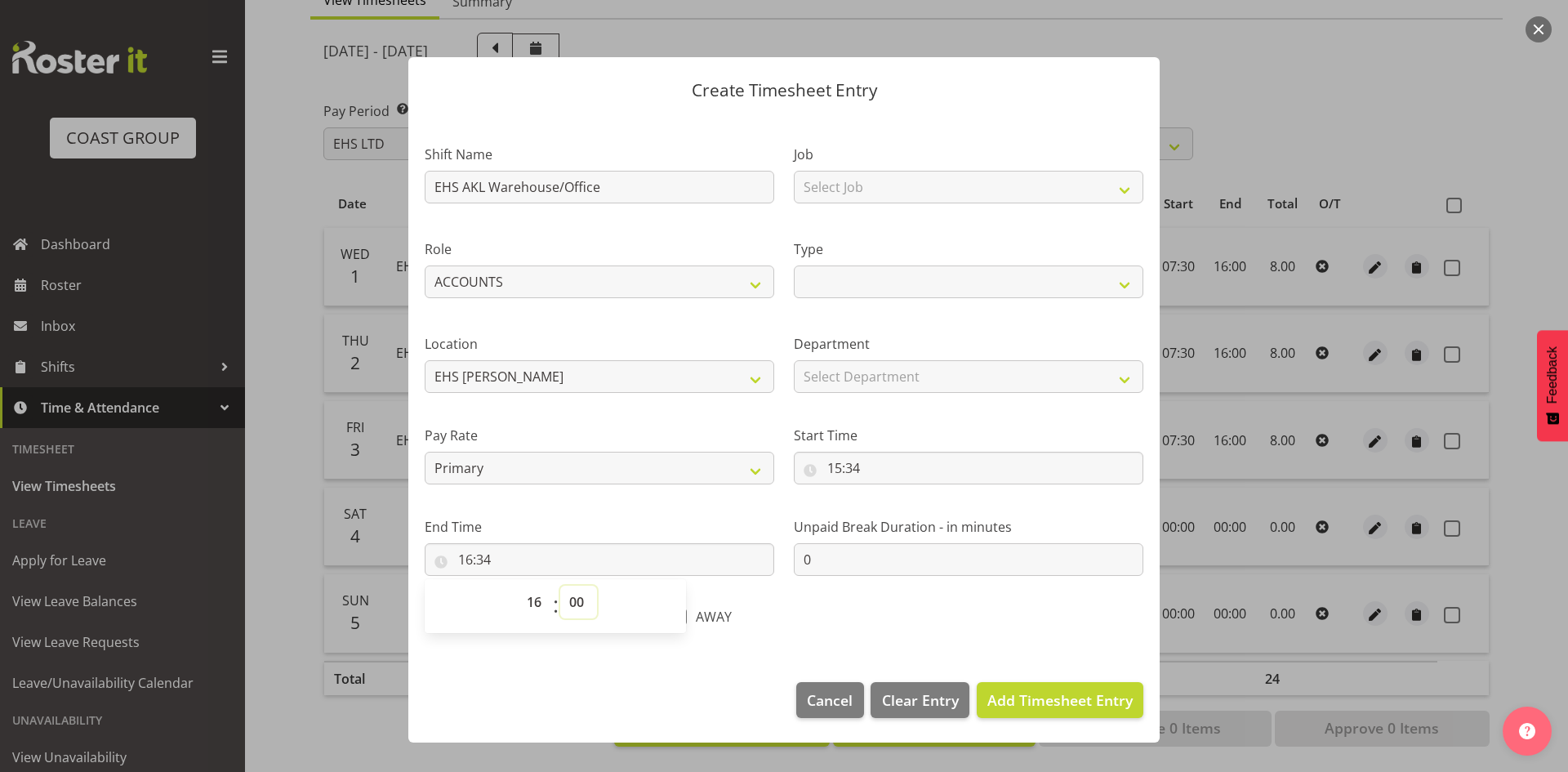
select select
type input "16:00"
click at [880, 546] on input "0" at bounding box center [969, 559] width 350 height 32
click at [874, 465] on input "15:34" at bounding box center [969, 467] width 350 height 32
click at [907, 514] on select "00 01 02 03 04 05 06 07 08 09 10 11 12 13 14 15 16 17 18 19 20 21 22 23" at bounding box center [905, 510] width 37 height 32
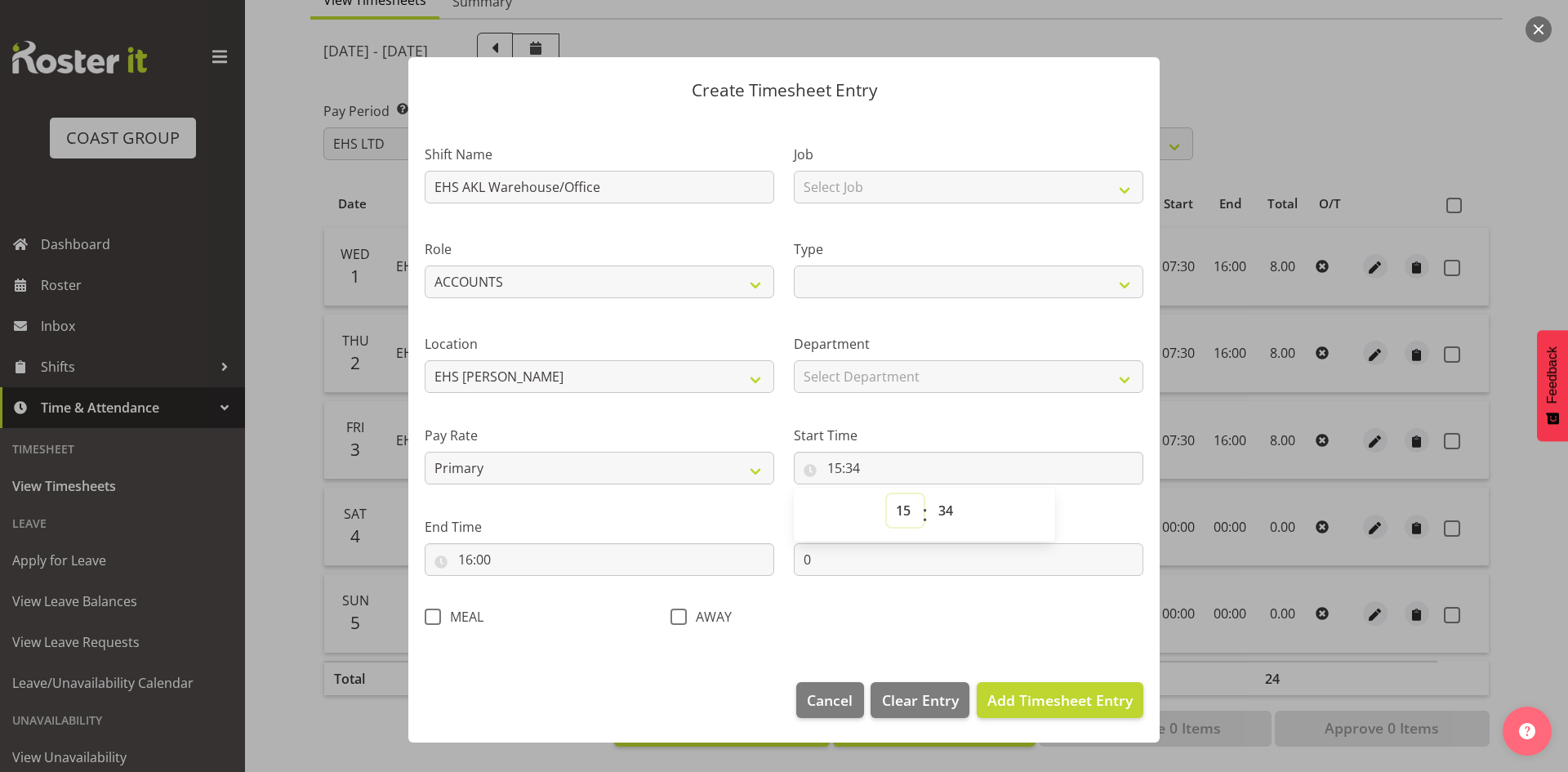
select select "7"
click at [887, 495] on select "00 01 02 03 04 05 06 07 08 09 10 11 12 13 14 15 16 17 18 19 20 21 22 23" at bounding box center [905, 510] width 37 height 32
select select
type input "07:34"
click at [944, 510] on select "00 01 02 03 04 05 06 07 08 09 10 11 12 13 14 15 16 17 18 19 20 21 22 23 24 25 2…" at bounding box center [947, 510] width 37 height 32
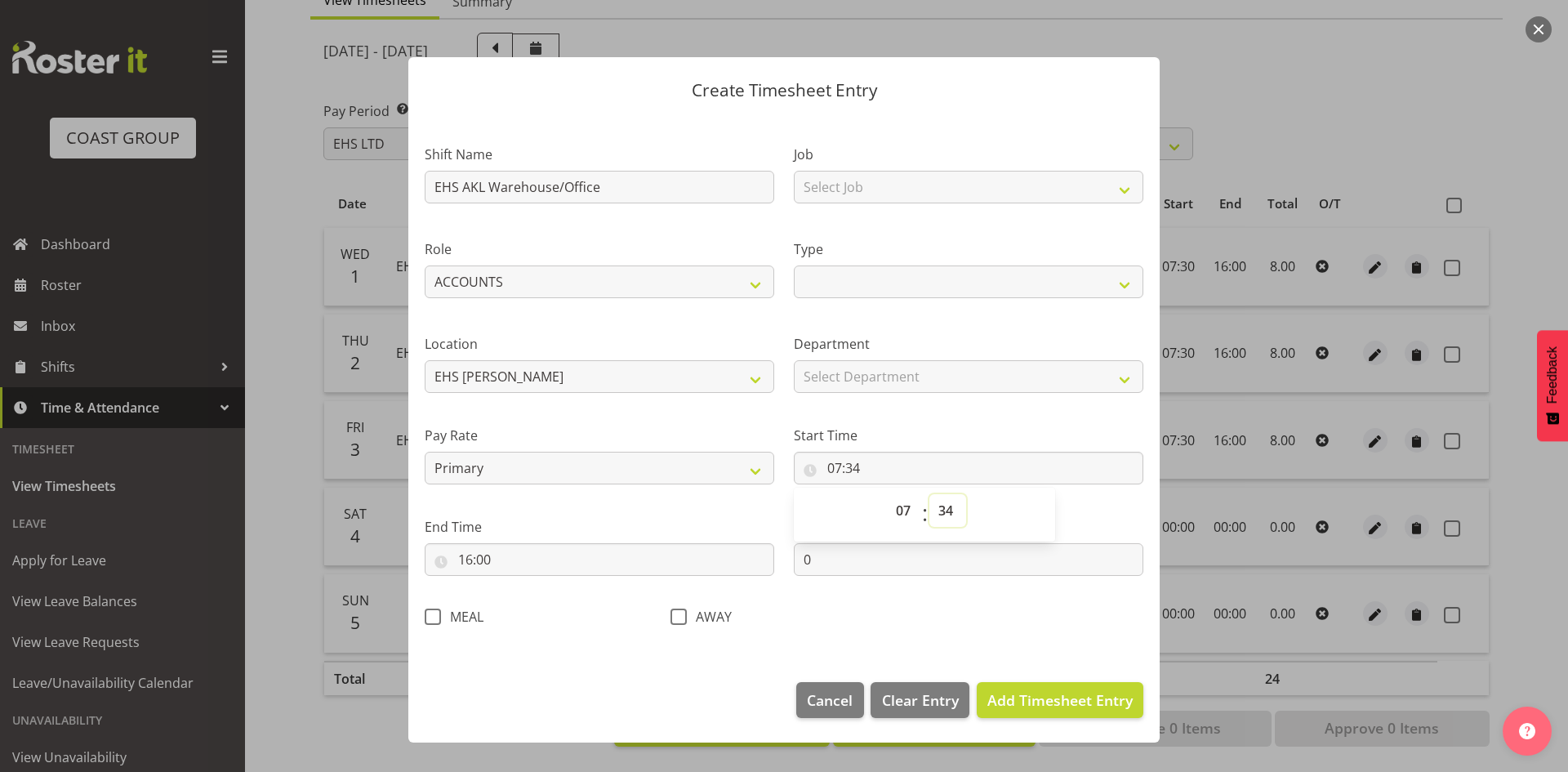
select select "30"
click at [929, 495] on select "00 01 02 03 04 05 06 07 08 09 10 11 12 13 14 15 16 17 18 19 20 21 22 23 24 25 2…" at bounding box center [947, 510] width 37 height 32
select select
type input "07:30"
click at [1045, 697] on span "Add Timesheet Entry" at bounding box center [1060, 699] width 145 height 19
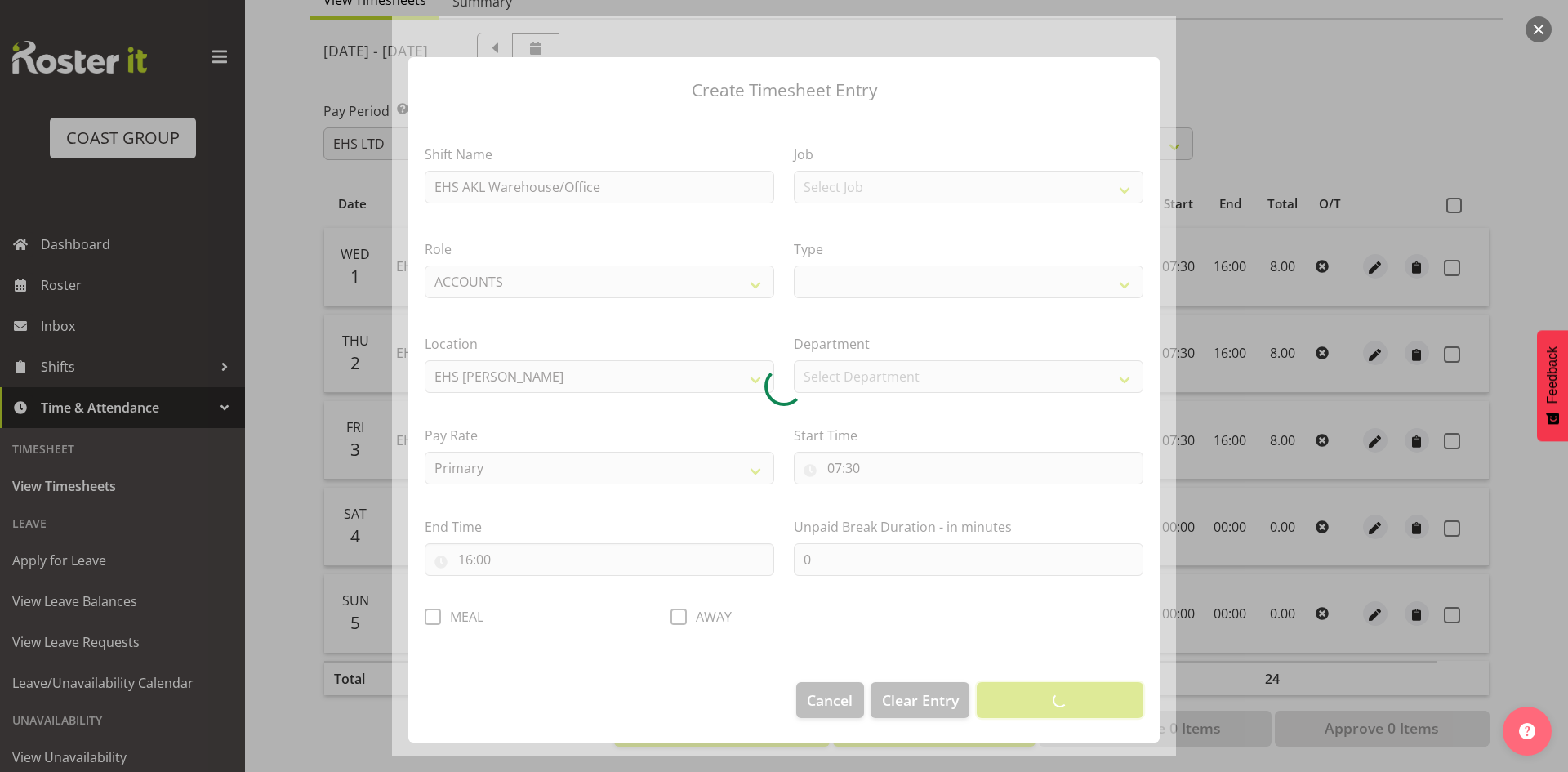
select select
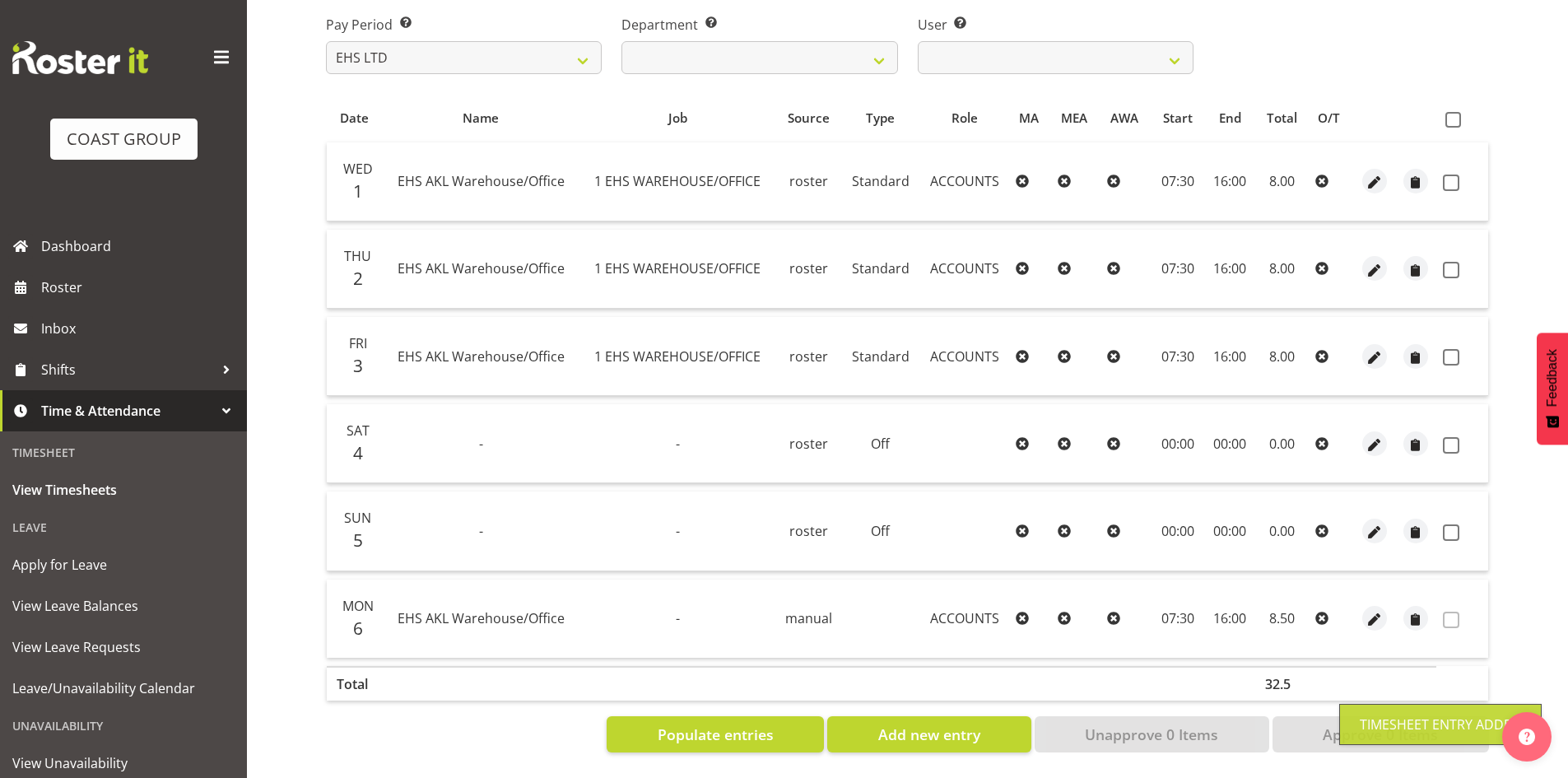
scroll to position [280, 0]
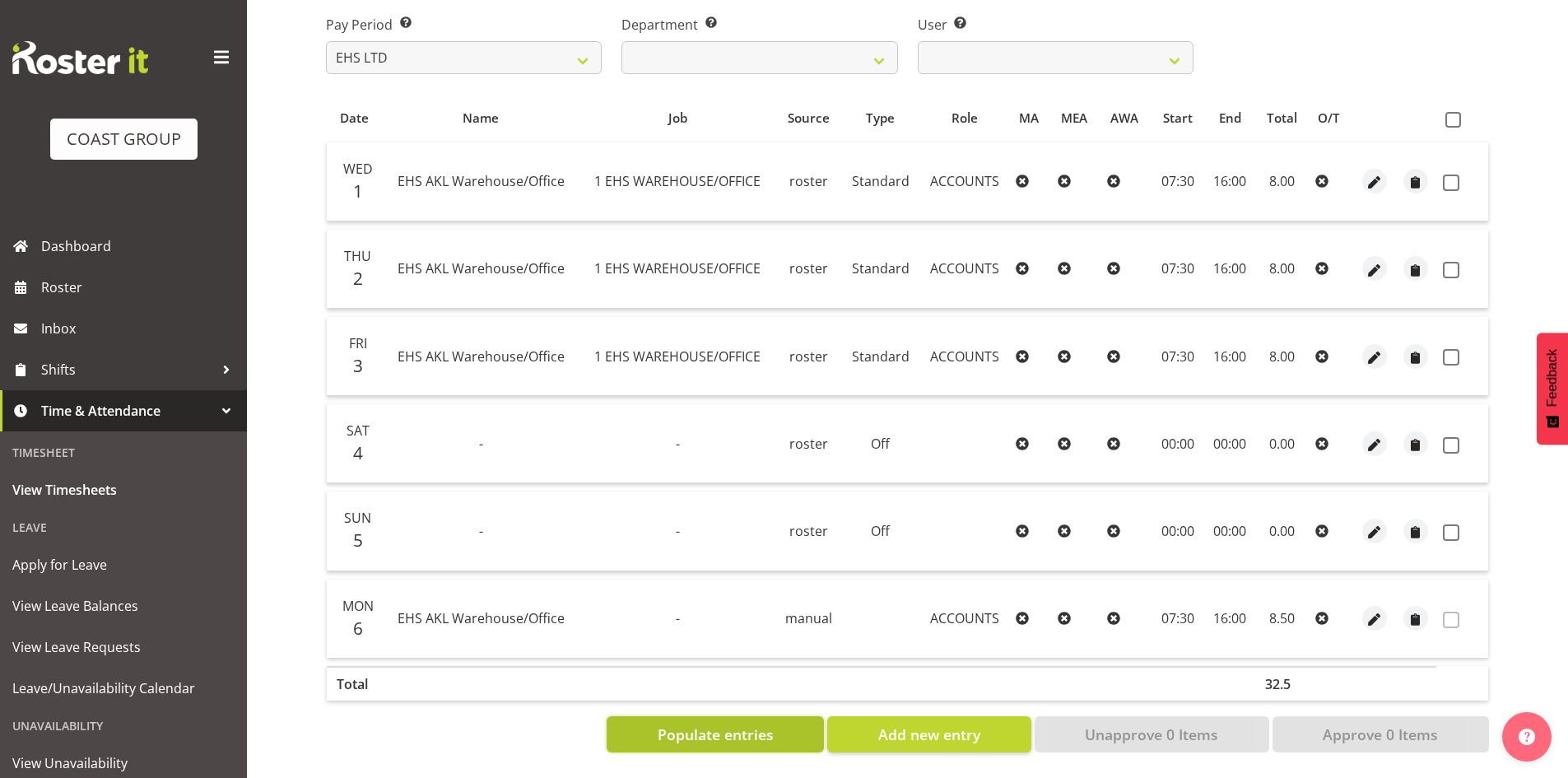
click at [734, 724] on span "Populate entries" at bounding box center [715, 734] width 116 height 21
click at [929, 727] on span "Add new entry" at bounding box center [929, 734] width 102 height 21
select select
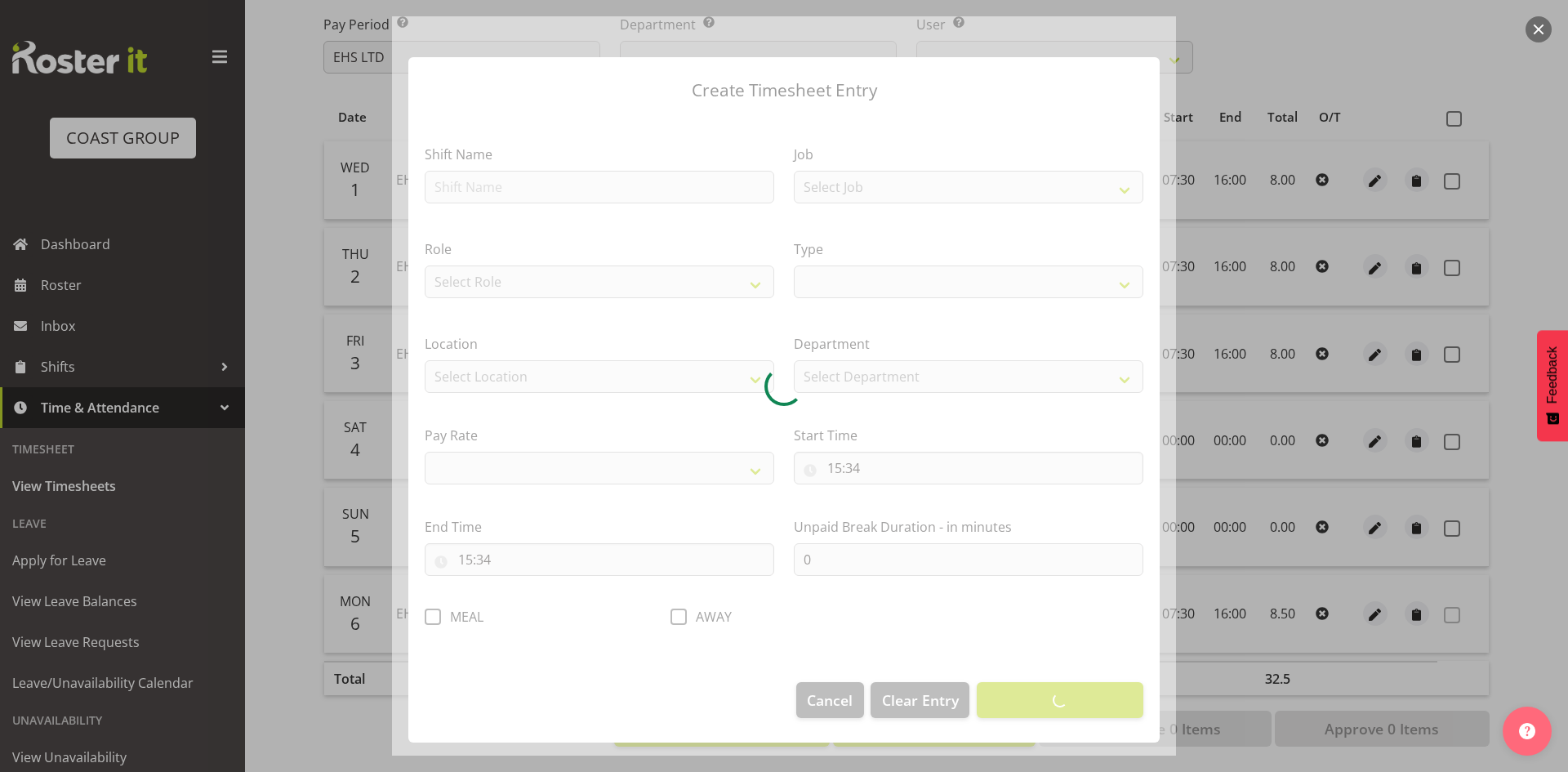
select select
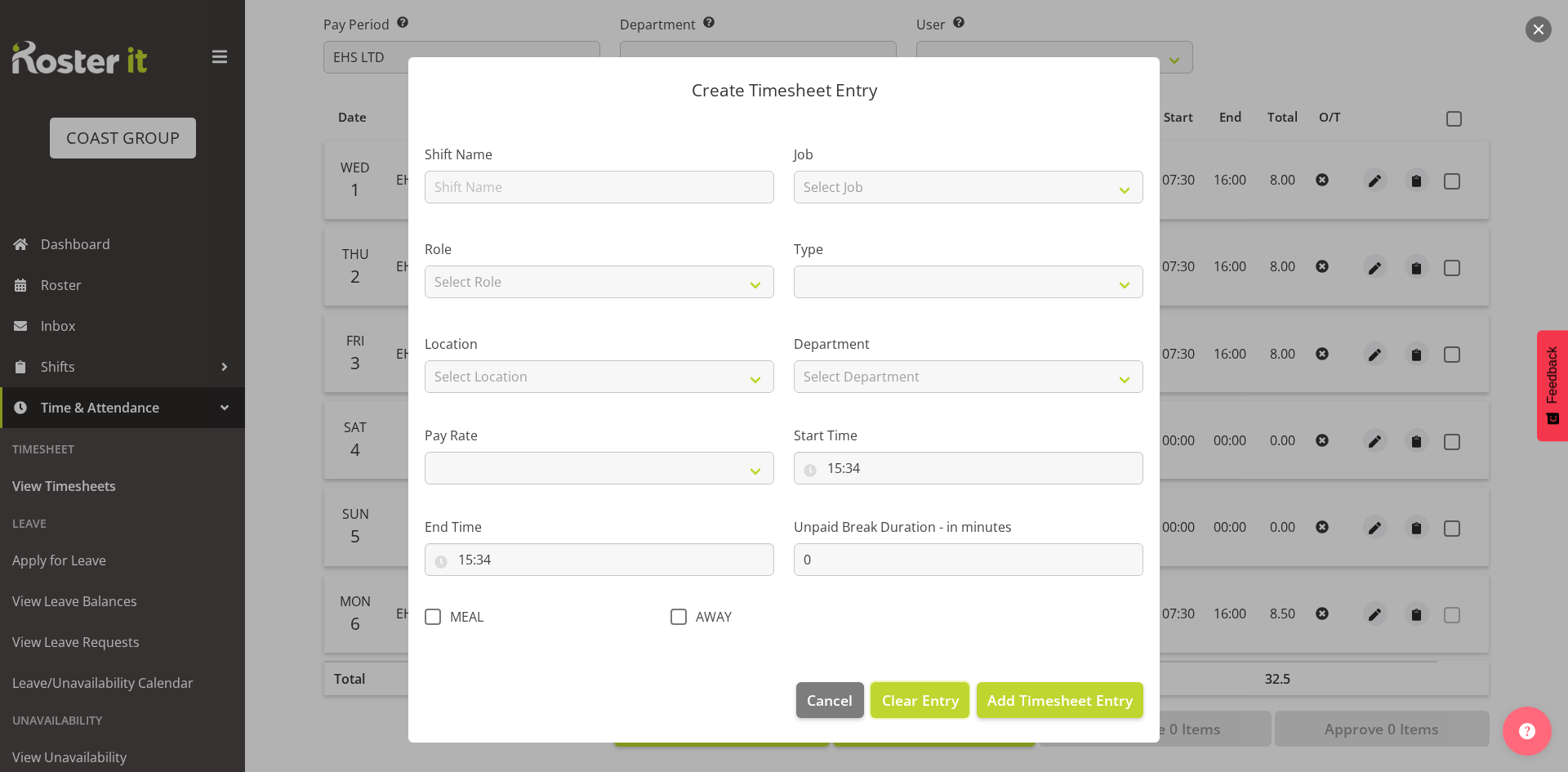
click at [917, 701] on span "Clear Entry" at bounding box center [920, 700] width 76 height 21
select select "Off"
select select "primary"
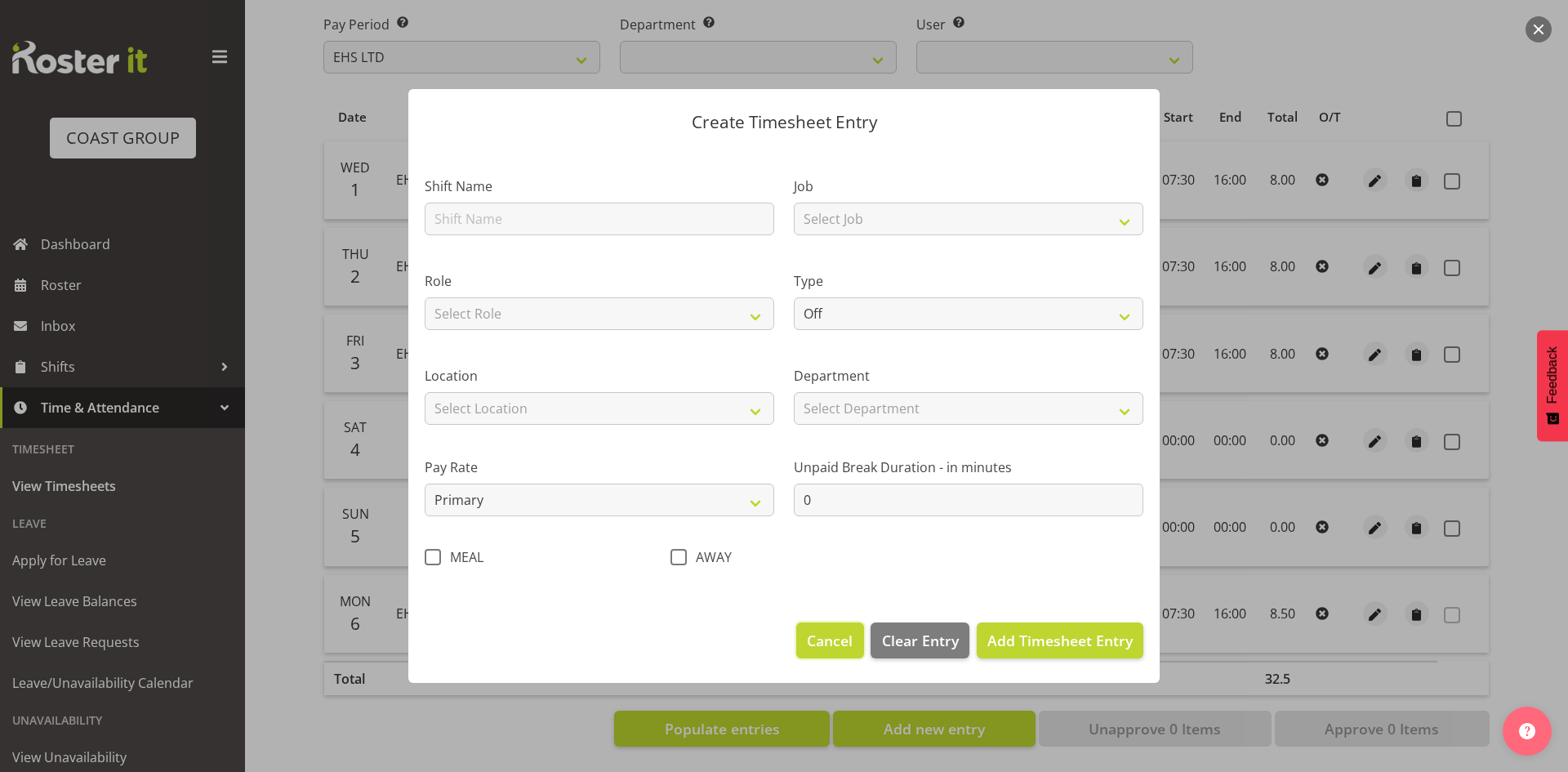
click at [856, 654] on button "Cancel" at bounding box center [830, 640] width 67 height 36
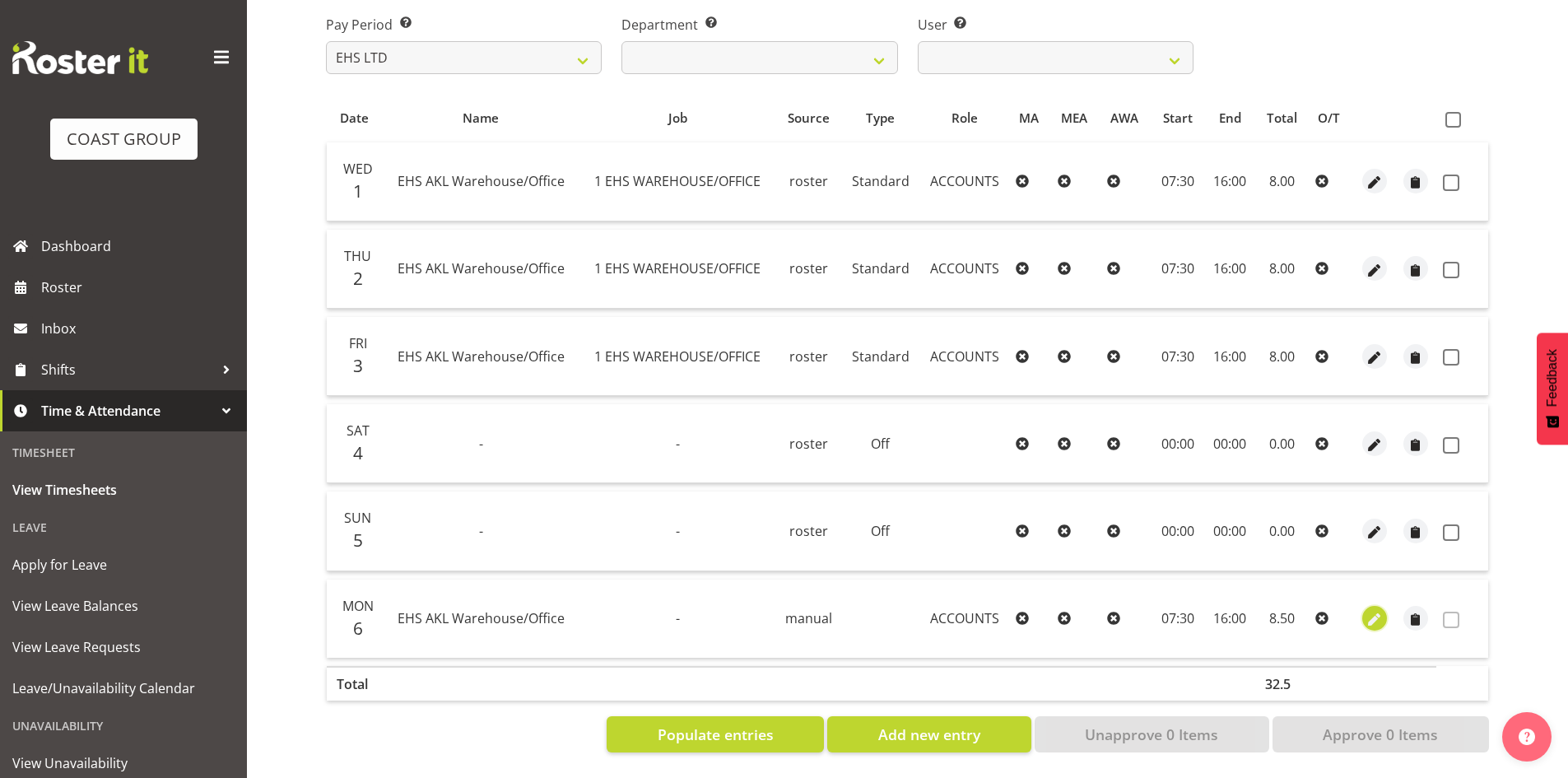
click at [1375, 611] on span "button" at bounding box center [1374, 620] width 19 height 19
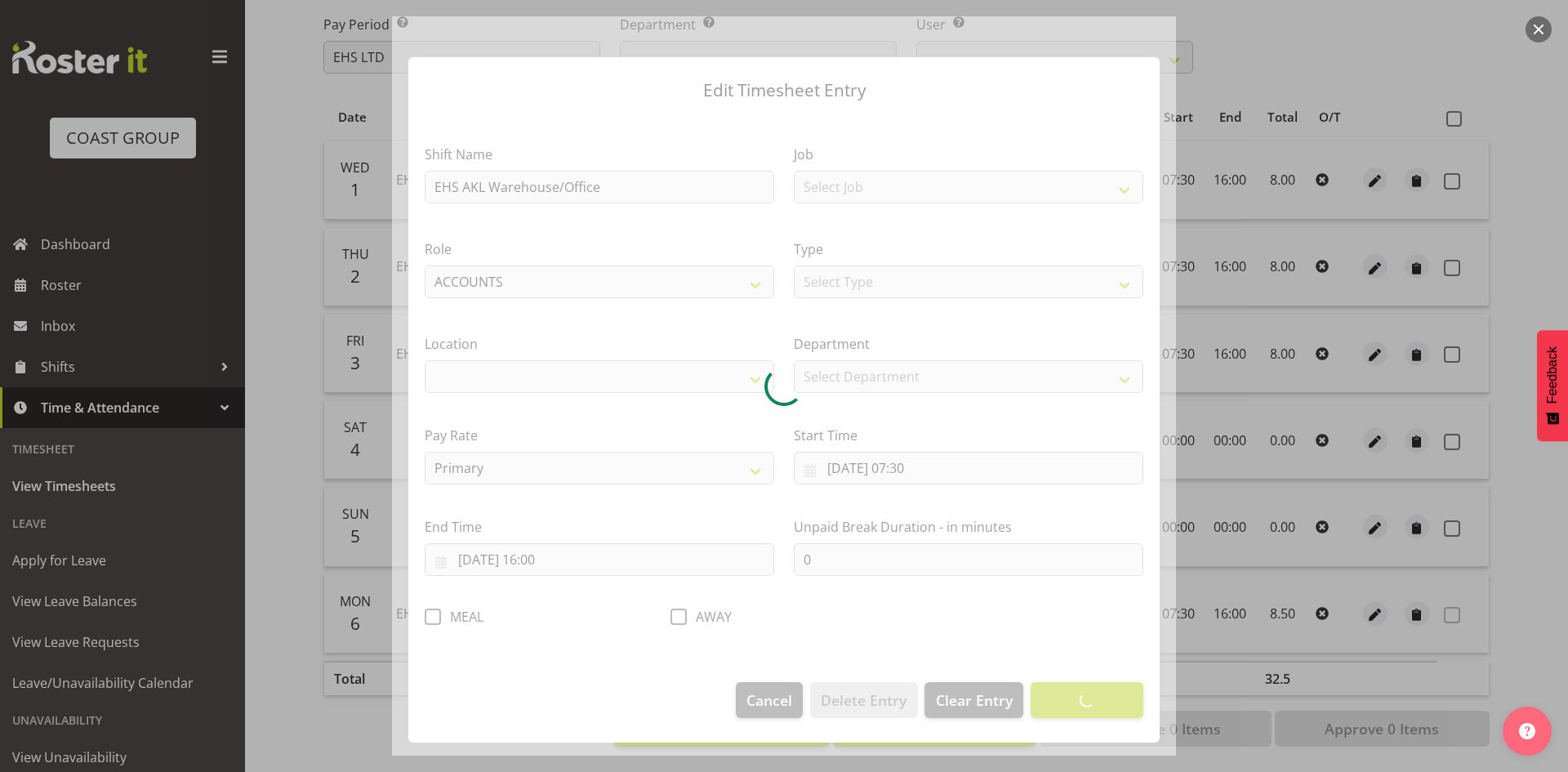
select select "35"
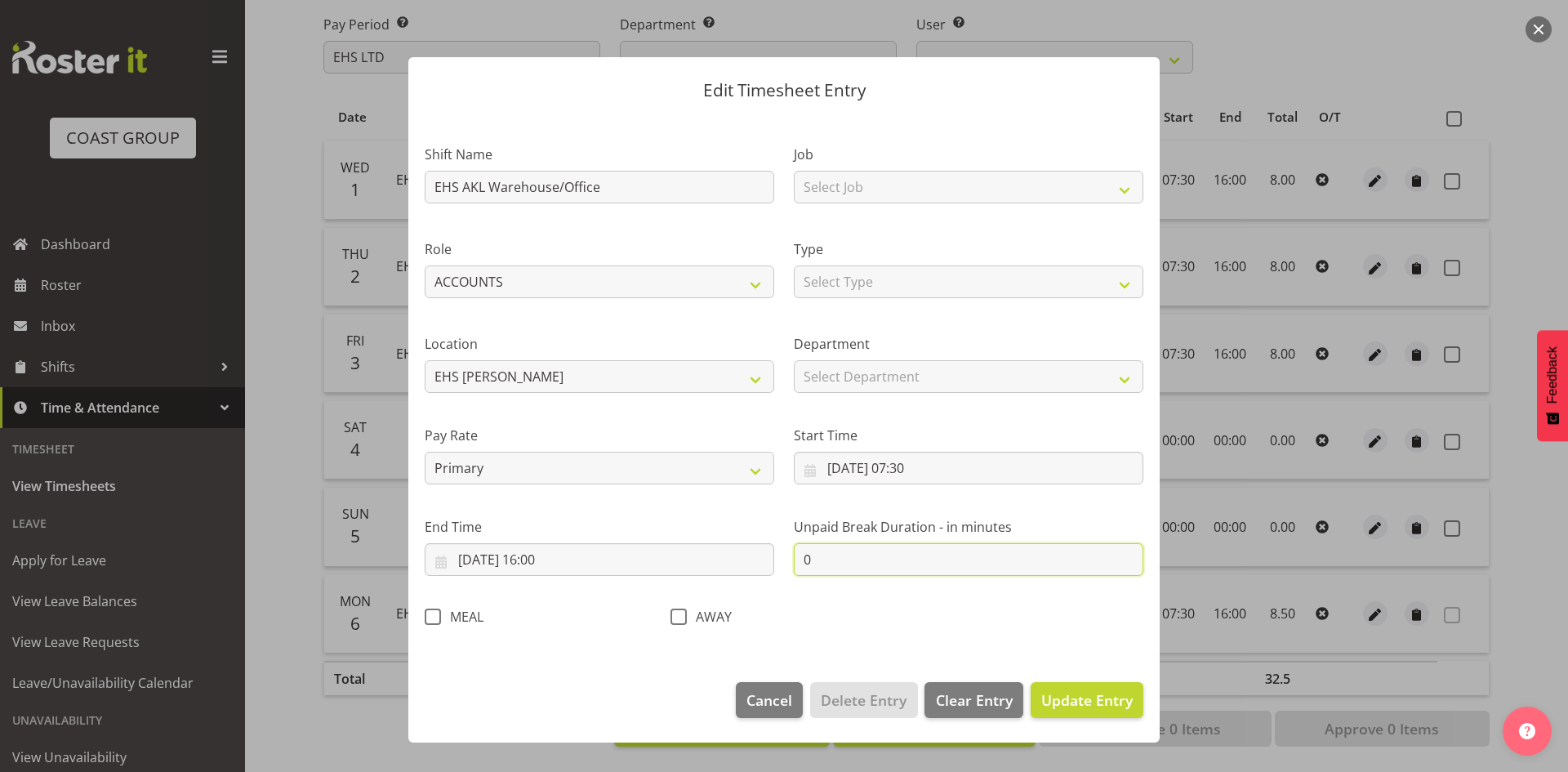
click at [822, 565] on input "0" at bounding box center [969, 559] width 350 height 32
drag, startPoint x: 822, startPoint y: 565, endPoint x: 787, endPoint y: 553, distance: 37.0
click at [787, 553] on div "Unpaid Break Duration - in minutes 0" at bounding box center [968, 540] width 369 height 91
type input "30"
click at [1073, 698] on span "Update Entry" at bounding box center [1086, 699] width 91 height 19
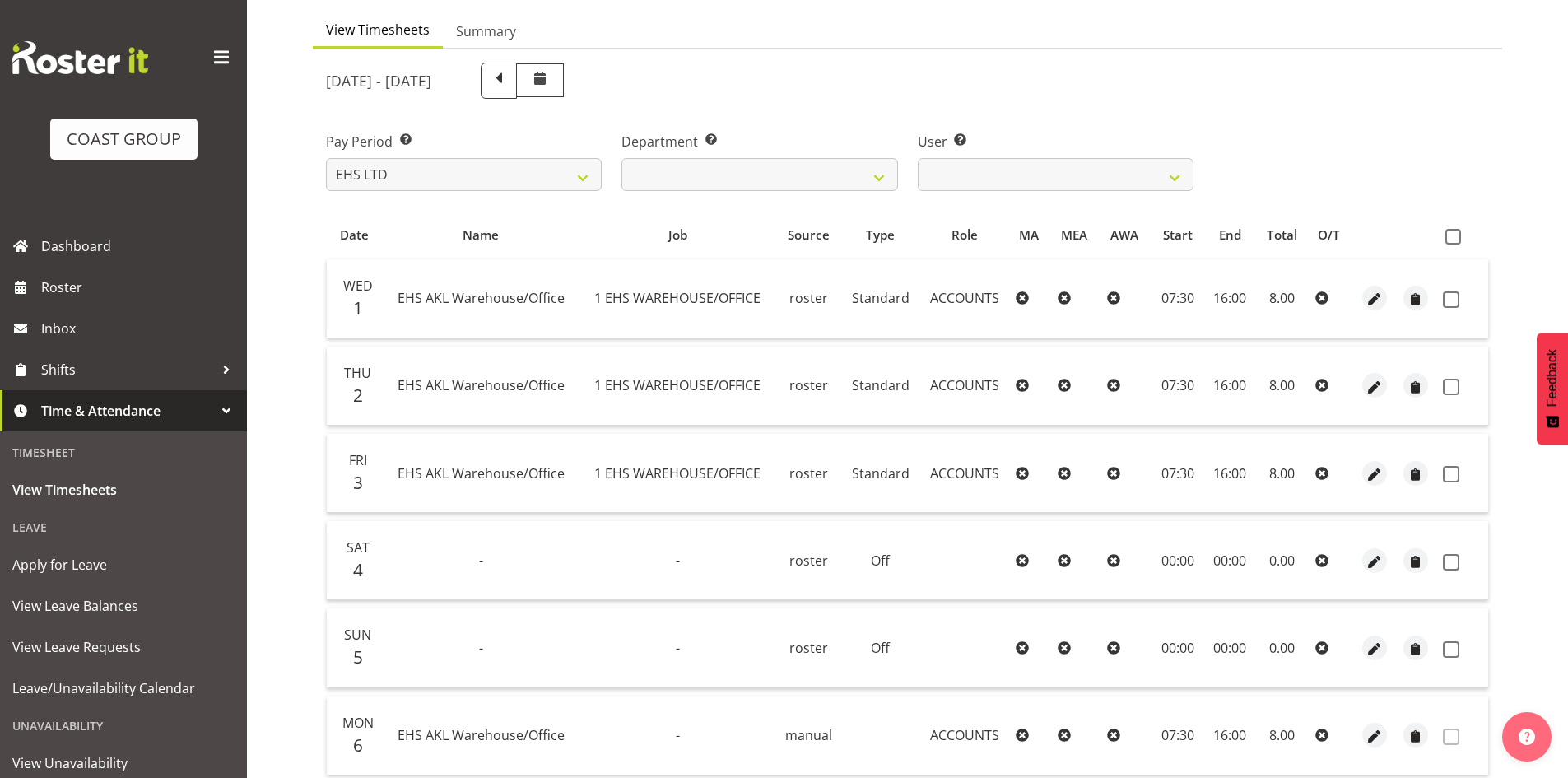
scroll to position [0, 0]
